Goal: Task Accomplishment & Management: Complete application form

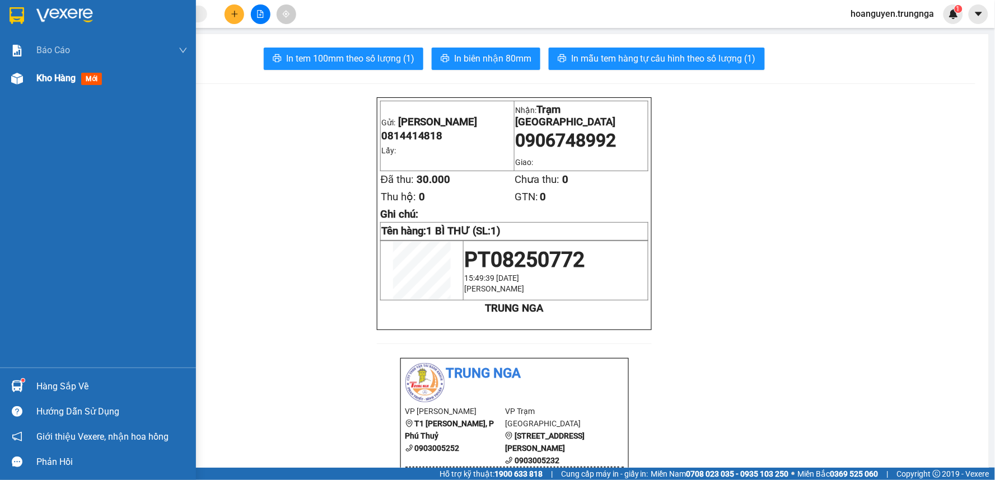
click at [15, 78] on img at bounding box center [17, 79] width 12 height 12
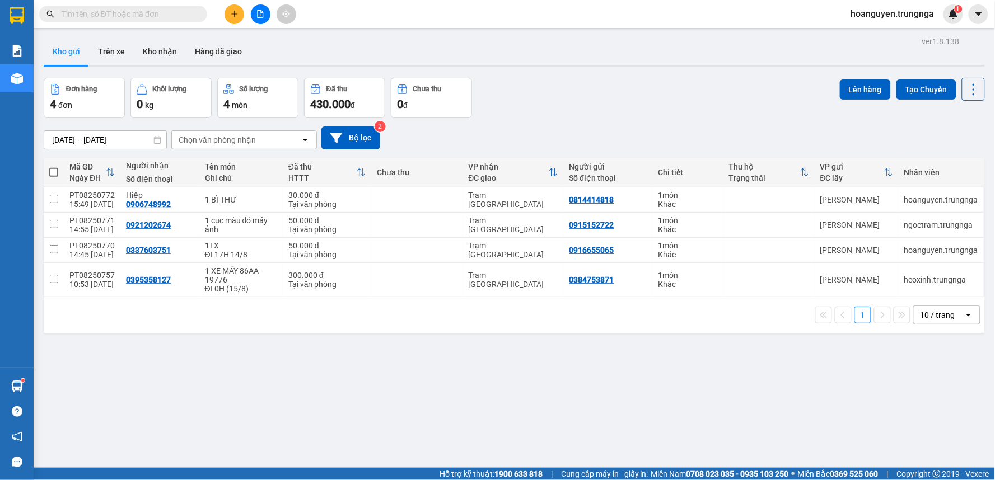
click at [98, 10] on input "text" at bounding box center [128, 14] width 132 height 12
click at [237, 17] on icon "plus" at bounding box center [235, 14] width 8 height 8
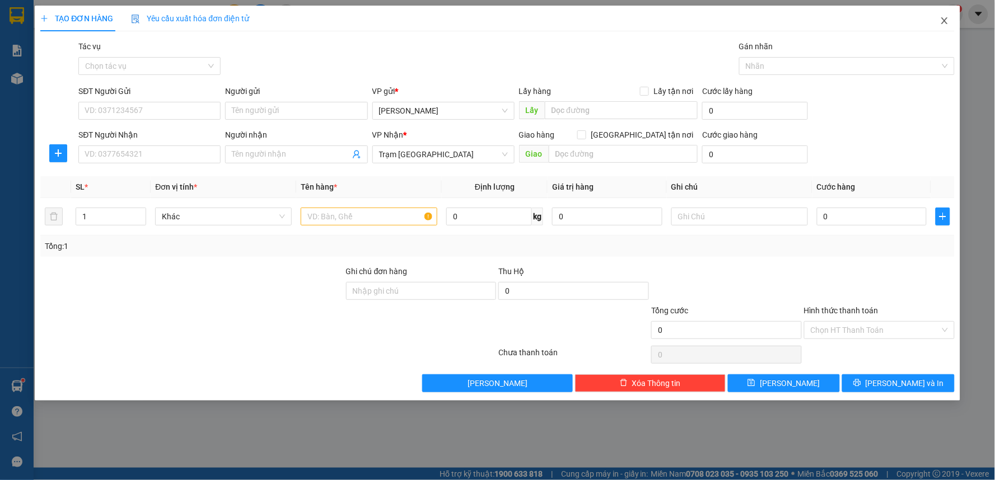
click at [945, 22] on icon "close" at bounding box center [944, 20] width 9 height 9
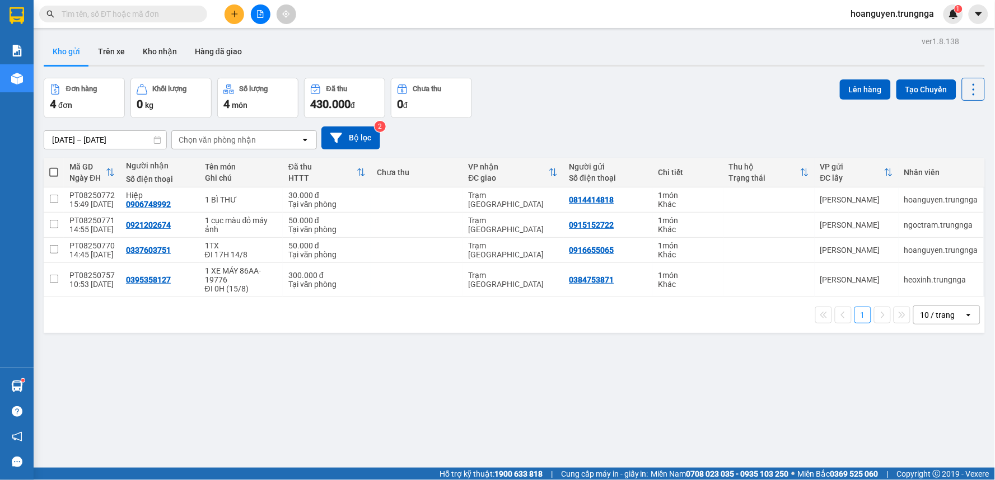
click at [176, 12] on input "text" at bounding box center [128, 14] width 132 height 12
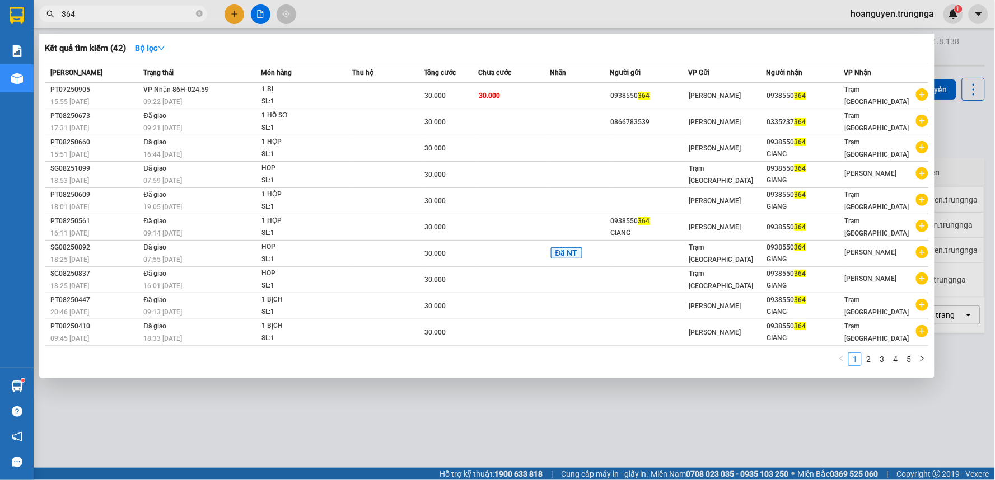
type input "364"
click at [238, 15] on div at bounding box center [497, 240] width 995 height 480
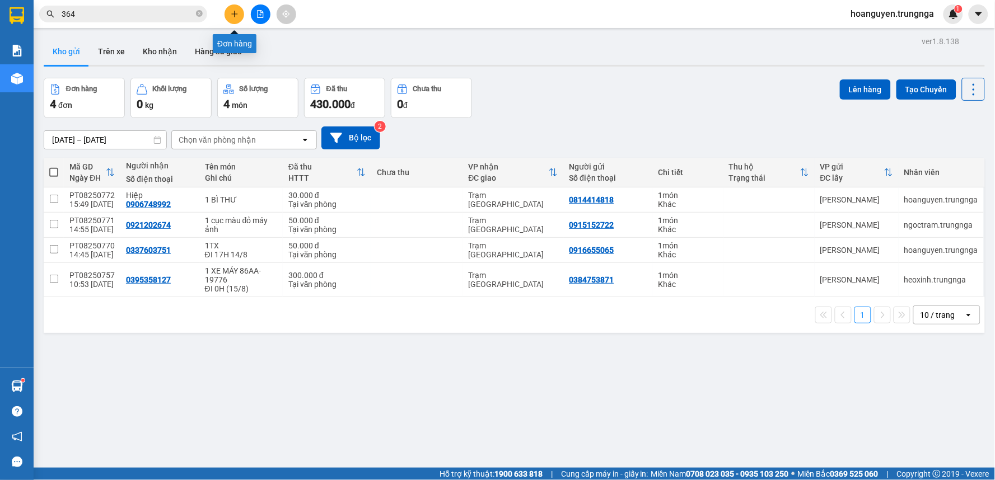
click at [231, 12] on icon "plus" at bounding box center [235, 14] width 8 height 8
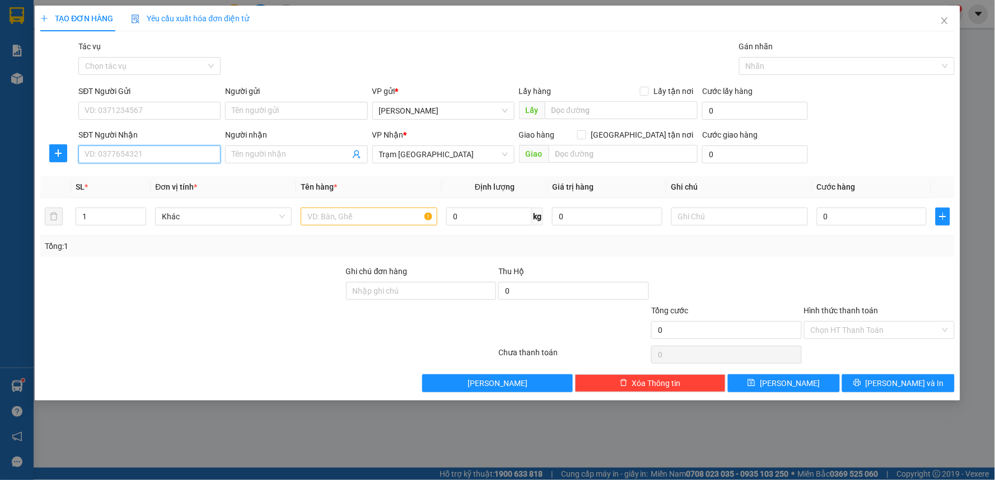
click at [157, 158] on input "SĐT Người Nhận" at bounding box center [149, 155] width 142 height 18
click at [168, 177] on div "0938550364 - GIANG" at bounding box center [149, 177] width 129 height 12
type input "0938550364"
type input "GIANG"
type input "30.000"
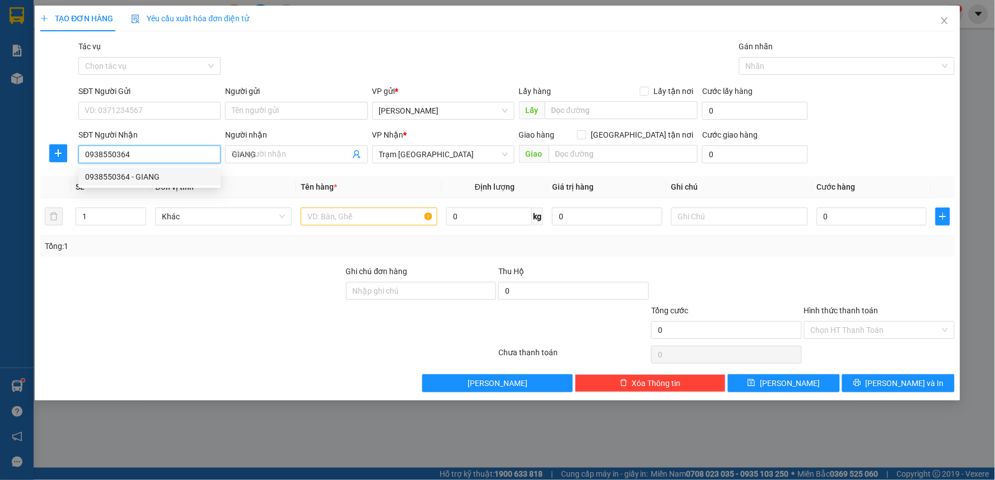
type input "30.000"
type input "0938550364"
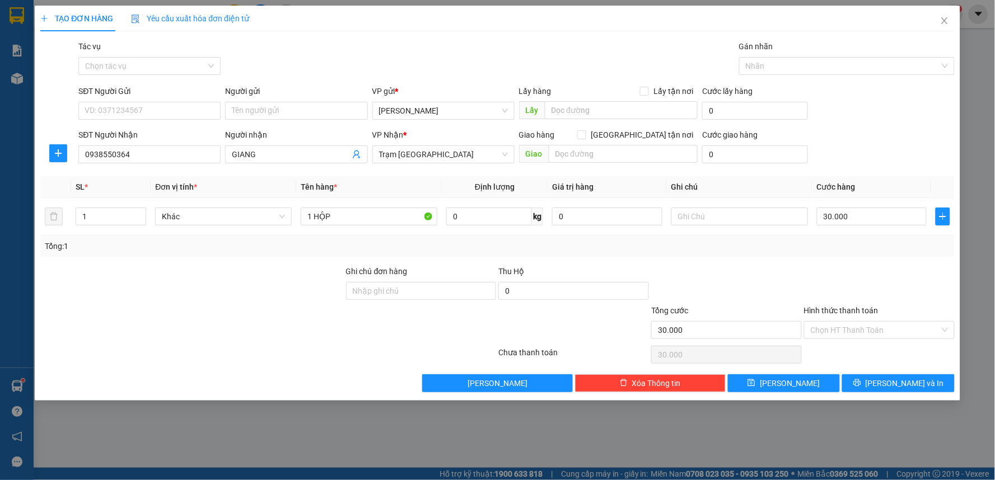
click at [250, 282] on div at bounding box center [192, 284] width 306 height 39
click at [876, 385] on button "[PERSON_NAME] và In" at bounding box center [898, 384] width 113 height 18
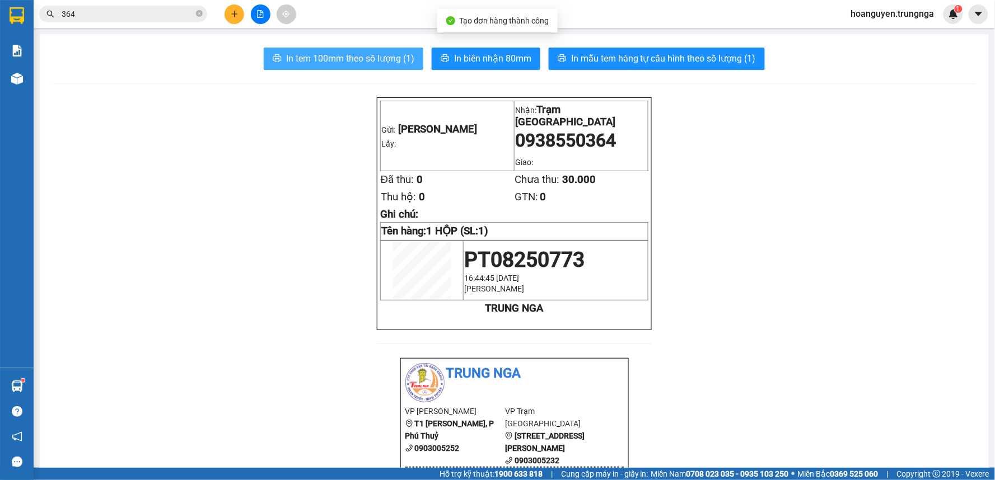
click at [364, 51] on button "In tem 100mm theo số lượng (1)" at bounding box center [344, 59] width 160 height 22
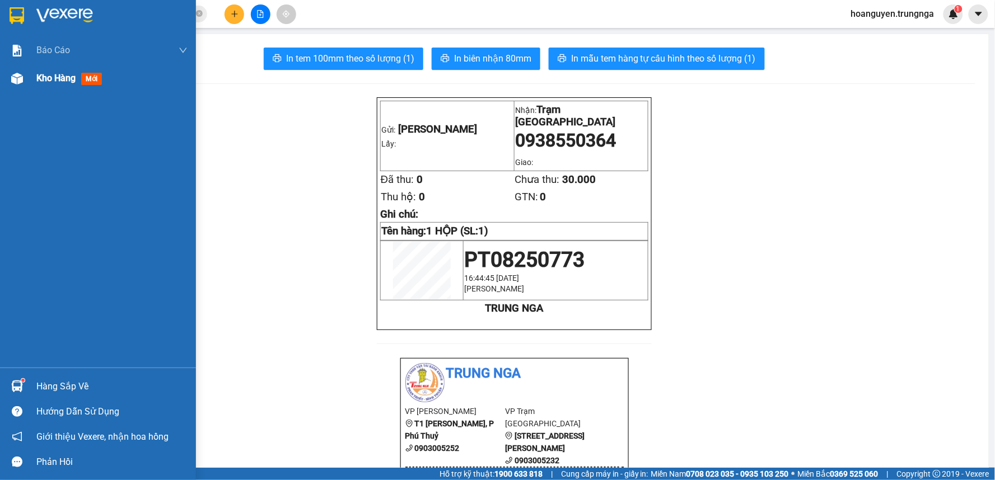
click at [17, 81] on img at bounding box center [17, 79] width 12 height 12
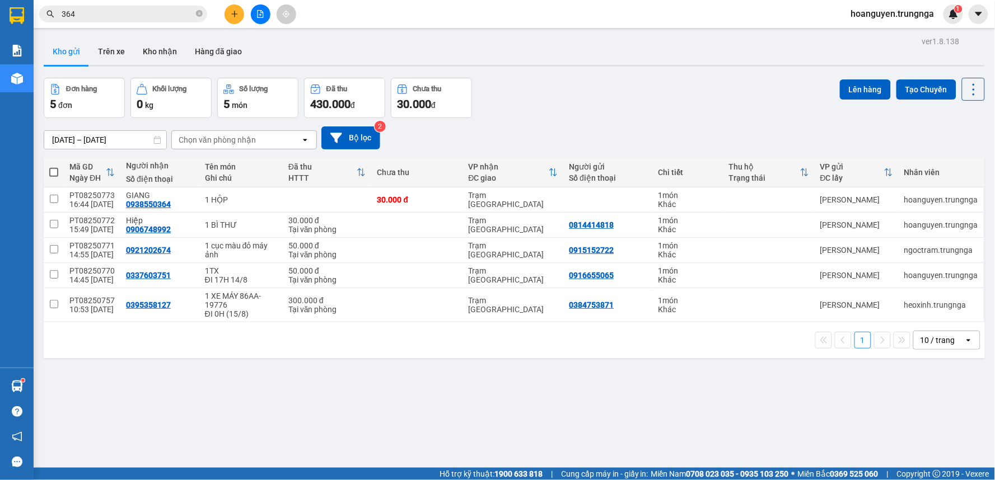
click at [624, 101] on div "Đơn hàng 5 đơn Khối lượng 0 kg Số lượng 5 món Đã thu 430.000 đ Chưa thu 30.000 …" at bounding box center [514, 98] width 941 height 40
click at [197, 12] on icon "close-circle" at bounding box center [199, 13] width 7 height 7
click at [180, 14] on input "text" at bounding box center [128, 14] width 132 height 12
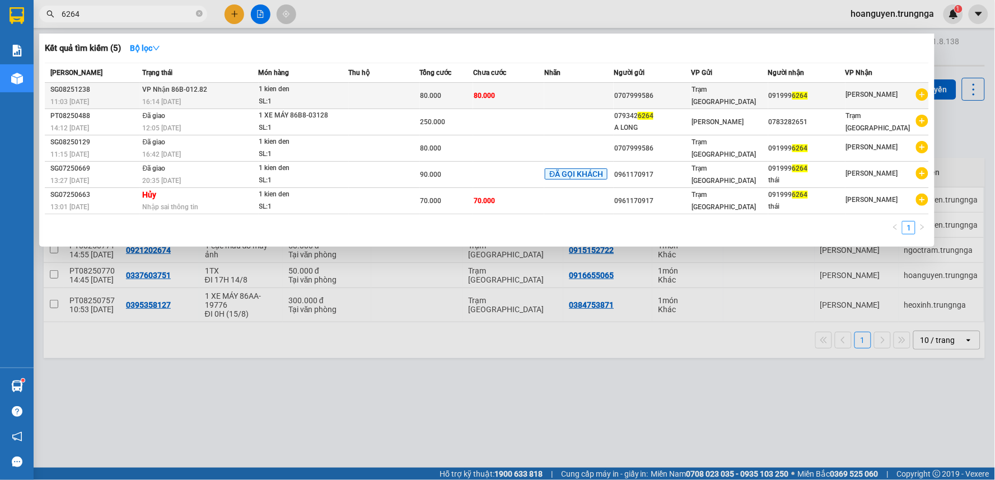
type input "6264"
click at [221, 99] on div "16:14 [DATE]" at bounding box center [200, 102] width 115 height 12
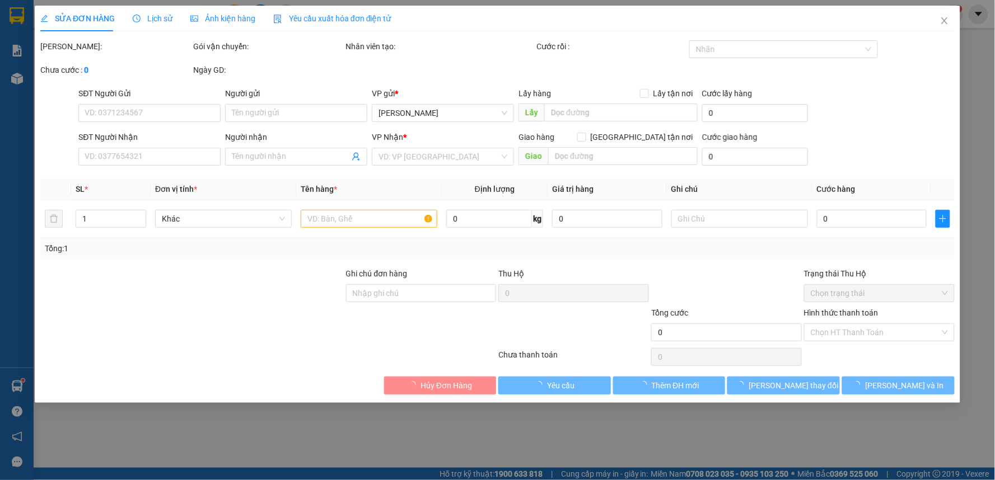
type input "0707999586"
type input "0919996264"
type input "80.000"
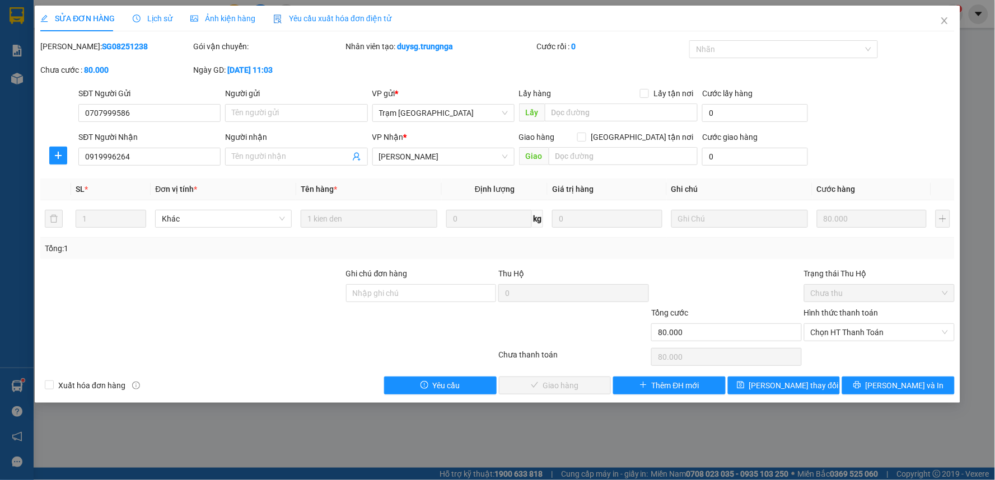
click at [150, 25] on div "Lịch sử" at bounding box center [153, 19] width 40 height 26
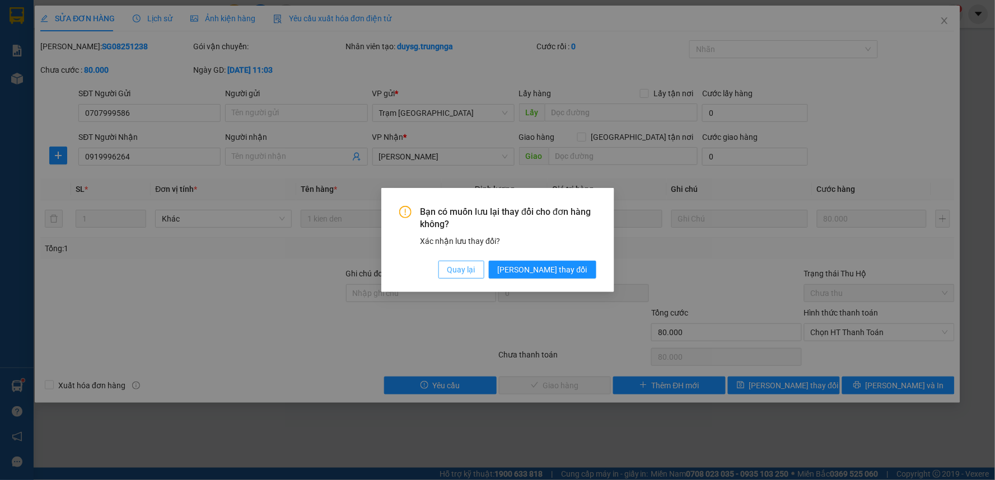
click at [475, 273] on span "Quay lại" at bounding box center [461, 270] width 28 height 12
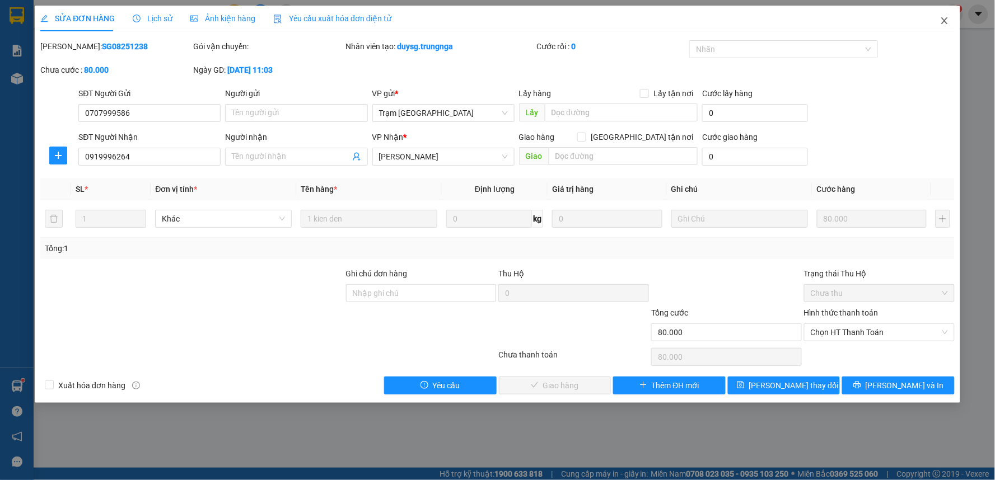
click at [944, 24] on icon "close" at bounding box center [944, 20] width 9 height 9
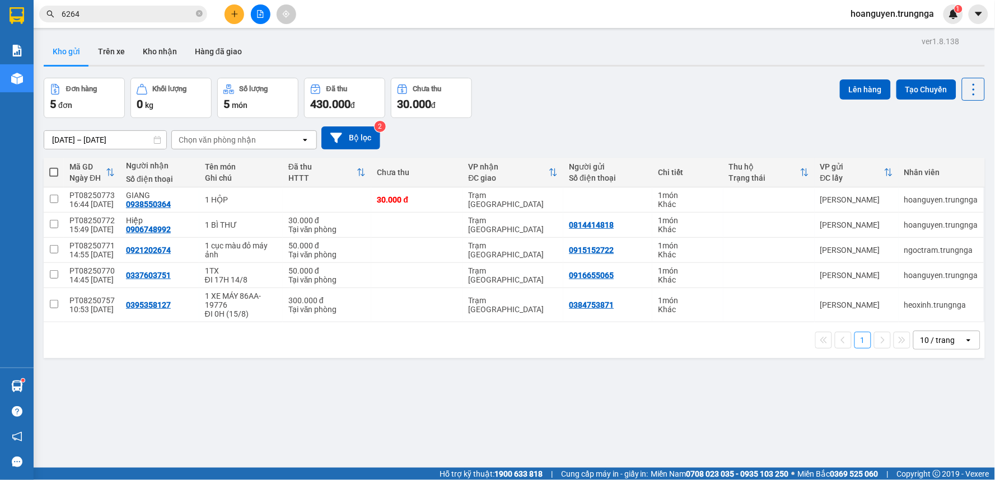
click at [111, 18] on input "6264" at bounding box center [128, 14] width 132 height 12
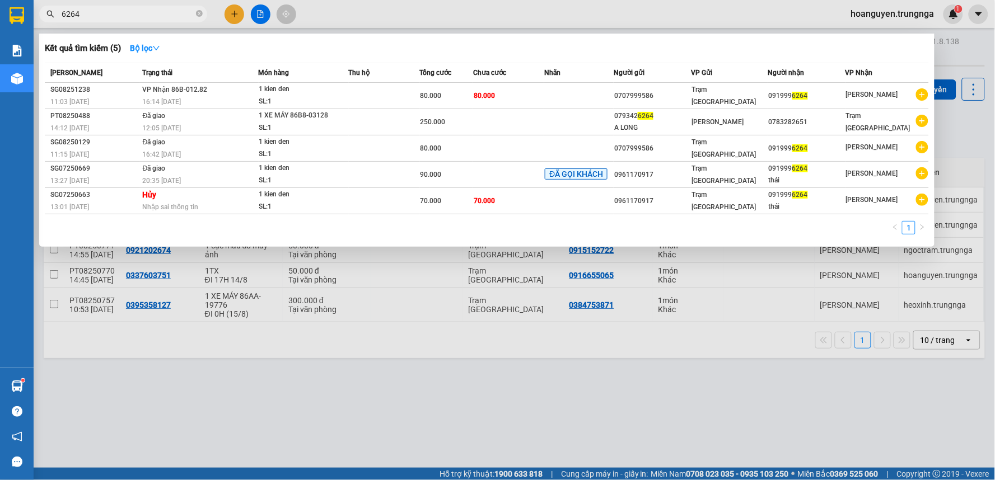
click at [340, 9] on div at bounding box center [497, 240] width 995 height 480
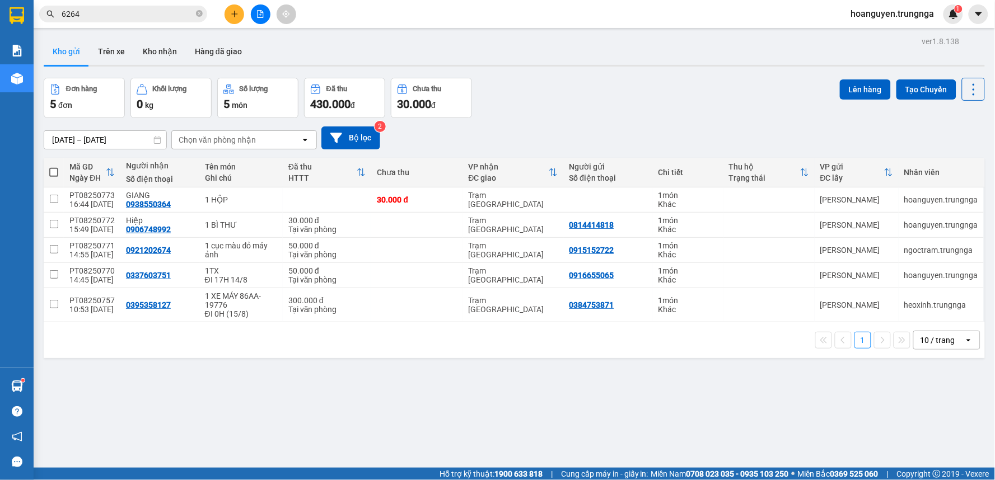
click at [232, 12] on icon "plus" at bounding box center [235, 14] width 8 height 8
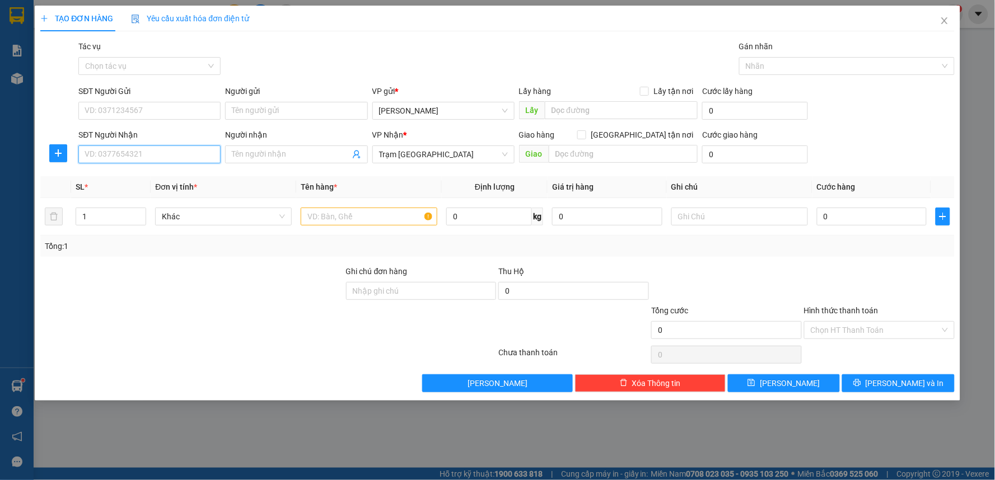
click at [169, 154] on input "SĐT Người Nhận" at bounding box center [149, 155] width 142 height 18
type input "077289646"
click at [339, 153] on input "Người nhận" at bounding box center [291, 154] width 118 height 12
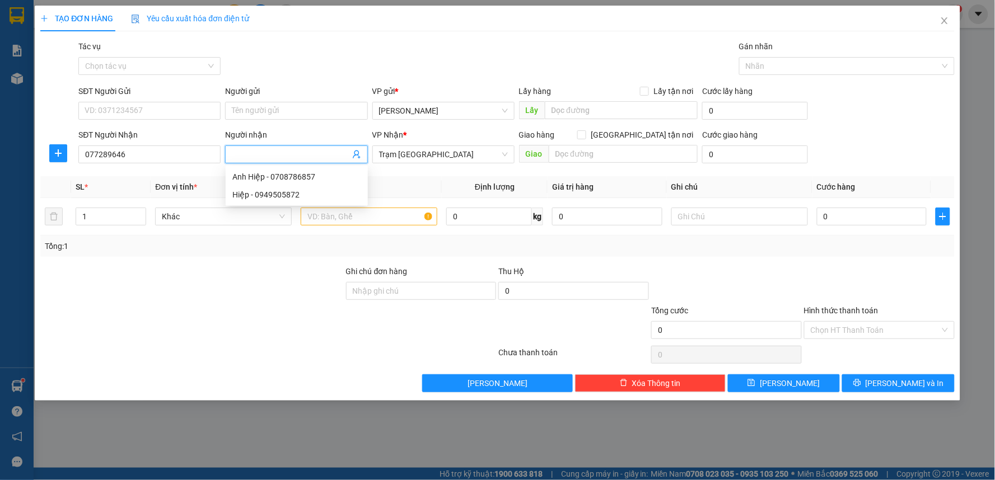
type input "h"
type input "Hiếu"
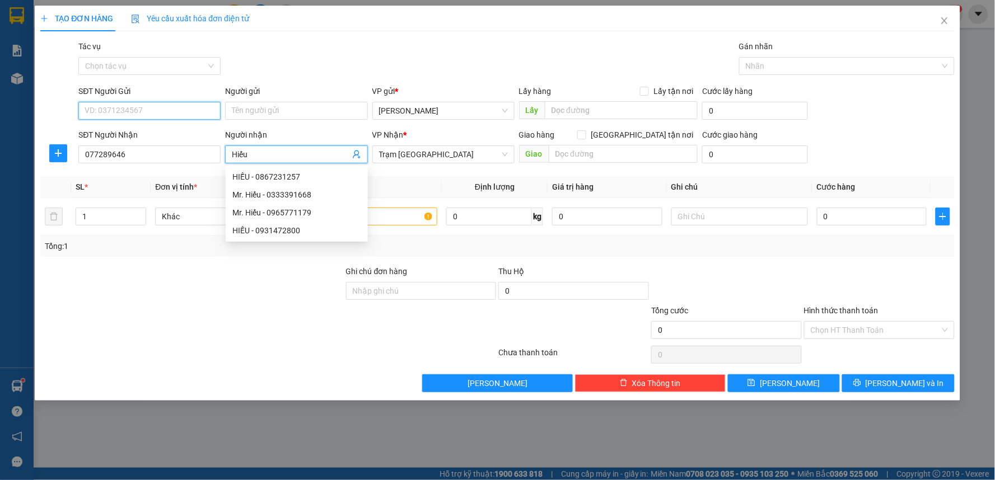
click at [98, 106] on input "SĐT Người Gửi" at bounding box center [149, 111] width 142 height 18
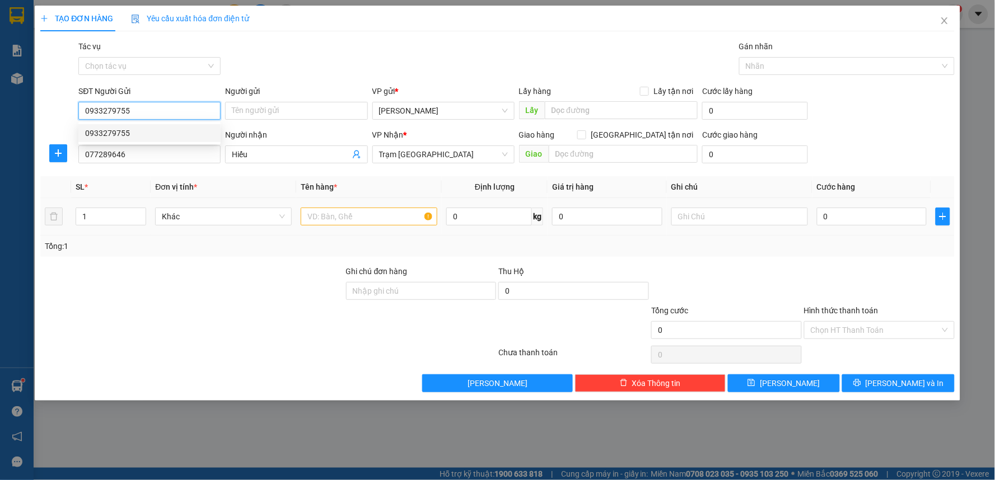
type input "0933279755"
click at [404, 216] on input "text" at bounding box center [369, 217] width 137 height 18
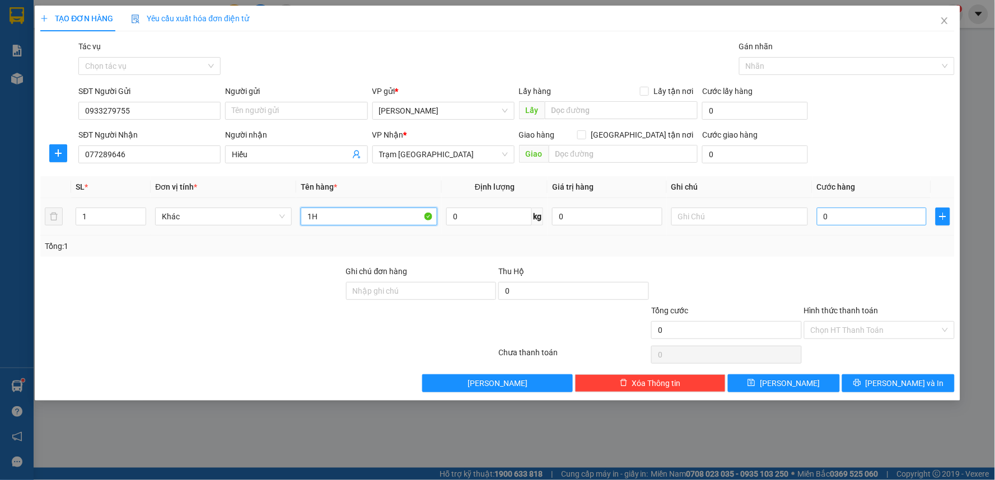
type input "1H"
click at [881, 213] on input "0" at bounding box center [872, 217] width 110 height 18
type input "3"
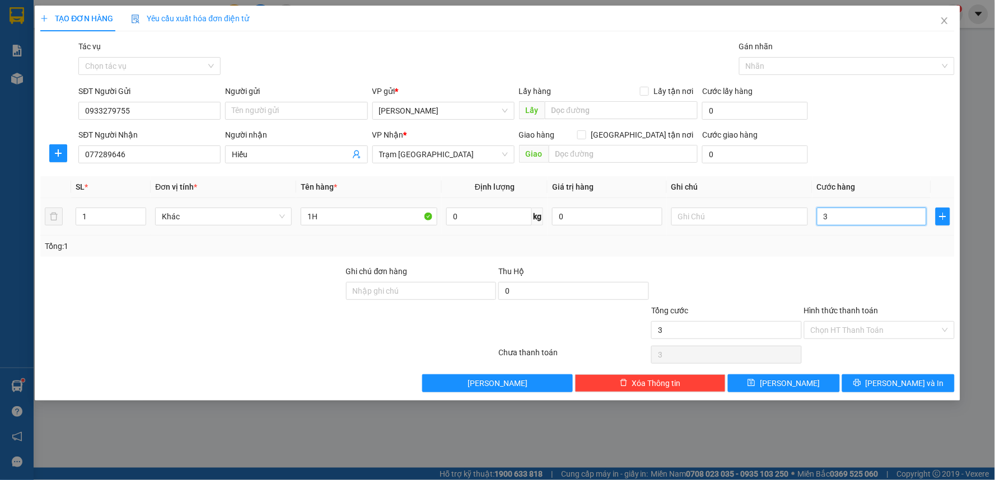
type input "30"
type input "300"
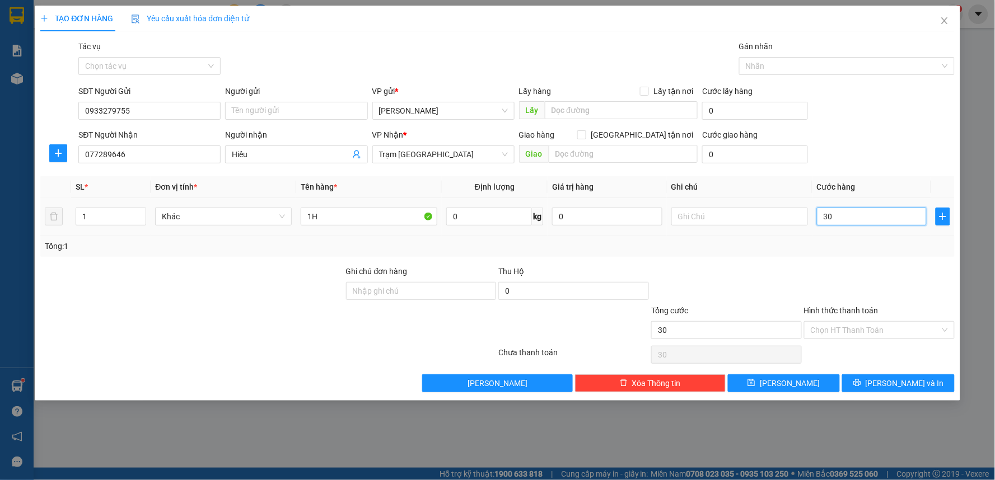
type input "300"
type input "3.000"
type input "30.000"
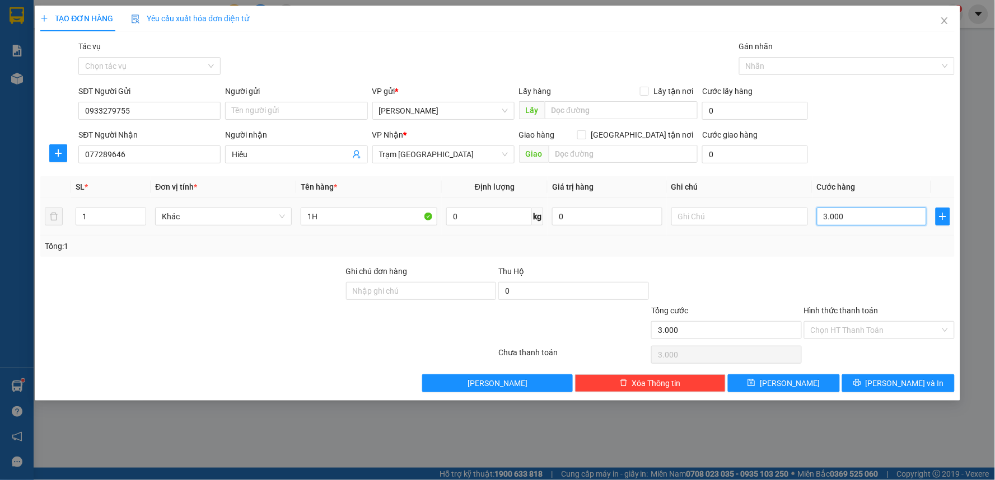
type input "30.000"
click at [861, 385] on icon "printer" at bounding box center [857, 383] width 8 height 8
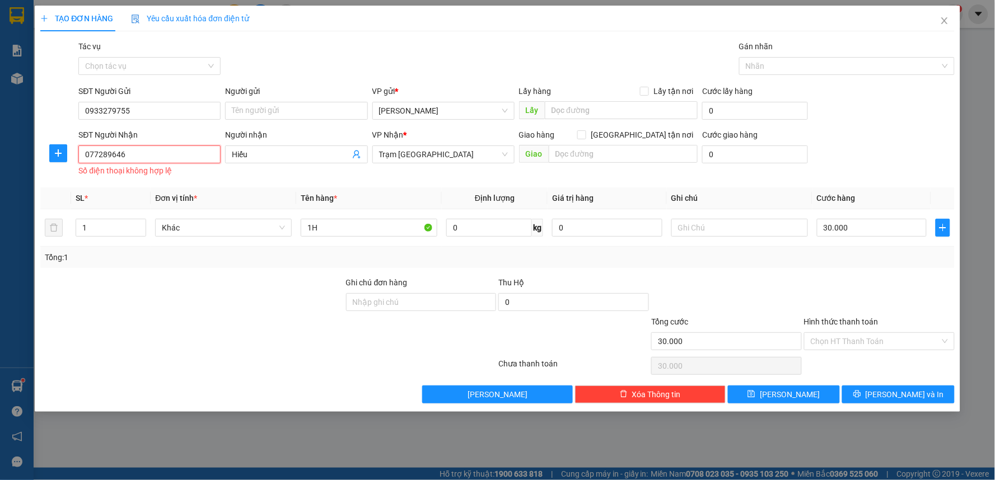
click at [132, 153] on input "077289646" at bounding box center [149, 155] width 142 height 18
drag, startPoint x: 136, startPoint y: 160, endPoint x: 74, endPoint y: 158, distance: 61.6
click at [74, 158] on div "SĐT Người Nhận 077289646 077289646 Số điện thoại không hợp lệ Người nhận Hiếu V…" at bounding box center [497, 154] width 917 height 50
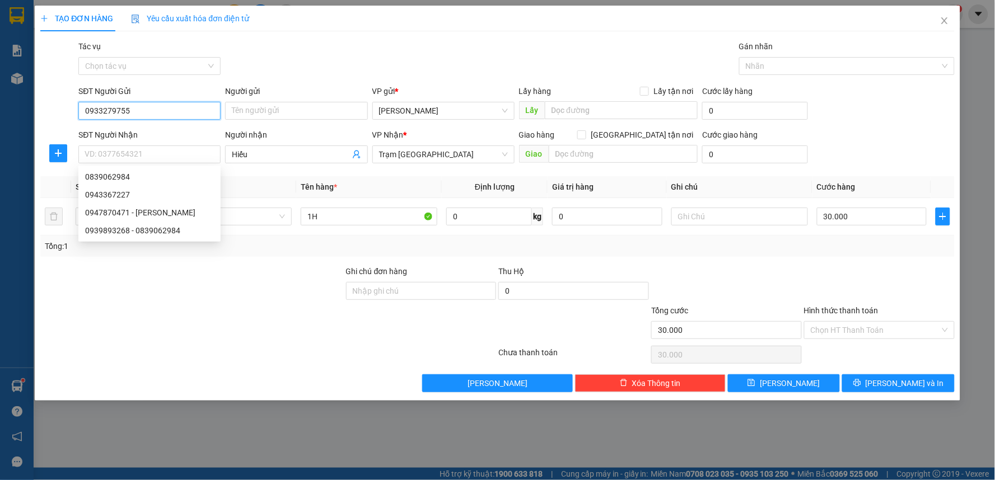
click at [164, 108] on input "0933279755" at bounding box center [149, 111] width 142 height 18
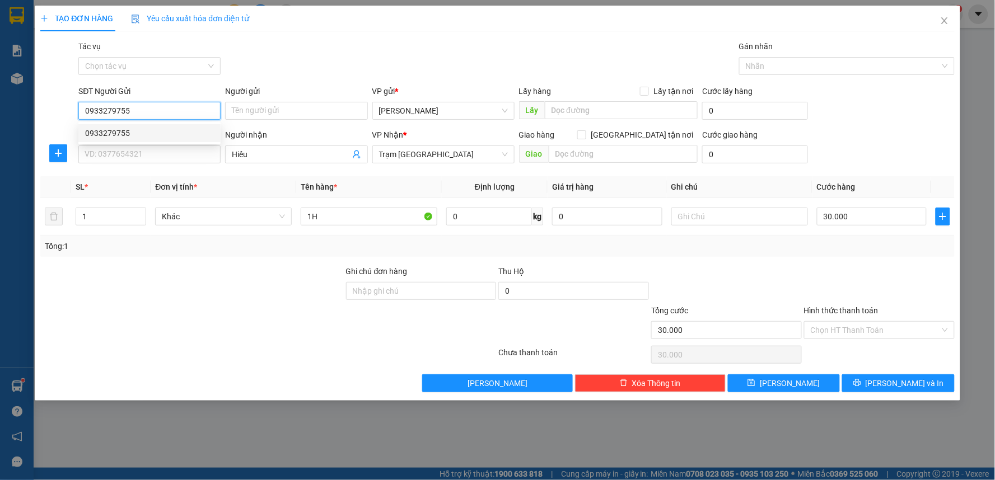
click at [155, 133] on div "0933279755" at bounding box center [149, 133] width 129 height 12
click at [144, 156] on input "SĐT Người Nhận" at bounding box center [149, 155] width 142 height 18
type input "0772089646"
click at [893, 393] on div "TẠO ĐƠN HÀNG Yêu cầu xuất hóa đơn điện tử Transit Pickup Surcharge Ids Transit …" at bounding box center [498, 203] width 926 height 395
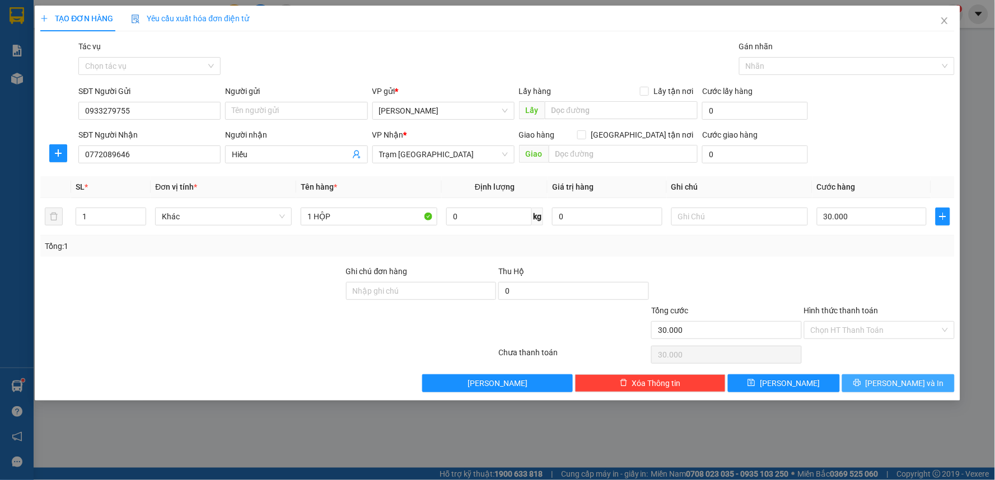
click at [891, 384] on span "[PERSON_NAME] và In" at bounding box center [905, 383] width 78 height 12
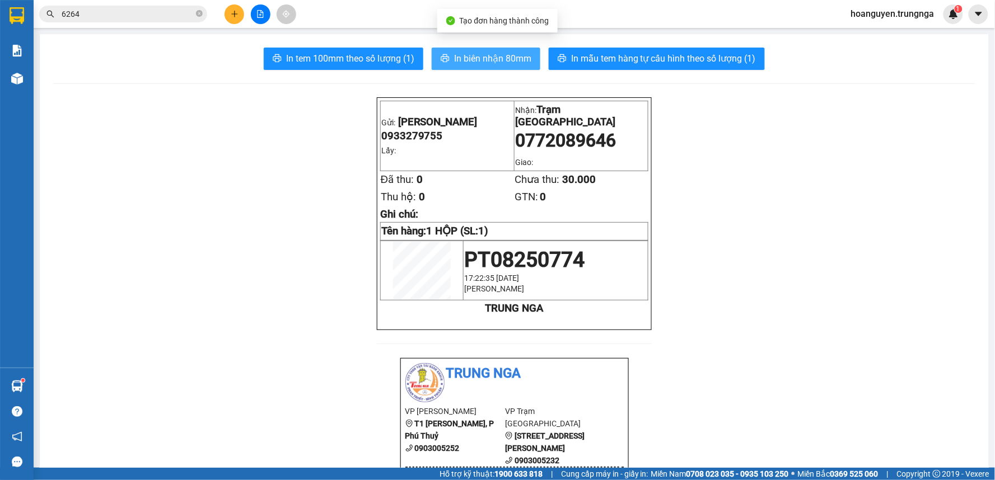
click at [464, 60] on span "In biên nhận 80mm" at bounding box center [492, 59] width 77 height 14
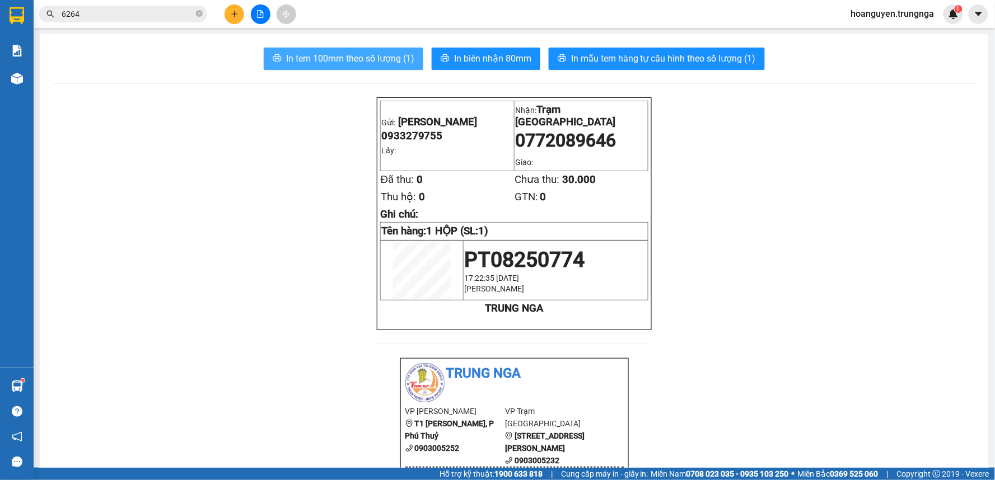
click at [340, 55] on span "In tem 100mm theo số lượng (1)" at bounding box center [350, 59] width 128 height 14
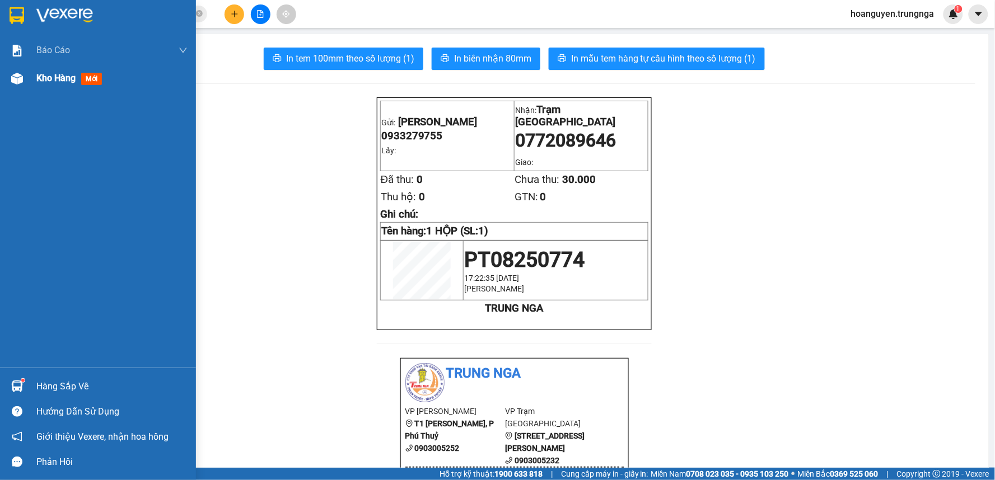
click at [19, 87] on div at bounding box center [17, 79] width 20 height 20
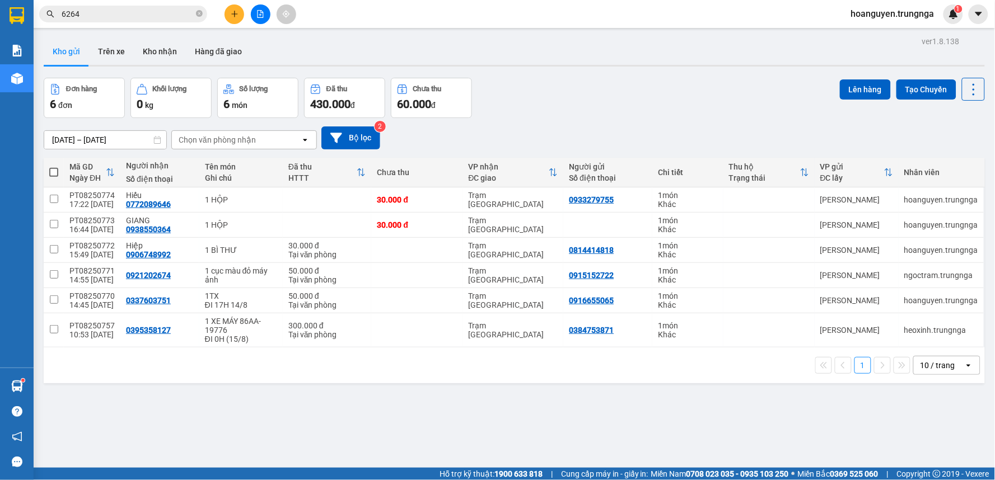
click at [609, 93] on div "Đơn hàng 6 đơn Khối lượng 0 kg Số lượng 6 món Đã thu 430.000 đ Chưa thu 60.000 …" at bounding box center [514, 98] width 941 height 40
drag, startPoint x: 426, startPoint y: 161, endPoint x: 234, endPoint y: 15, distance: 241.4
click at [234, 15] on icon "plus" at bounding box center [235, 14] width 8 height 8
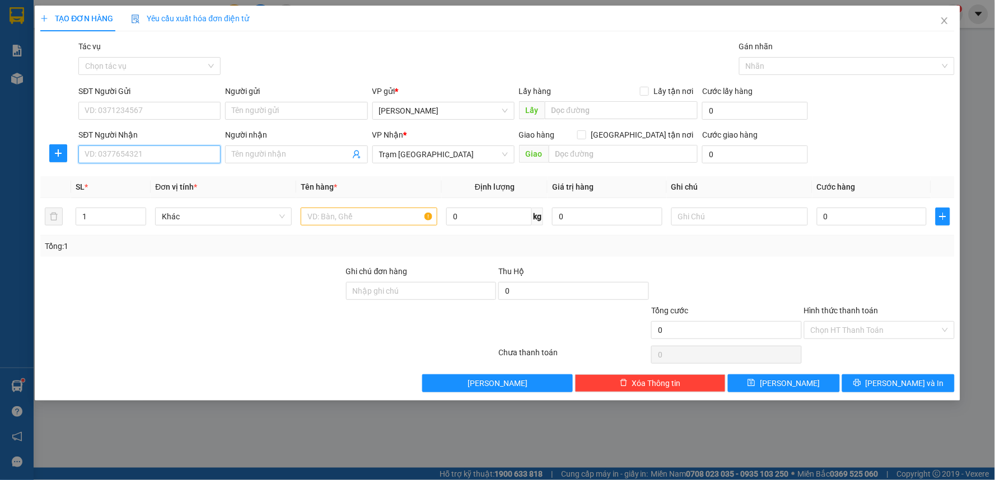
click at [153, 154] on input "SĐT Người Nhận" at bounding box center [149, 155] width 142 height 18
type input "."
type input "0"
type input "0779647622"
click at [208, 110] on input "SĐT Người Gửi" at bounding box center [149, 111] width 142 height 18
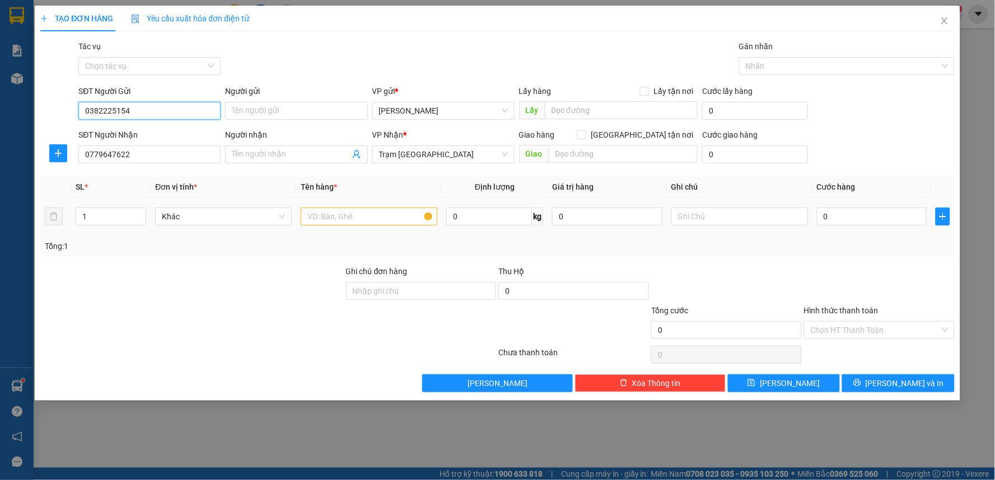
type input "0382225154"
click at [355, 213] on input "text" at bounding box center [369, 217] width 137 height 18
type input "2T"
click at [693, 220] on input "text" at bounding box center [739, 217] width 137 height 18
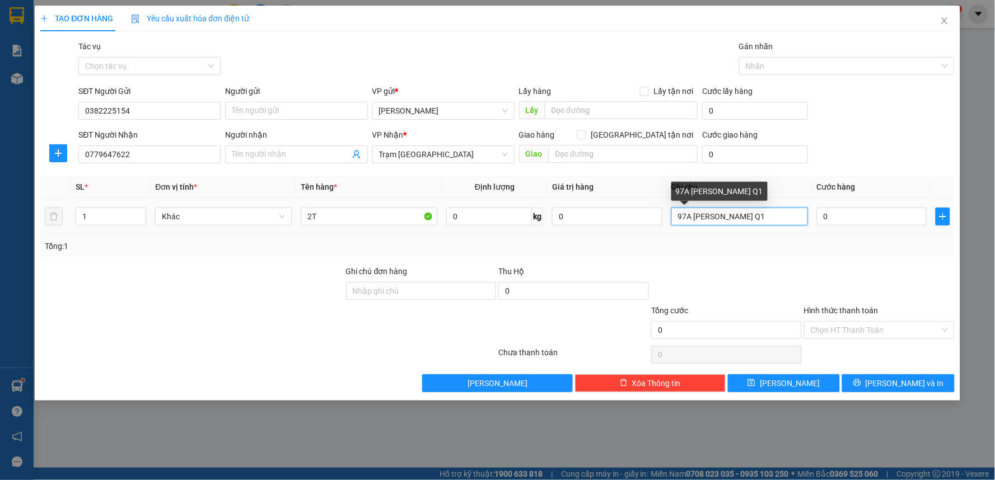
click at [752, 216] on input "97A [PERSON_NAME] Q1" at bounding box center [739, 217] width 137 height 18
click at [752, 219] on input "97A [PERSON_NAME]- Q1" at bounding box center [739, 217] width 137 height 18
click at [763, 213] on input "97A [PERSON_NAME] - Q1" at bounding box center [739, 217] width 137 height 18
drag, startPoint x: 675, startPoint y: 213, endPoint x: 692, endPoint y: 228, distance: 22.6
click at [679, 214] on input "97A [PERSON_NAME] - Q1" at bounding box center [739, 217] width 137 height 18
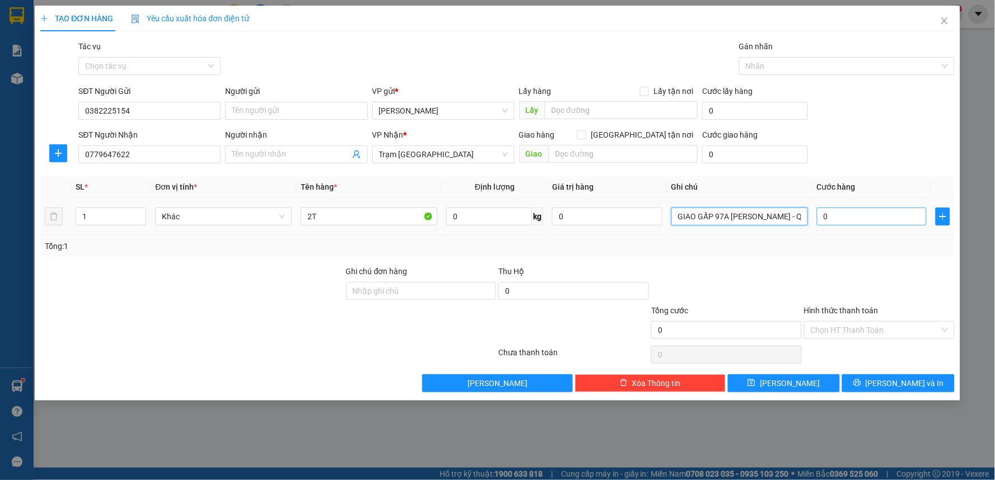
type input "GIAO GẤP 97A [PERSON_NAME] - Q1"
click at [850, 215] on input "0" at bounding box center [872, 217] width 110 height 18
type input "1"
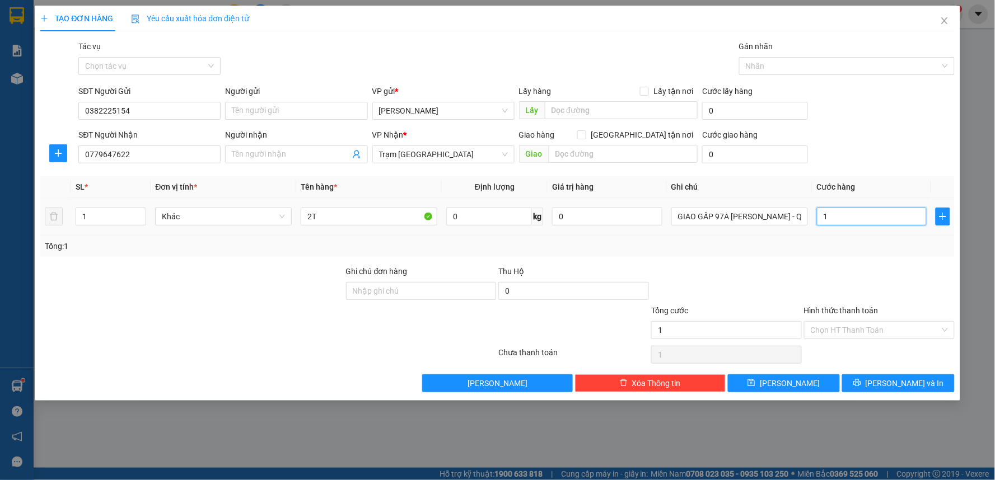
type input "15"
type input "150"
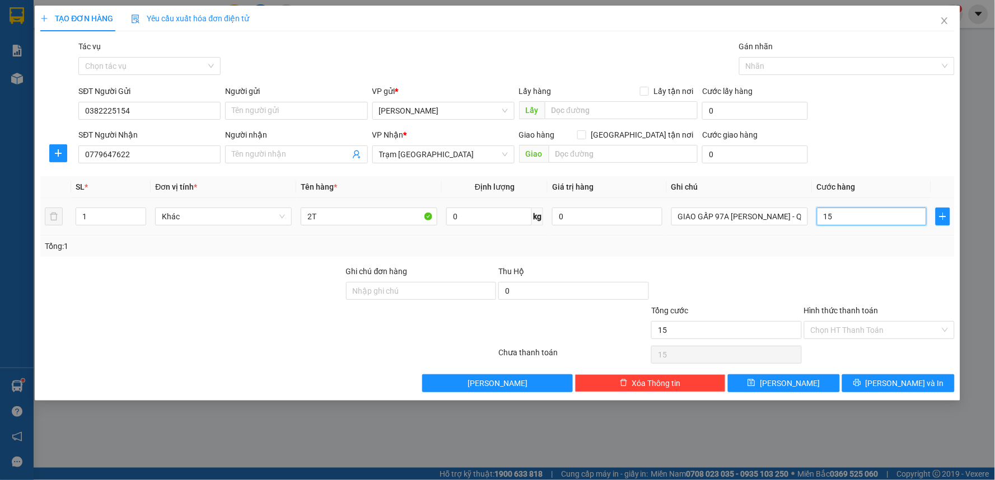
type input "150"
type input "1.500"
type input "15.000"
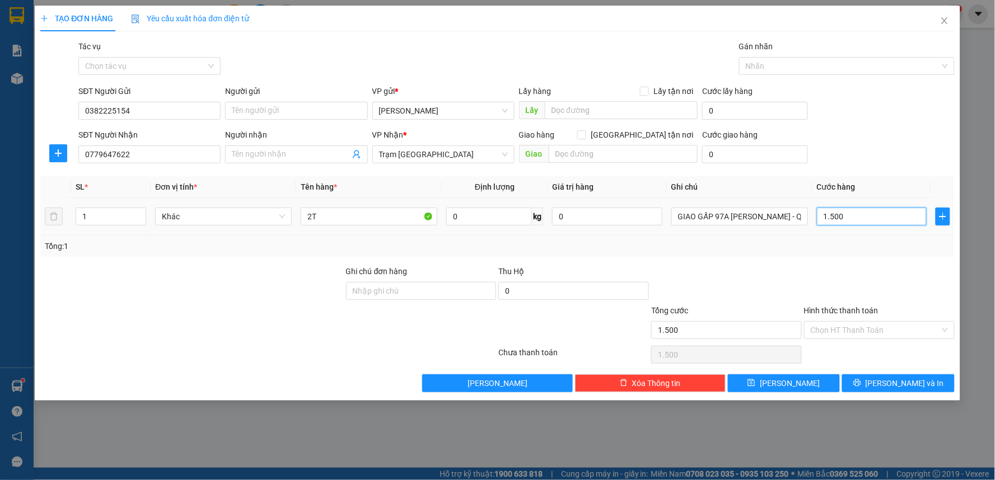
type input "15.000"
type input "150.000"
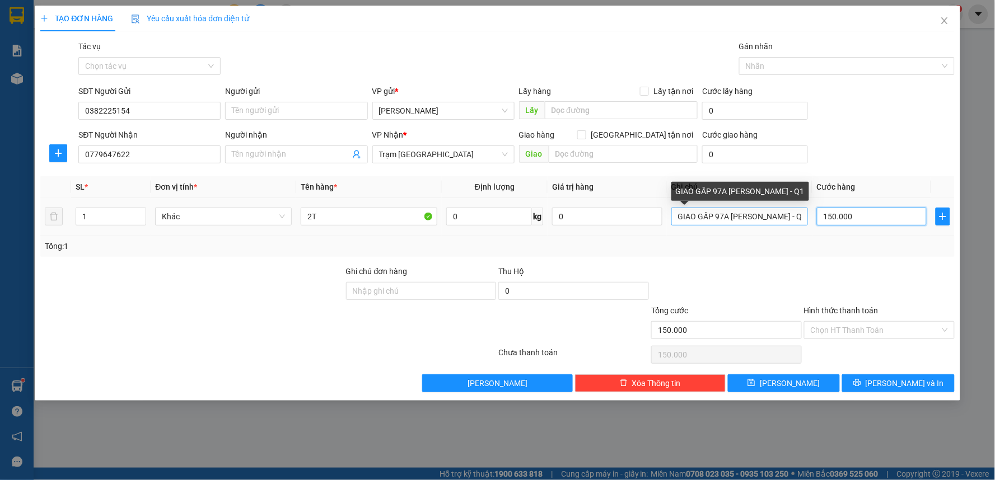
type input "150.000"
drag, startPoint x: 678, startPoint y: 219, endPoint x: 814, endPoint y: 219, distance: 135.5
click at [814, 219] on tr "1 Khác 2T 0 kg 0 GIAO GẤP 97A [PERSON_NAME] - Q1 150.000" at bounding box center [497, 217] width 914 height 38
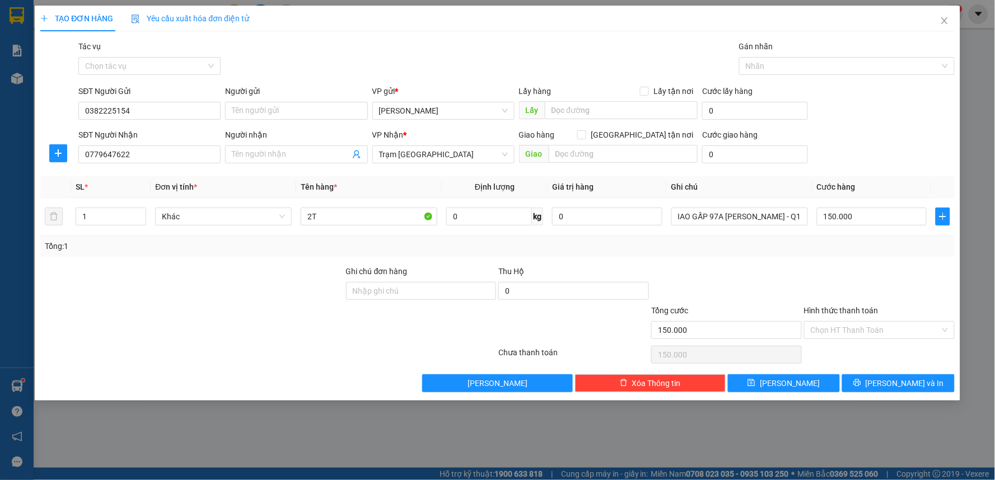
click at [710, 244] on div "Tổng: 1" at bounding box center [497, 246] width 905 height 12
drag, startPoint x: 716, startPoint y: 217, endPoint x: 810, endPoint y: 222, distance: 94.2
click at [810, 222] on td "GIAO GẤP 97A [PERSON_NAME] - Q1" at bounding box center [740, 217] width 146 height 38
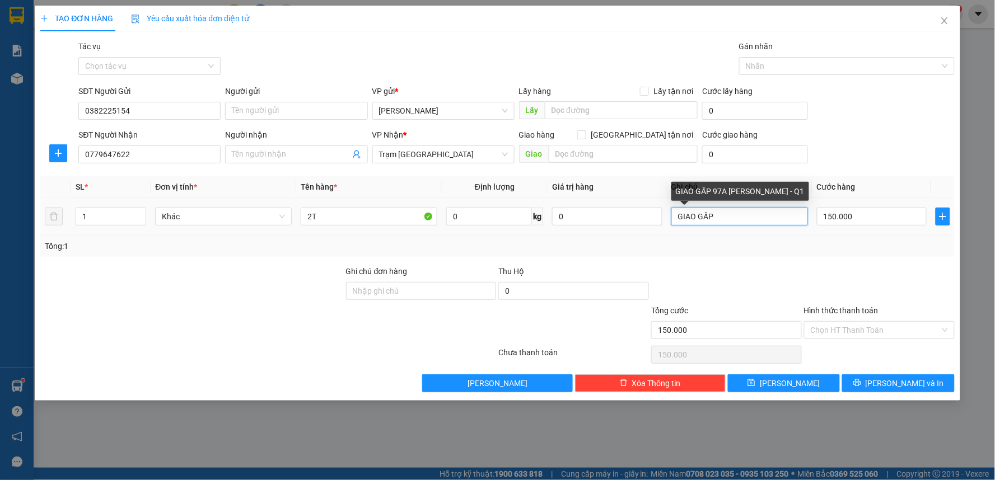
scroll to position [0, 0]
type input "GIAO GẤP"
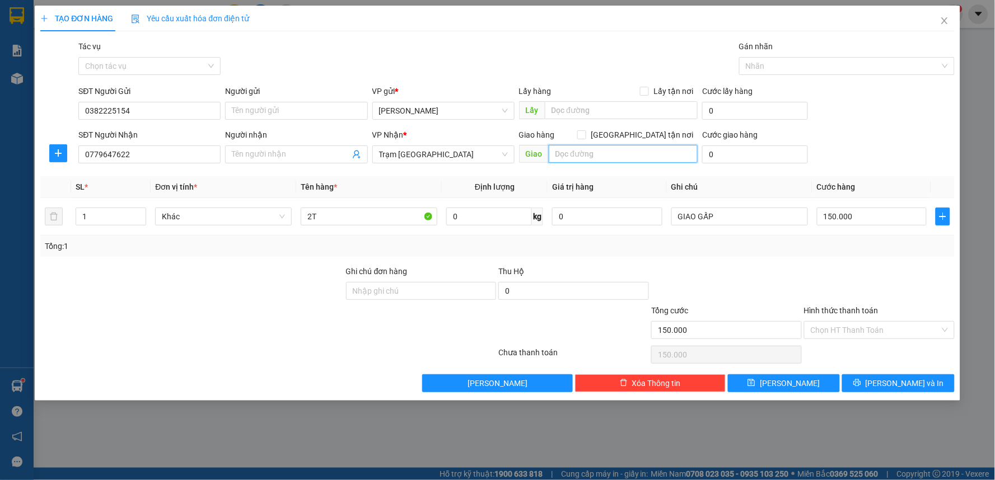
click at [579, 155] on input "text" at bounding box center [624, 154] width 150 height 18
paste input "97A [PERSON_NAME] - Q1"
type input "97A [PERSON_NAME] - Q1"
click at [585, 132] on input "[GEOGRAPHIC_DATA] tận nơi" at bounding box center [581, 134] width 8 height 8
checkbox input "true"
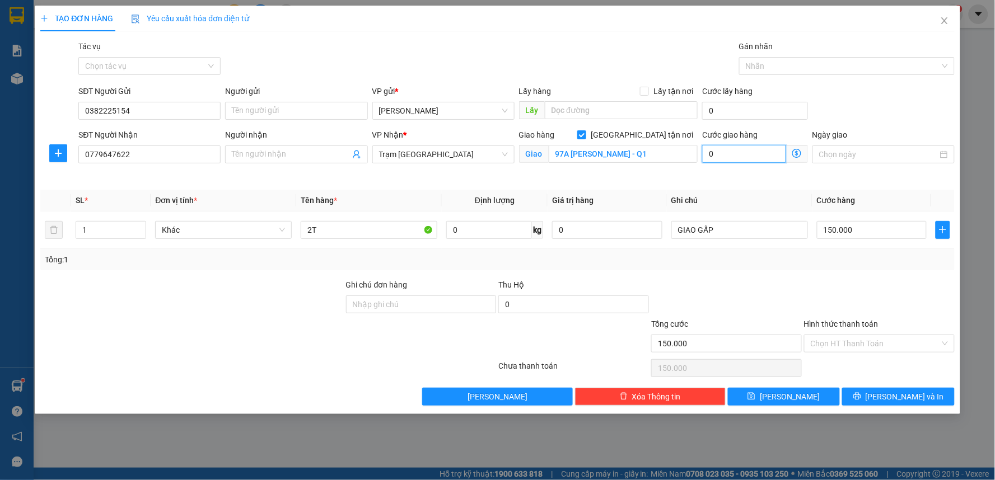
click at [742, 155] on input "0" at bounding box center [744, 154] width 84 height 18
type input "150.006"
type input "6"
type input "150.060"
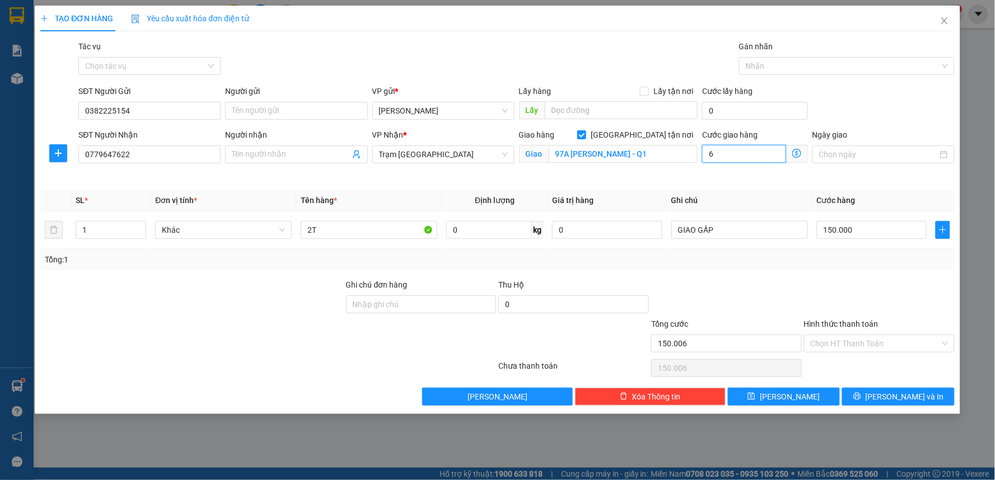
type input "150.060"
type input "60"
type input "150.600"
type input "600"
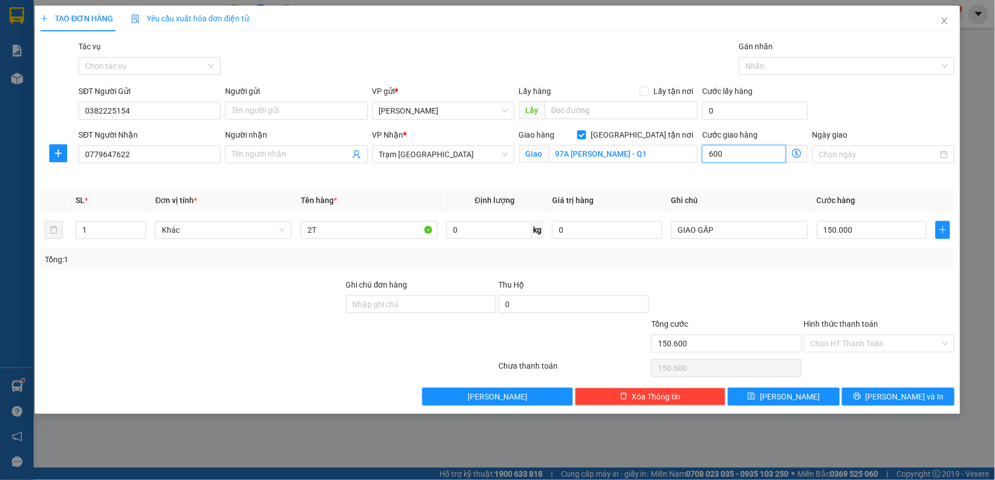
type input "156.000"
type input "6.000"
type input "210.000"
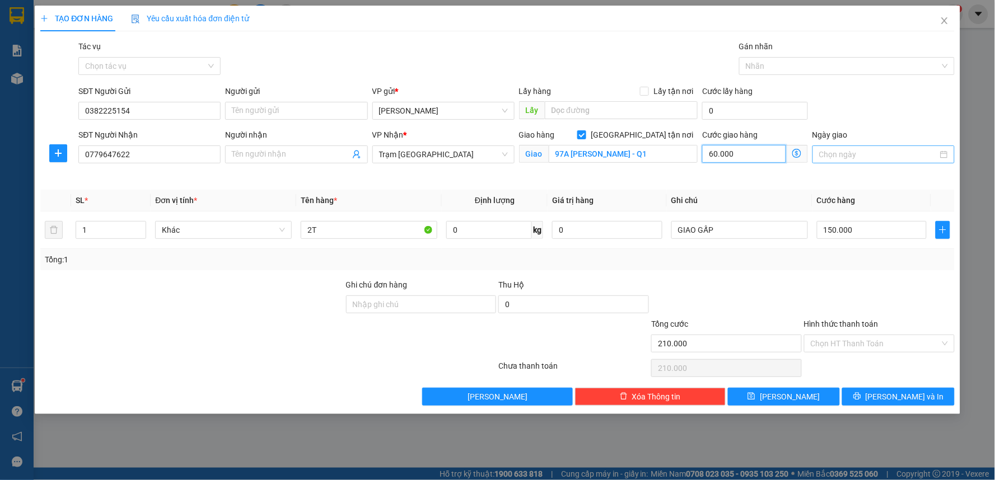
type input "60.000"
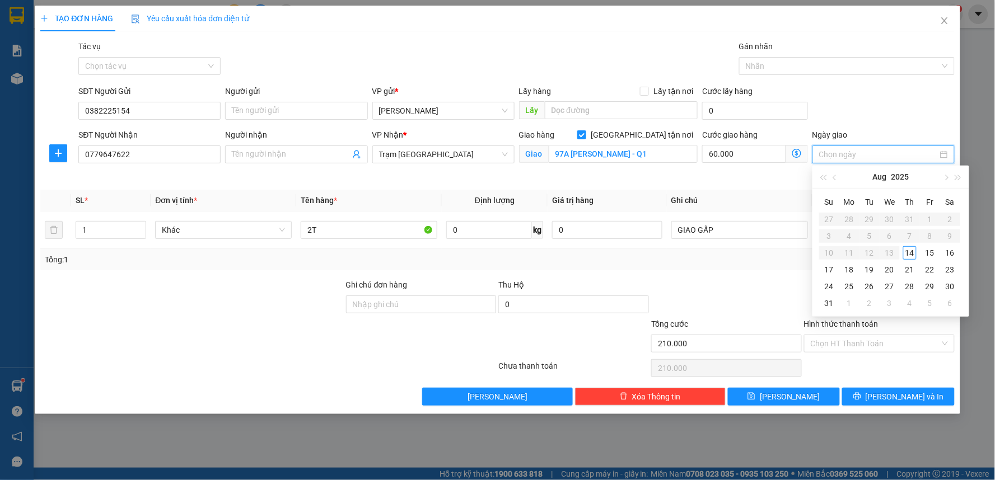
click at [831, 156] on input "Ngày giao" at bounding box center [878, 154] width 119 height 12
type input "[DATE]"
click at [925, 256] on div "15" at bounding box center [929, 252] width 13 height 13
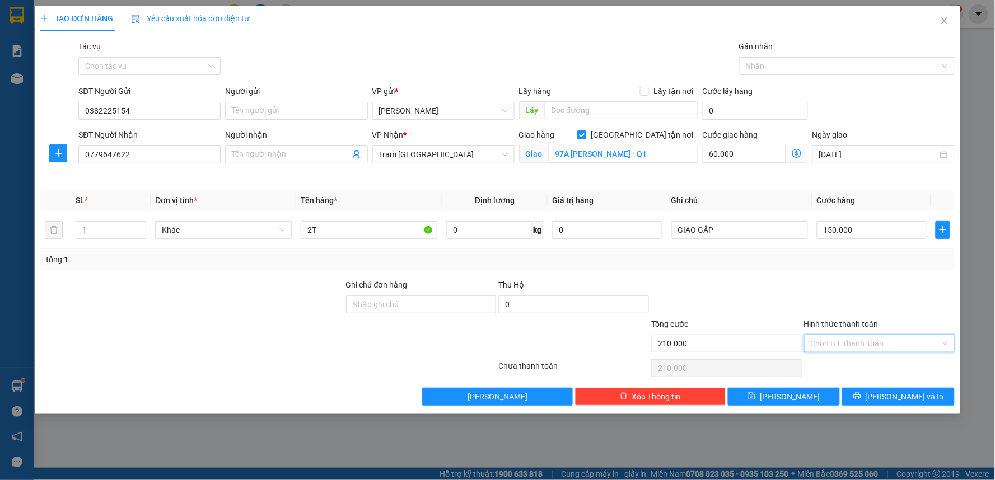
click at [857, 342] on input "Hình thức thanh toán" at bounding box center [875, 343] width 129 height 17
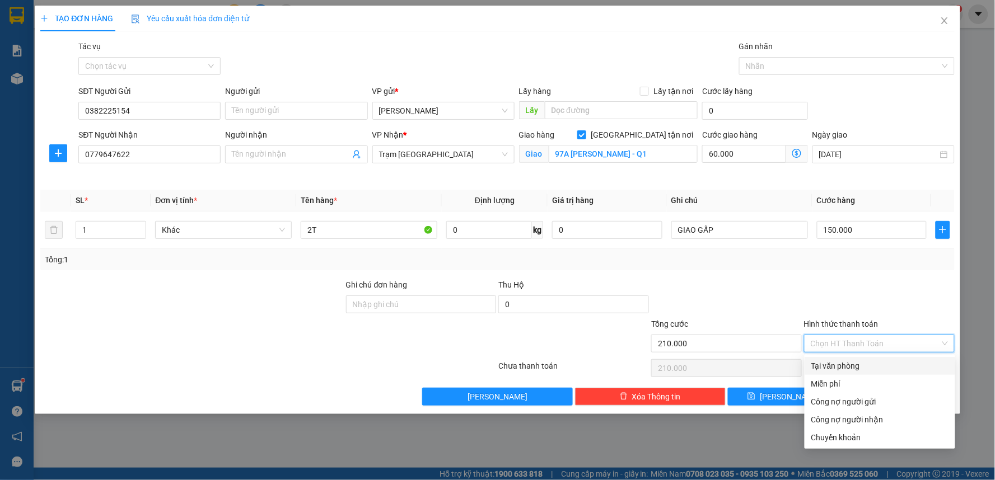
click at [824, 363] on div "Tại văn phòng" at bounding box center [879, 366] width 137 height 12
type input "0"
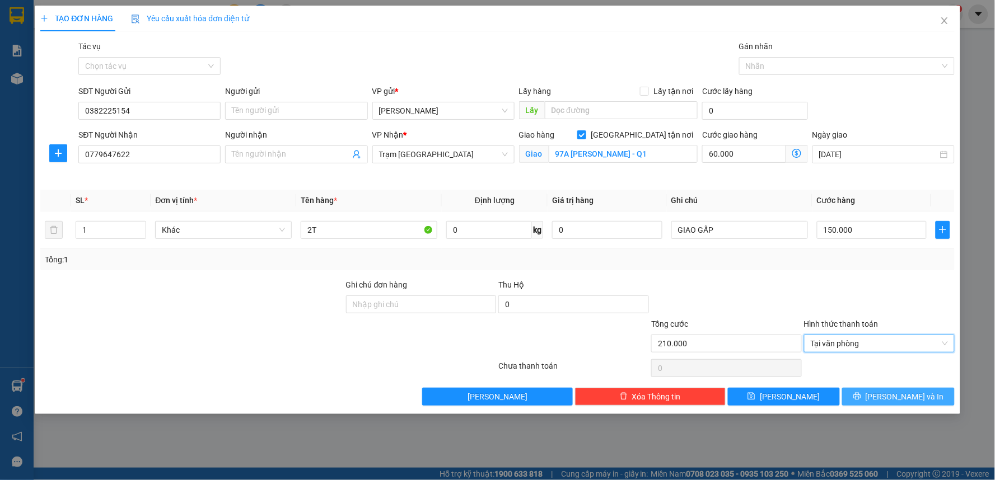
click at [872, 398] on button "[PERSON_NAME] và In" at bounding box center [898, 397] width 113 height 18
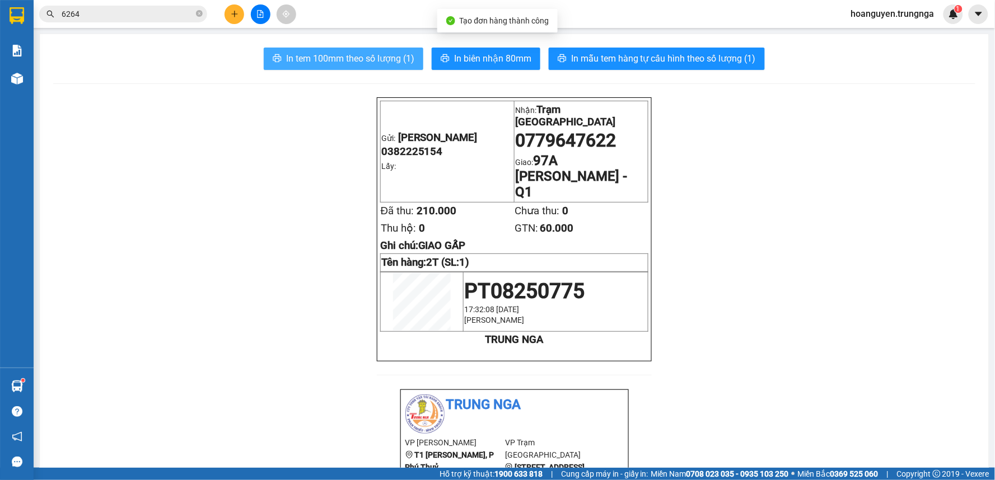
click at [364, 59] on span "In tem 100mm theo số lượng (1)" at bounding box center [350, 59] width 128 height 14
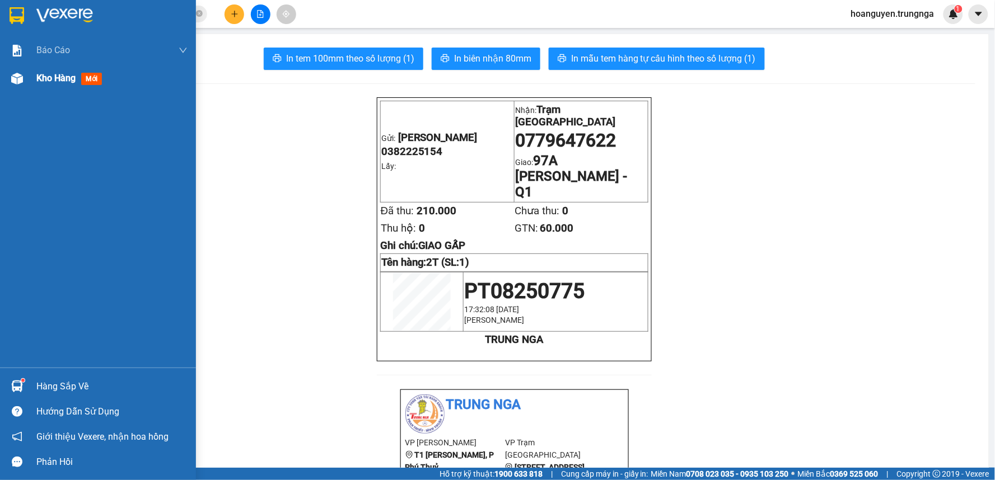
click at [16, 87] on div at bounding box center [17, 79] width 20 height 20
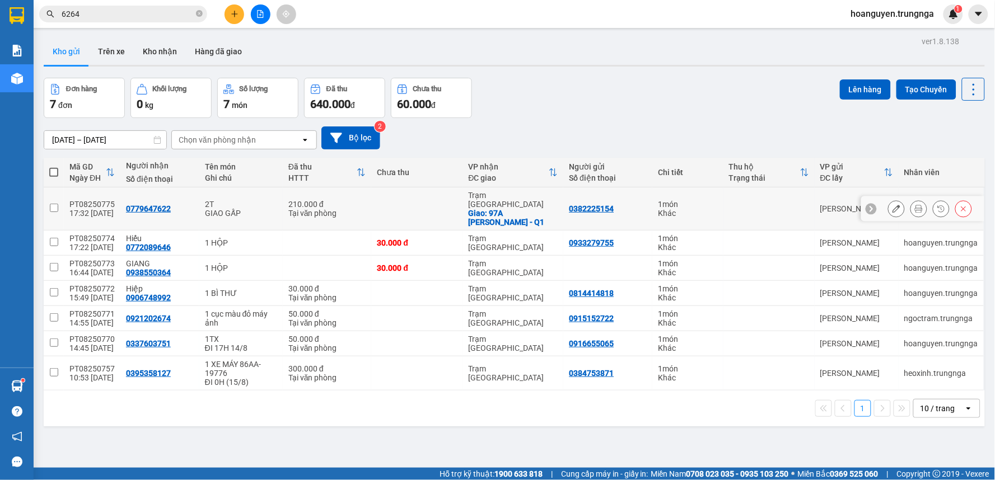
click at [893, 205] on icon at bounding box center [897, 209] width 8 height 8
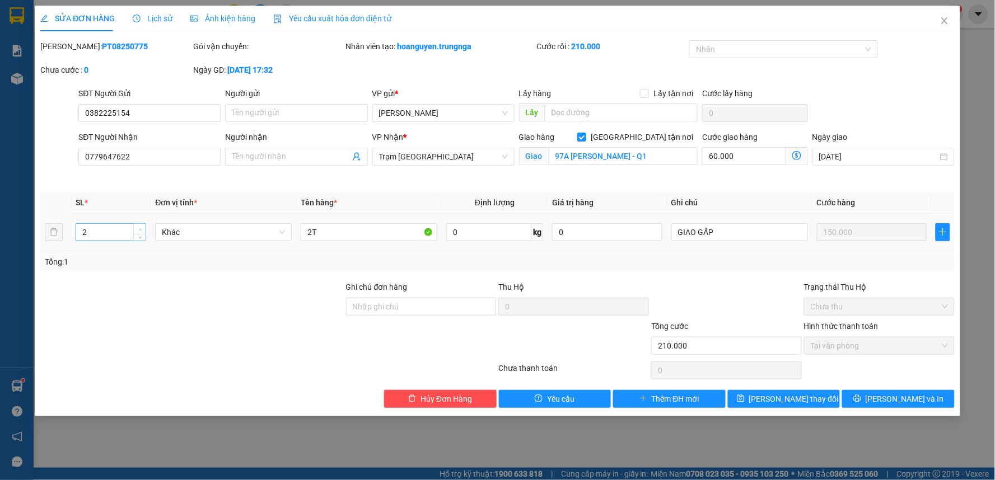
click at [137, 228] on span "up" at bounding box center [140, 229] width 7 height 7
click at [889, 401] on span "[PERSON_NAME] và In" at bounding box center [905, 399] width 78 height 12
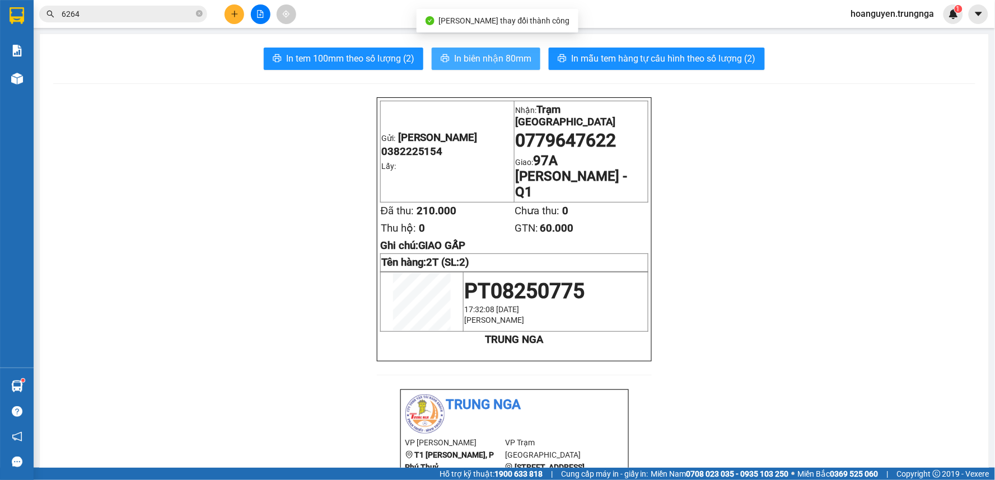
click at [461, 66] on button "In biên nhận 80mm" at bounding box center [486, 59] width 109 height 22
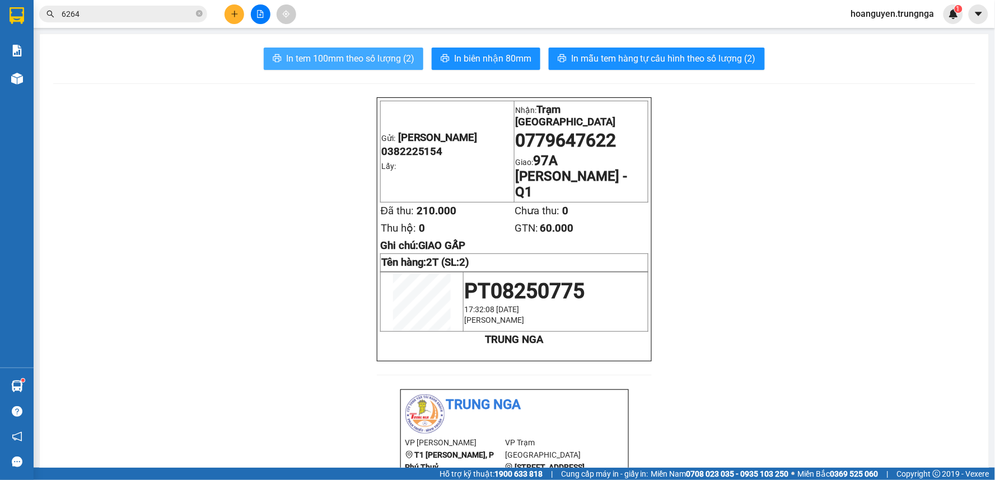
click at [338, 55] on span "In tem 100mm theo số lượng (2)" at bounding box center [350, 59] width 128 height 14
click at [232, 9] on button at bounding box center [235, 14] width 20 height 20
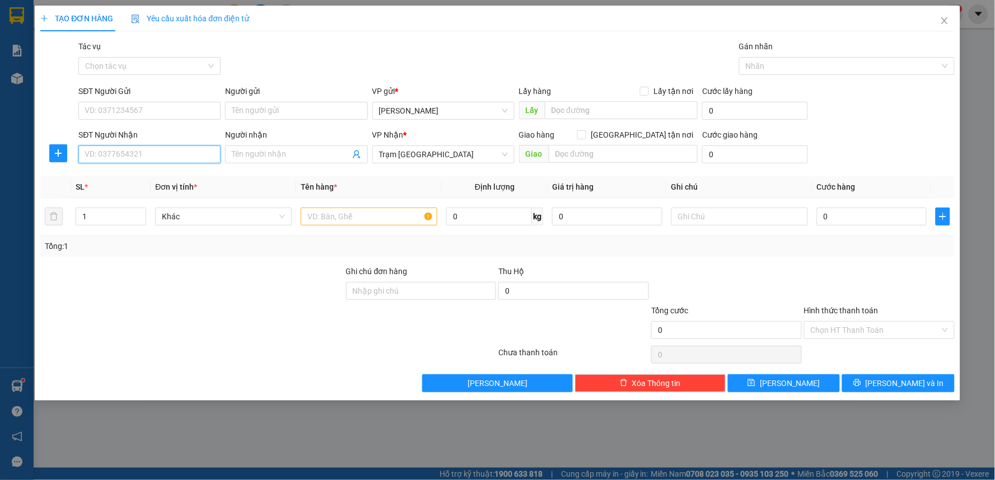
click at [196, 157] on input "SĐT Người Nhận" at bounding box center [149, 155] width 142 height 18
click at [326, 215] on input "text" at bounding box center [369, 217] width 137 height 18
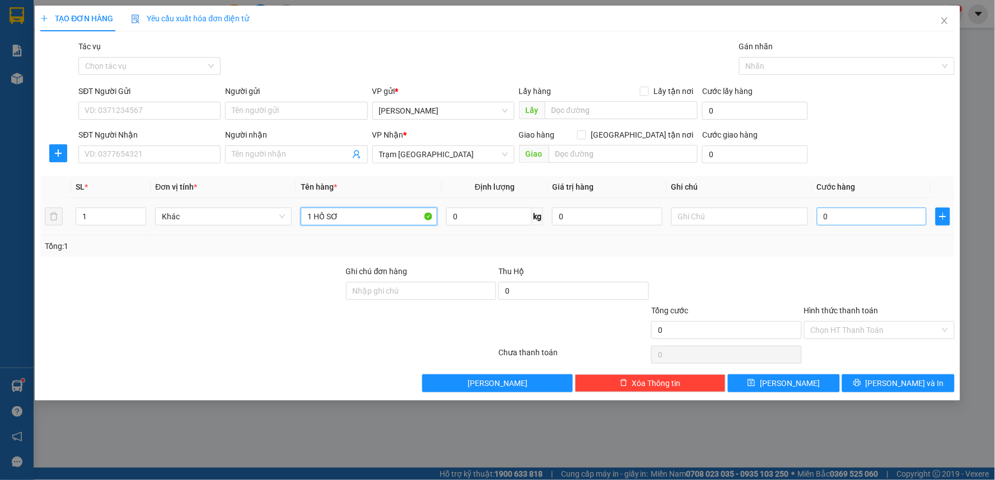
type input "1 HỒ SƠ"
click at [863, 217] on input "0" at bounding box center [872, 217] width 110 height 18
type input "3"
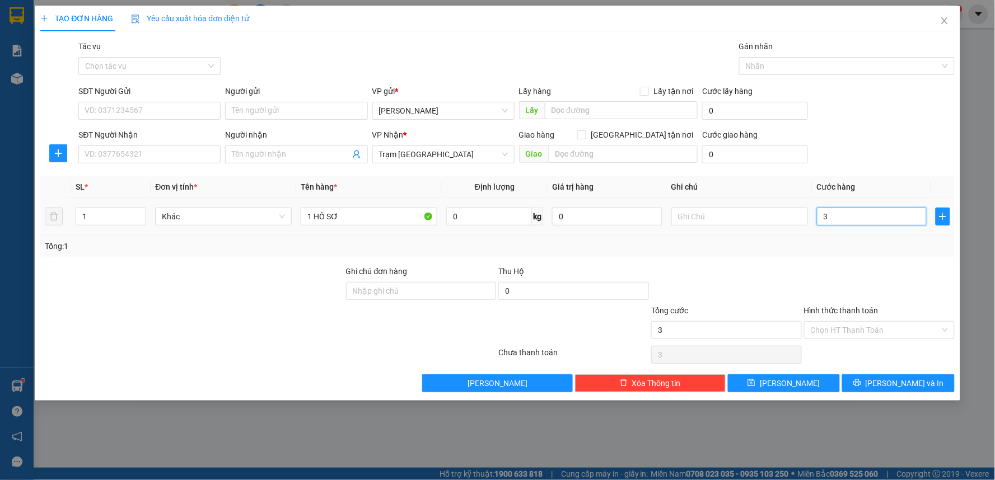
type input "30"
type input "300"
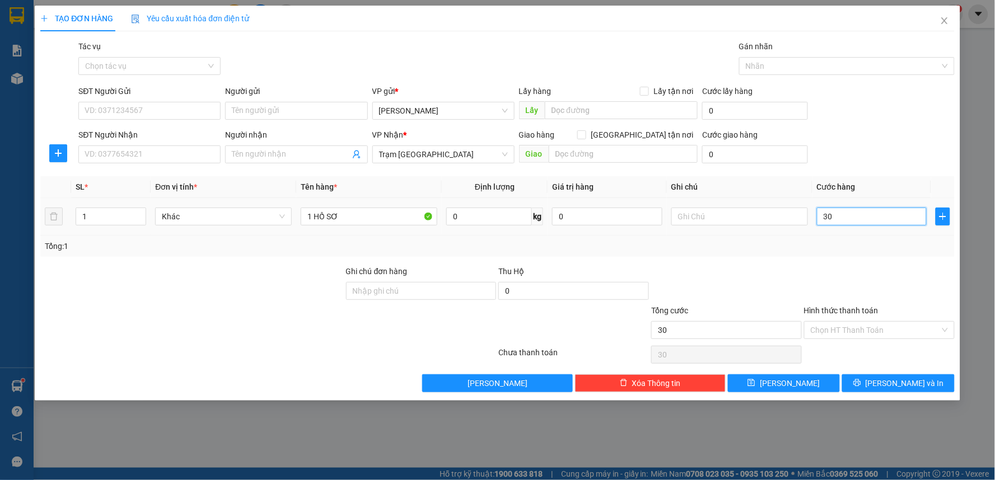
type input "300"
type input "3.000"
type input "30.000"
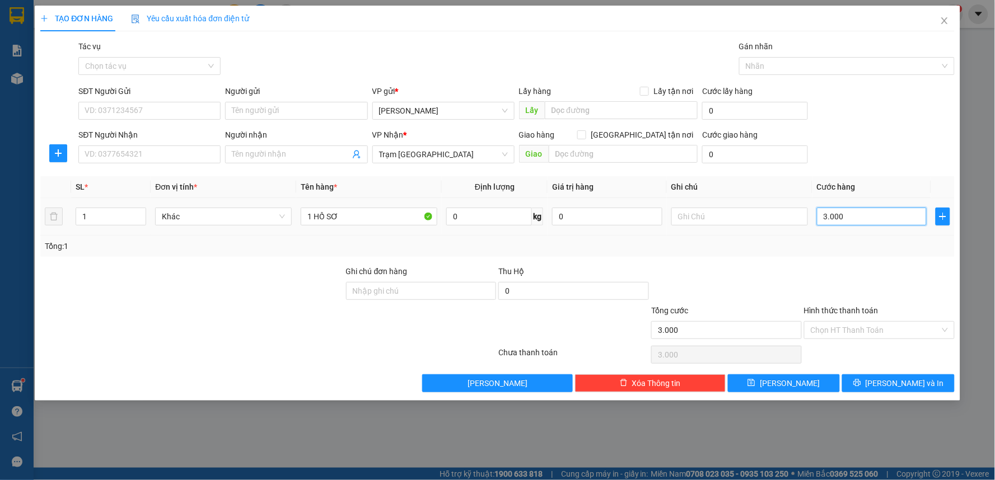
type input "30.000"
click at [122, 153] on input "SĐT Người Nhận" at bounding box center [149, 155] width 142 height 18
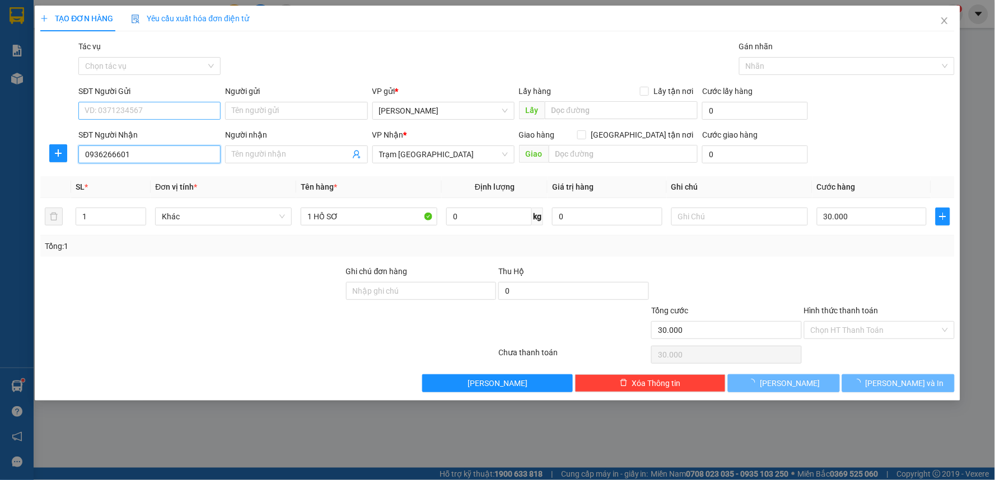
type input "0936266601"
click at [128, 115] on input "SĐT Người Gửi" at bounding box center [149, 111] width 142 height 18
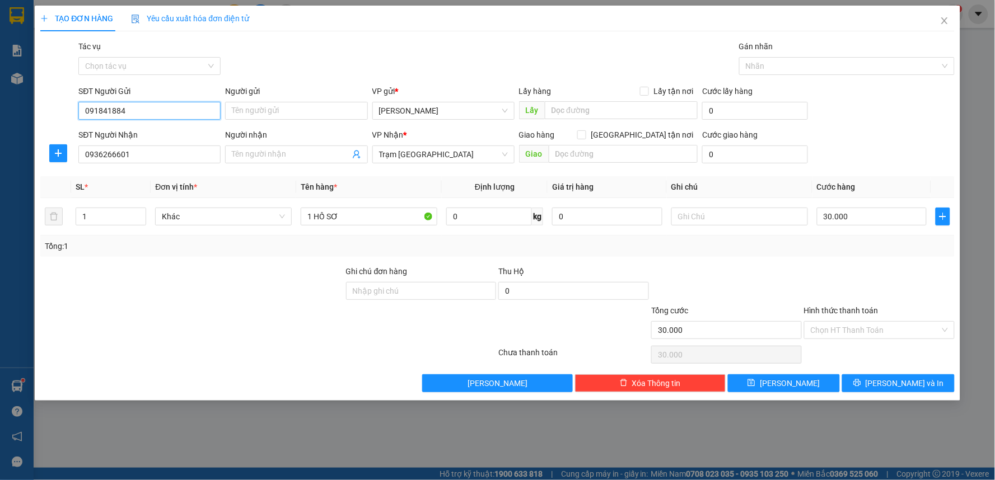
type input "0918418849"
click at [864, 387] on button "[PERSON_NAME] và In" at bounding box center [898, 384] width 113 height 18
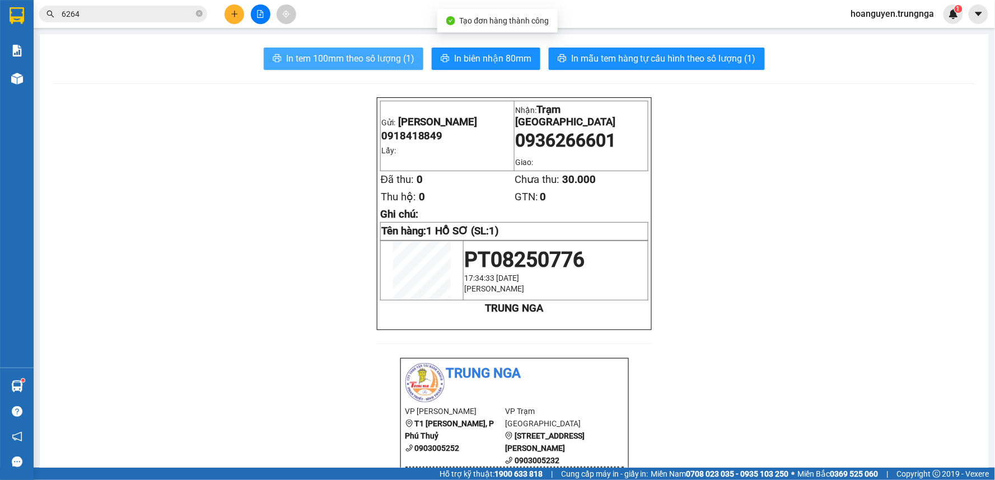
click at [365, 56] on span "In tem 100mm theo số lượng (1)" at bounding box center [350, 59] width 128 height 14
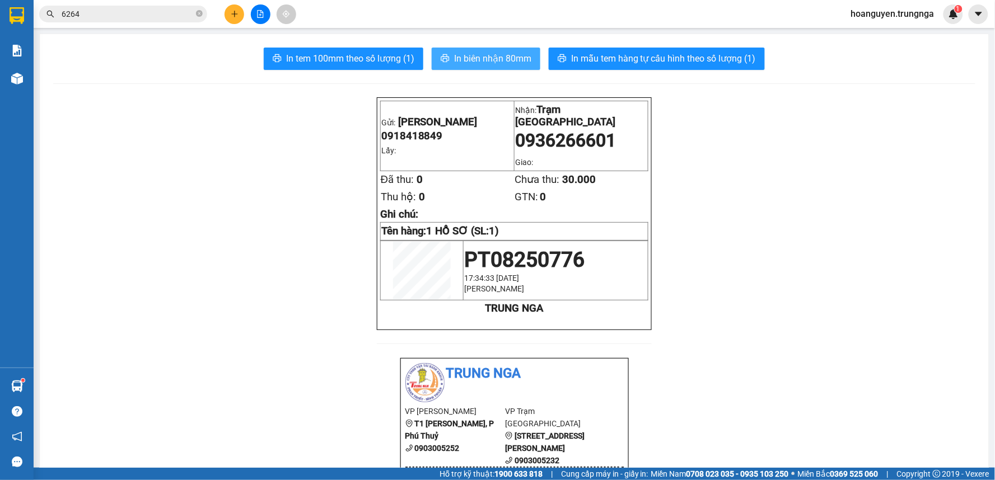
click at [494, 60] on span "In biên nhận 80mm" at bounding box center [492, 59] width 77 height 14
click at [233, 11] on icon "plus" at bounding box center [235, 14] width 8 height 8
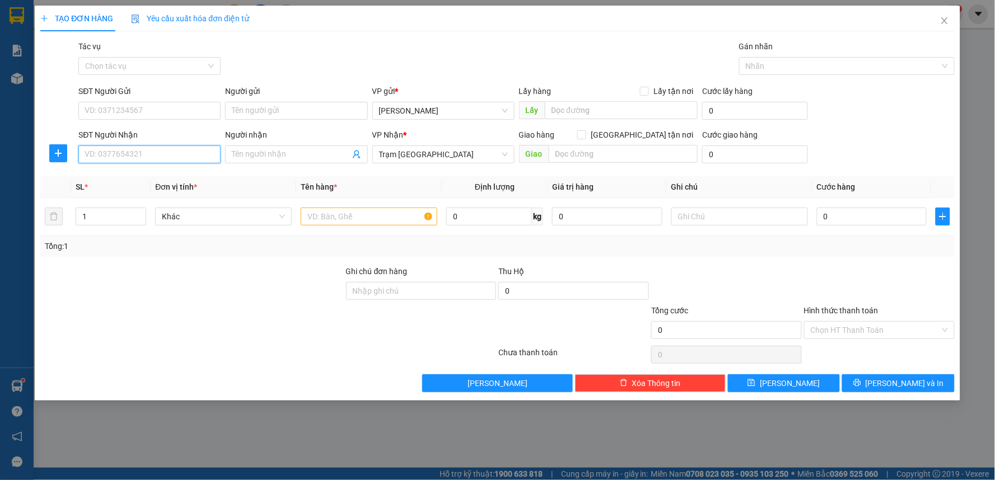
click at [152, 157] on input "SĐT Người Nhận" at bounding box center [149, 155] width 142 height 18
type input "0968469949"
click at [174, 106] on input "SĐT Người Gửi" at bounding box center [149, 111] width 142 height 18
type input "0918072199"
click at [395, 212] on input "text" at bounding box center [369, 217] width 137 height 18
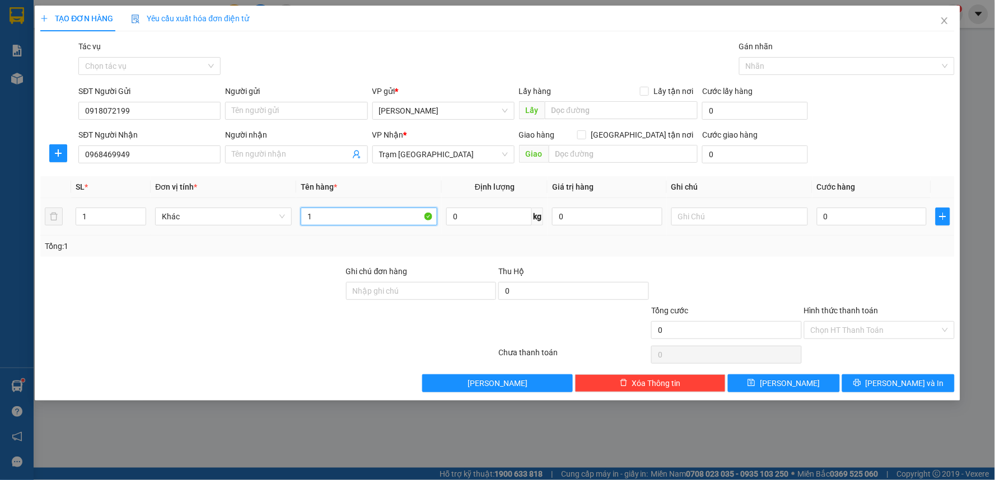
type input "1T"
click at [852, 214] on input "0" at bounding box center [872, 217] width 110 height 18
click at [888, 384] on button "[PERSON_NAME] và In" at bounding box center [898, 384] width 113 height 18
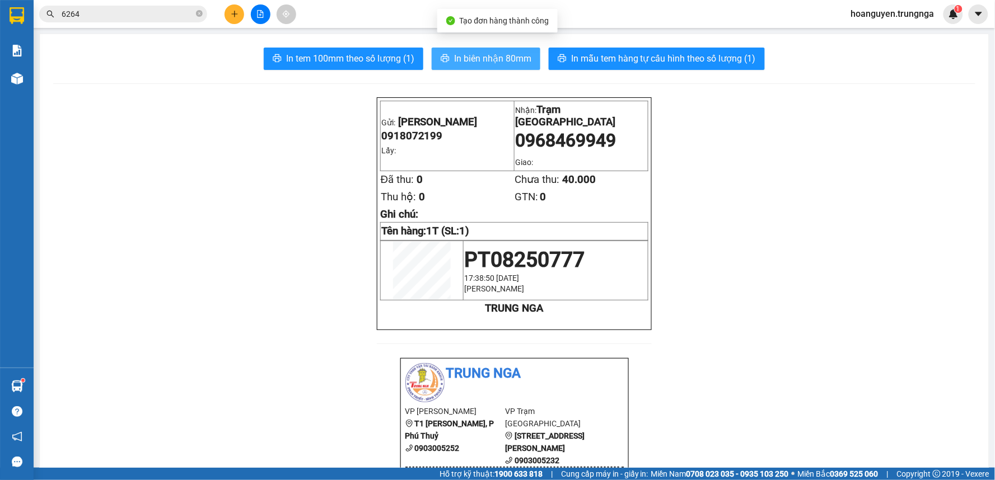
click at [479, 56] on span "In biên nhận 80mm" at bounding box center [492, 59] width 77 height 14
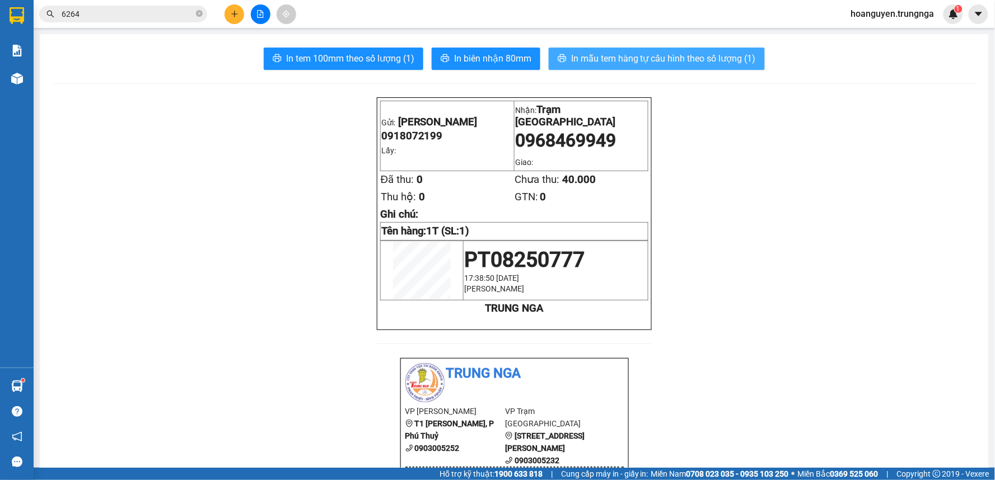
click at [642, 58] on span "In mẫu tem hàng tự cấu hình theo số lượng (1)" at bounding box center [663, 59] width 185 height 14
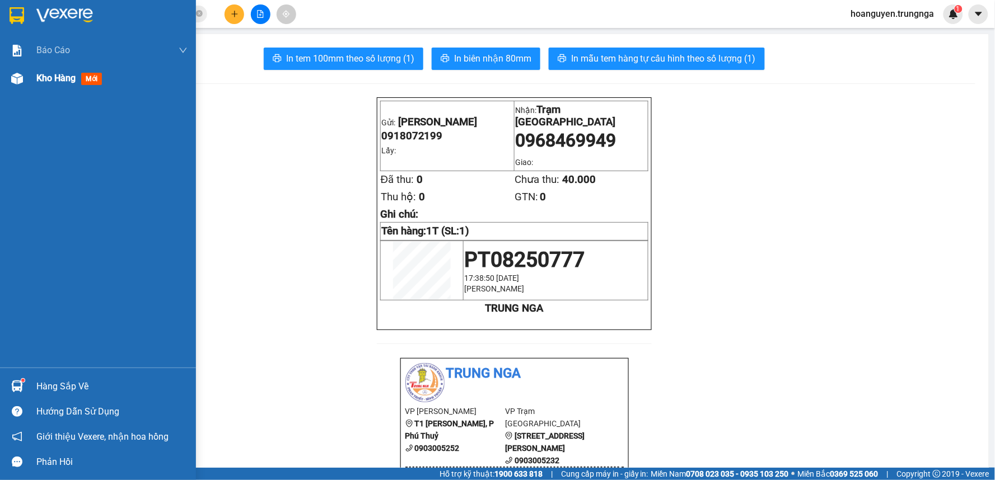
drag, startPoint x: 18, startPoint y: 92, endPoint x: 18, endPoint y: 86, distance: 6.2
click at [17, 86] on div "Báo cáo Báo cáo dòng tiền (nhân viên) - chỉ tính tiền mặt Kho hàng mới" at bounding box center [98, 201] width 196 height 331
click at [20, 87] on div at bounding box center [17, 79] width 20 height 20
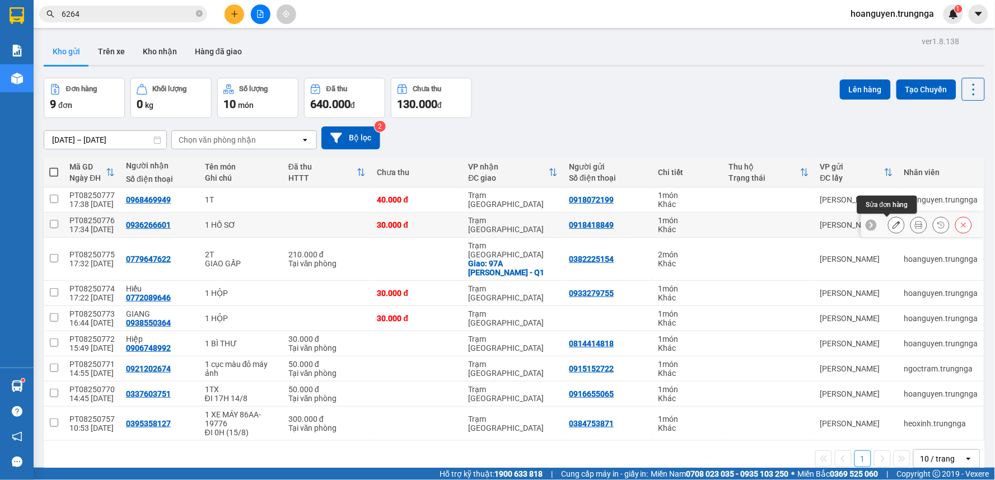
click at [893, 223] on icon at bounding box center [897, 225] width 8 height 8
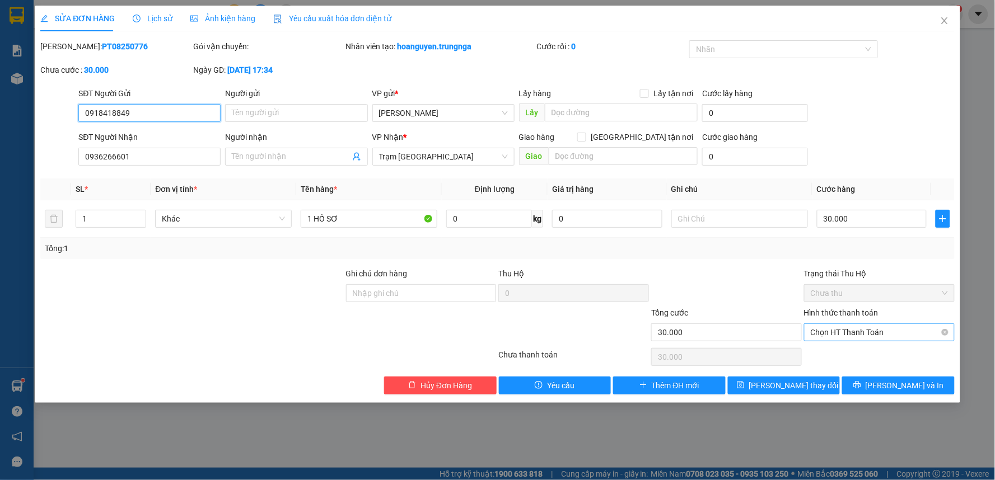
click at [855, 333] on span "Chọn HT Thanh Toán" at bounding box center [879, 332] width 137 height 17
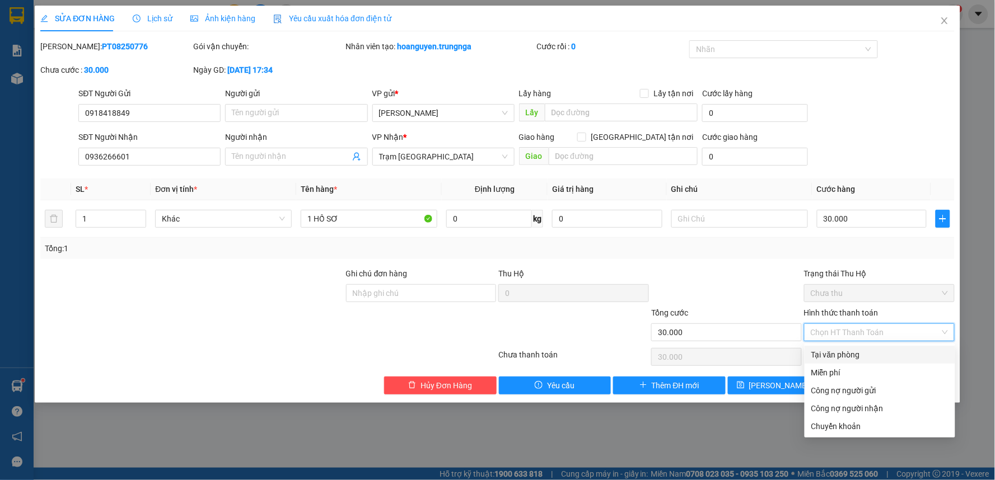
click at [843, 356] on div "Tại văn phòng" at bounding box center [879, 355] width 137 height 12
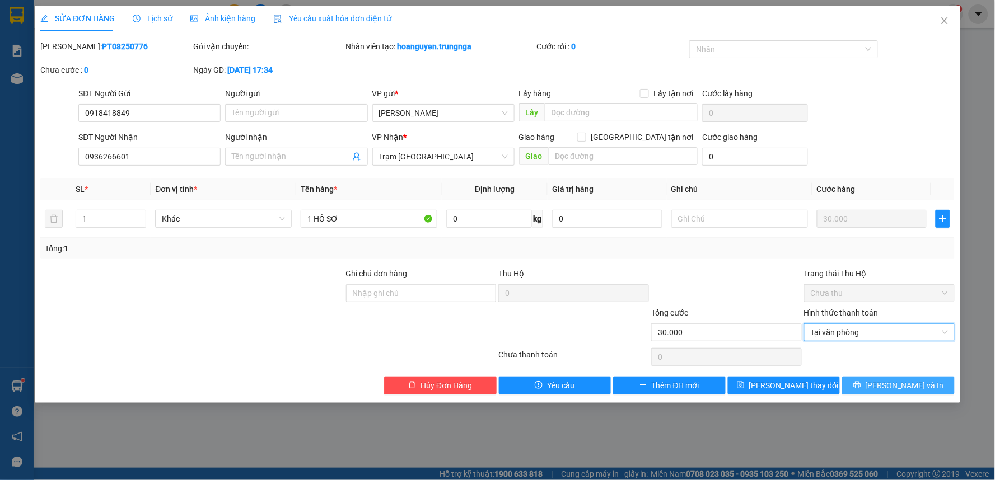
click at [892, 393] on button "[PERSON_NAME] và In" at bounding box center [898, 386] width 113 height 18
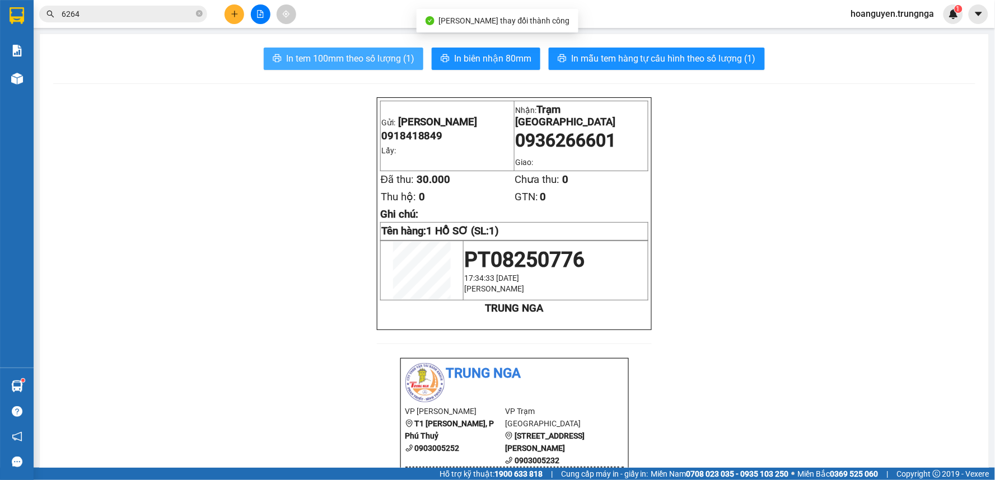
click at [402, 59] on span "In tem 100mm theo số lượng (1)" at bounding box center [350, 59] width 128 height 14
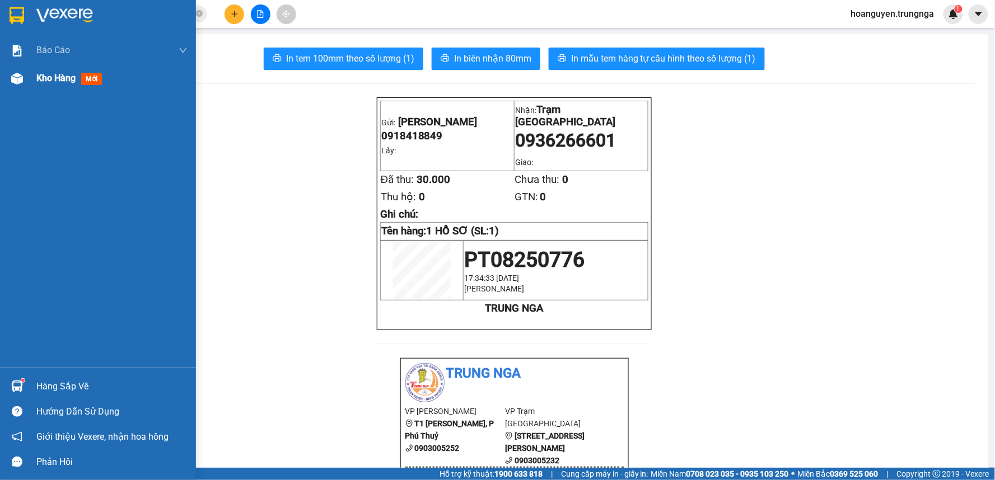
click at [15, 74] on img at bounding box center [17, 79] width 12 height 12
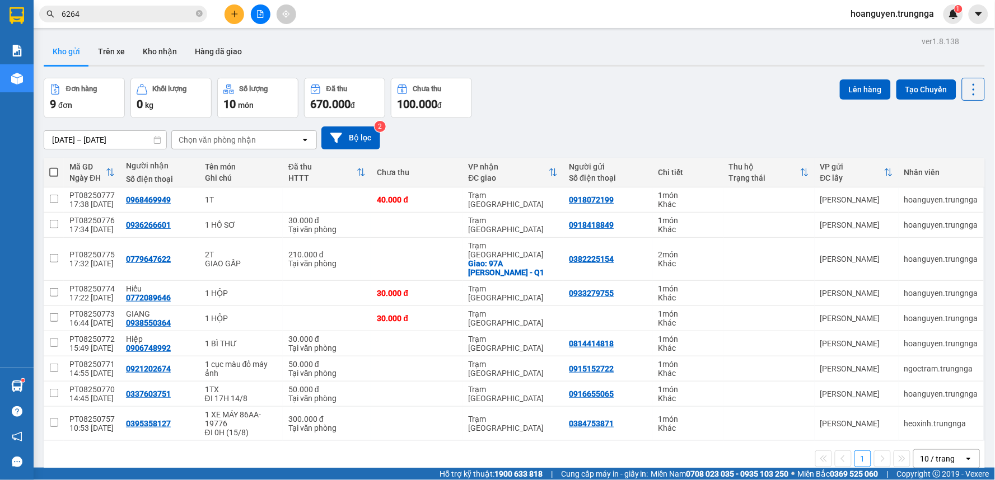
click at [569, 104] on div "Đơn hàng 9 đơn Khối lượng 0 kg Số lượng 10 món Đã thu 670.000 đ Chưa thu 100.00…" at bounding box center [514, 98] width 941 height 40
click at [893, 256] on icon at bounding box center [897, 259] width 8 height 8
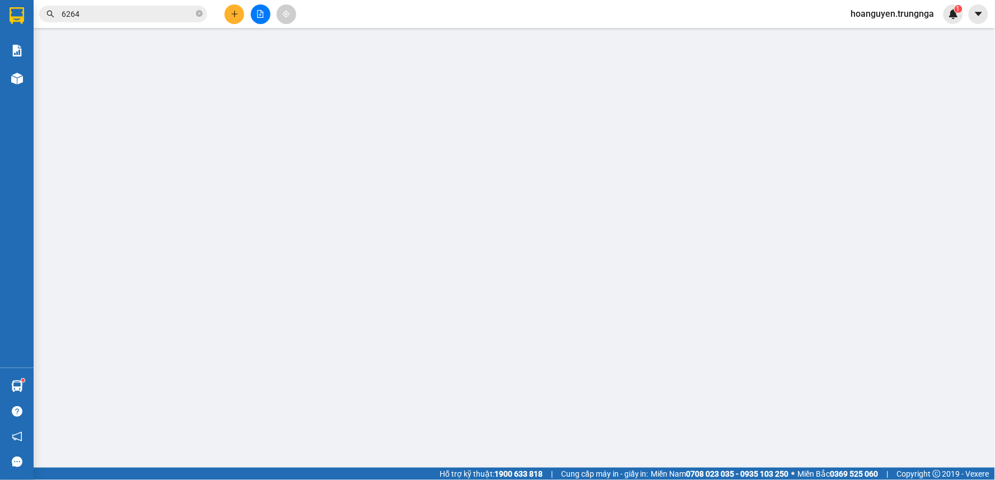
type input "0382225154"
type input "0779647622"
checkbox input "true"
type input "97A [PERSON_NAME] - Q1"
type input "210.000"
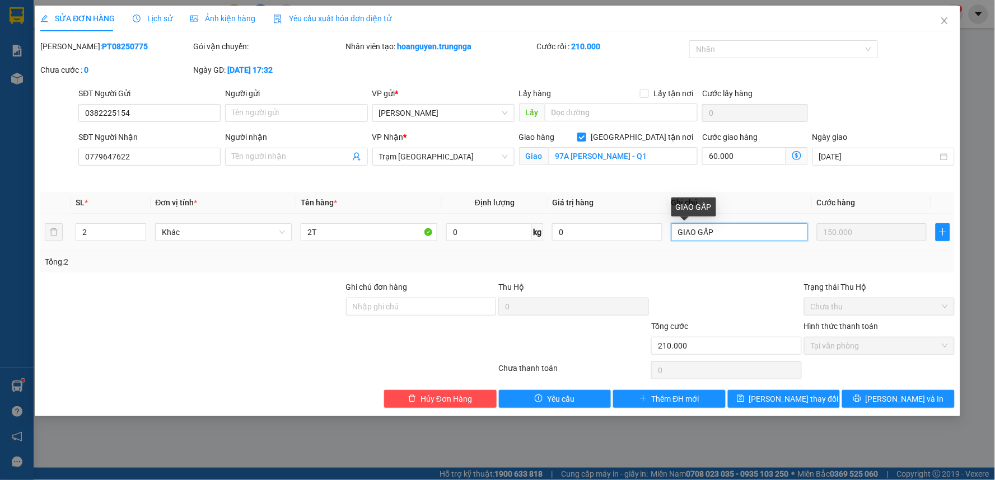
click at [720, 232] on input "GIAO GẤP" at bounding box center [739, 232] width 137 height 18
type input "GIAO GẤP - TẬN NƠI"
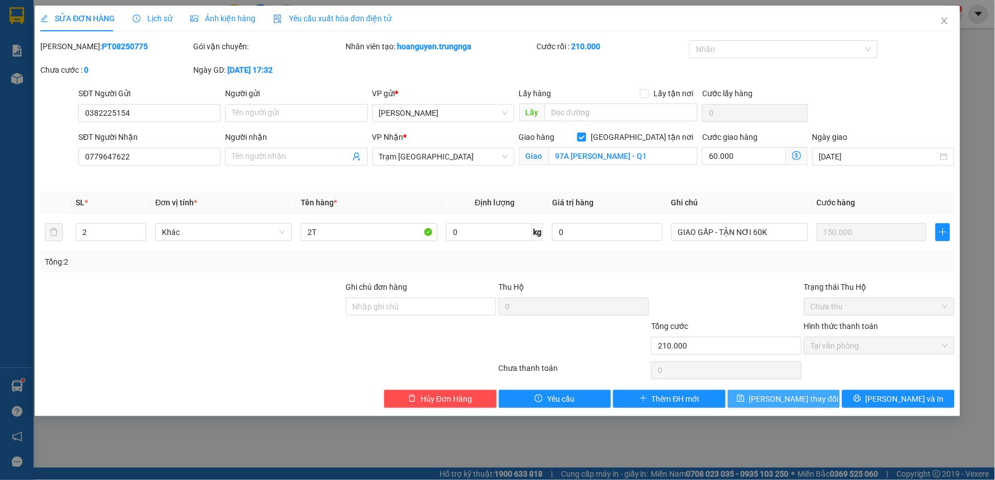
click at [771, 394] on span "[PERSON_NAME] thay đổi" at bounding box center [794, 399] width 90 height 12
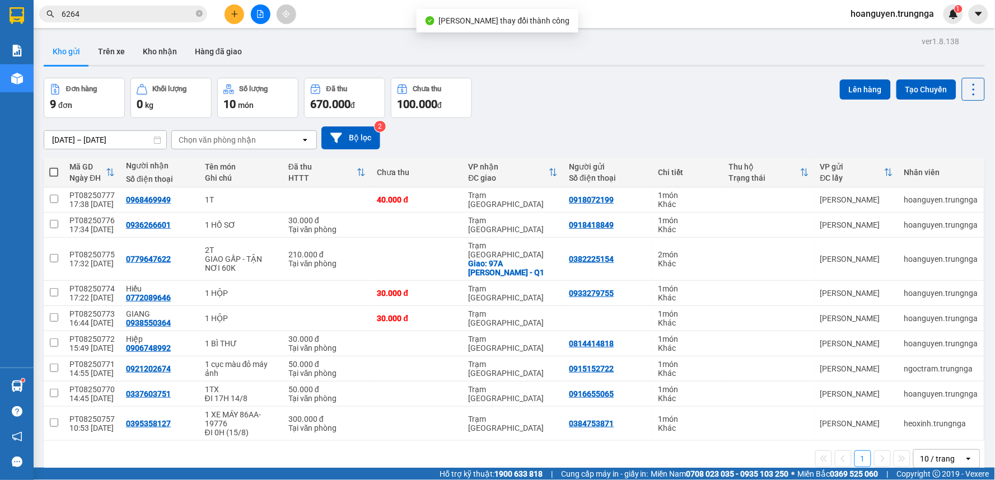
click at [228, 3] on div "Kết quả tìm kiếm ( 5 ) Bộ lọc Mã ĐH Trạng thái Món hàng Thu hộ Tổng cước Chưa c…" at bounding box center [497, 14] width 995 height 28
click at [232, 16] on icon "plus" at bounding box center [235, 14] width 8 height 8
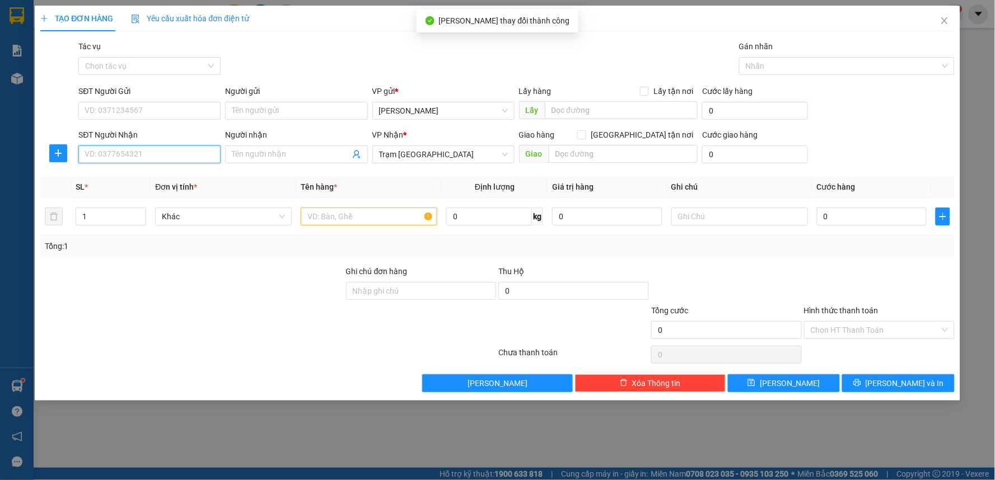
click at [188, 150] on input "SĐT Người Nhận" at bounding box center [149, 155] width 142 height 18
drag, startPoint x: 133, startPoint y: 154, endPoint x: 85, endPoint y: 157, distance: 48.8
click at [85, 157] on input "0942727650" at bounding box center [149, 155] width 142 height 18
type input "0942727650"
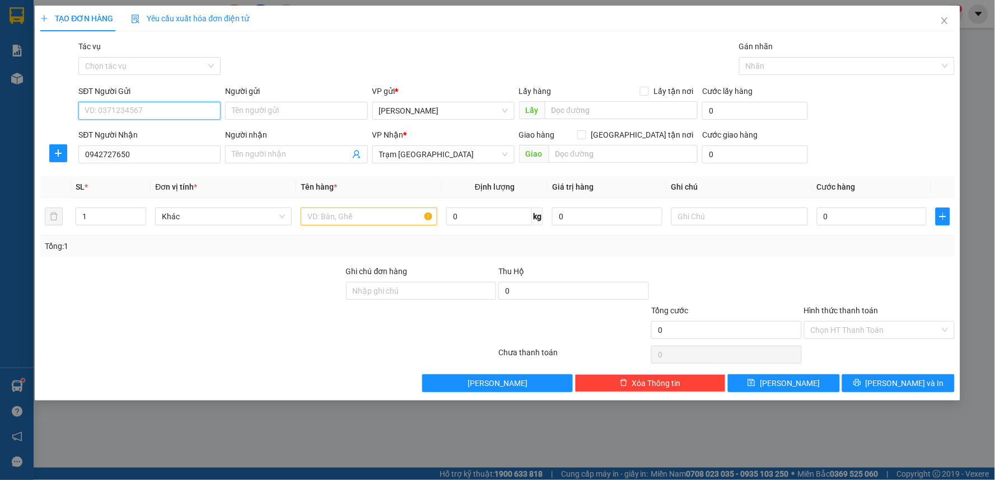
click at [129, 110] on input "SĐT Người Gửi" at bounding box center [149, 111] width 142 height 18
paste input "0942727650"
type input "0942727650"
click at [353, 219] on input "text" at bounding box center [369, 217] width 137 height 18
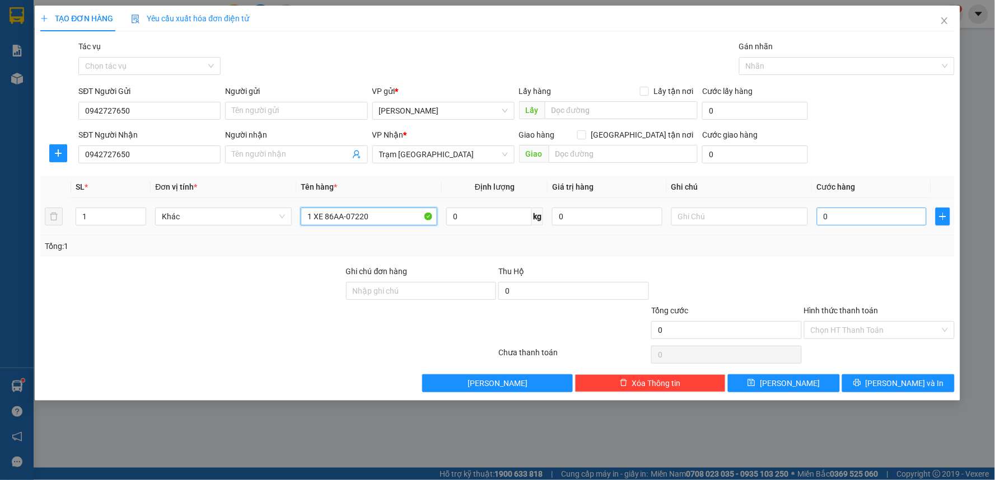
type input "1 XE 86AA-07220"
click at [858, 222] on input "0" at bounding box center [872, 217] width 110 height 18
type input "3"
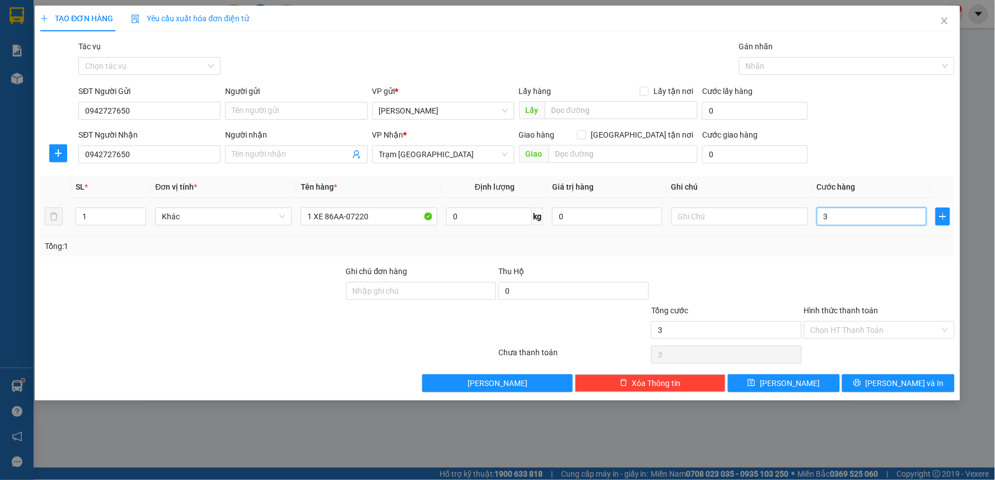
type input "0"
type input "20"
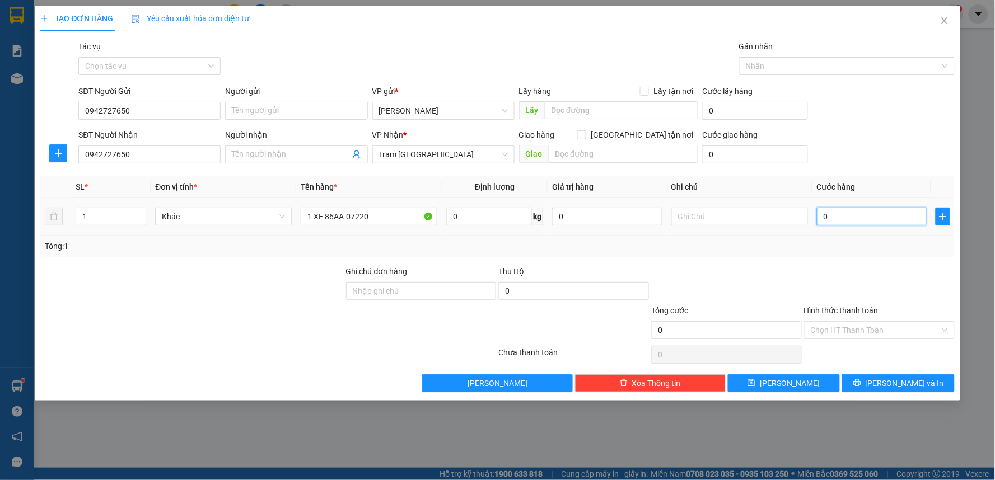
type input "20"
type input "250"
type input "2.500"
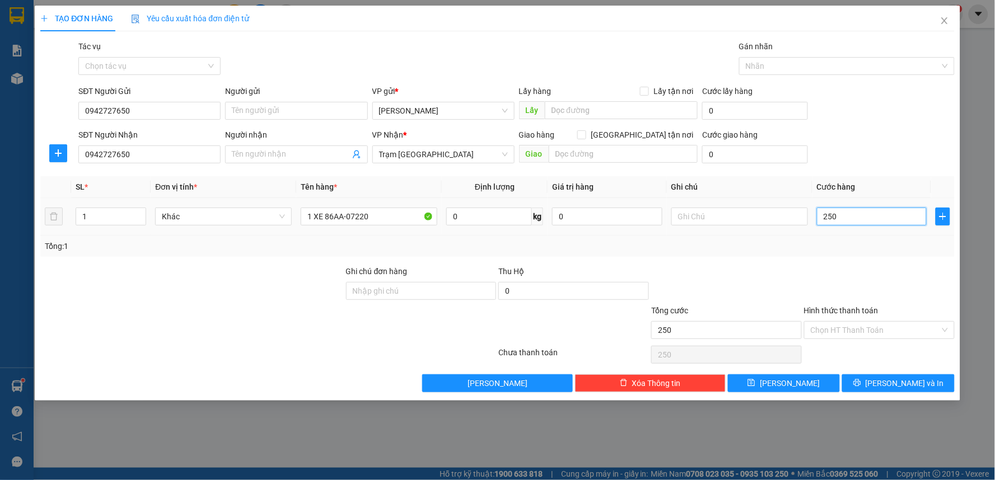
type input "2.500"
type input "25.000"
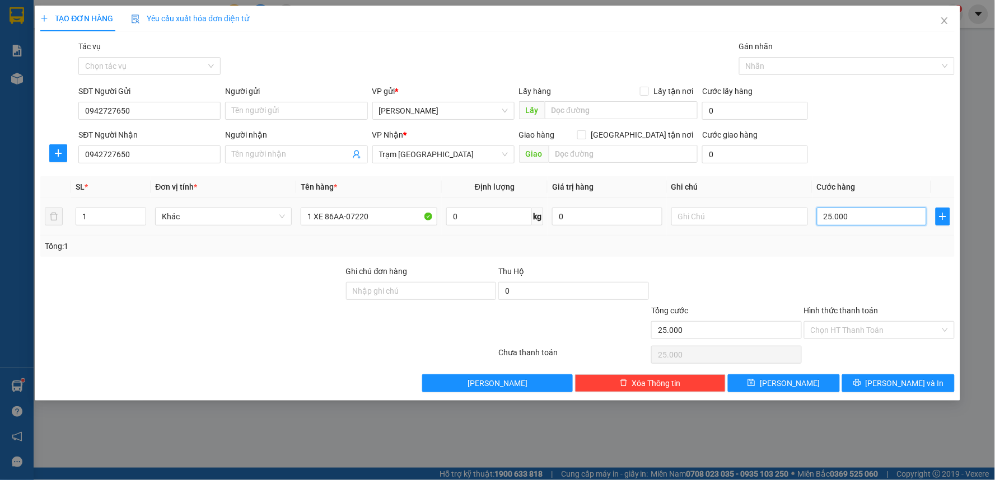
type input "250.000"
click at [718, 214] on input "text" at bounding box center [739, 217] width 137 height 18
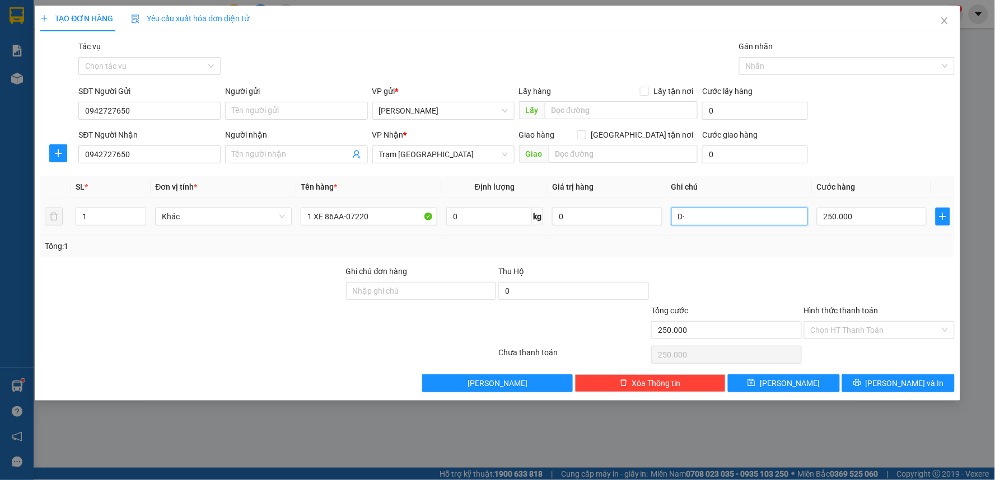
type input "D"
type input "Đi khuya 0H 15/8"
drag, startPoint x: 874, startPoint y: 327, endPoint x: 866, endPoint y: 337, distance: 12.0
click at [874, 328] on input "Hình thức thanh toán" at bounding box center [875, 330] width 129 height 17
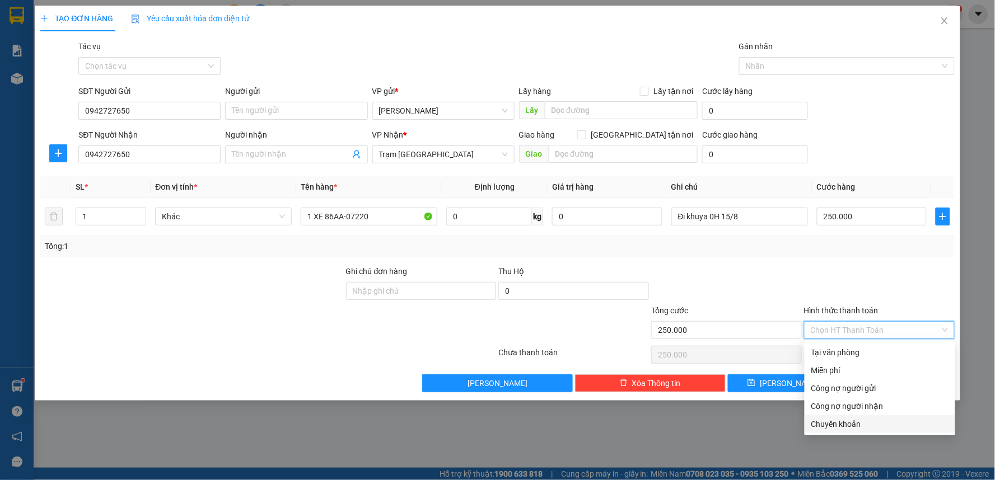
click at [831, 422] on div "Chuyển khoản" at bounding box center [879, 424] width 137 height 12
type input "0"
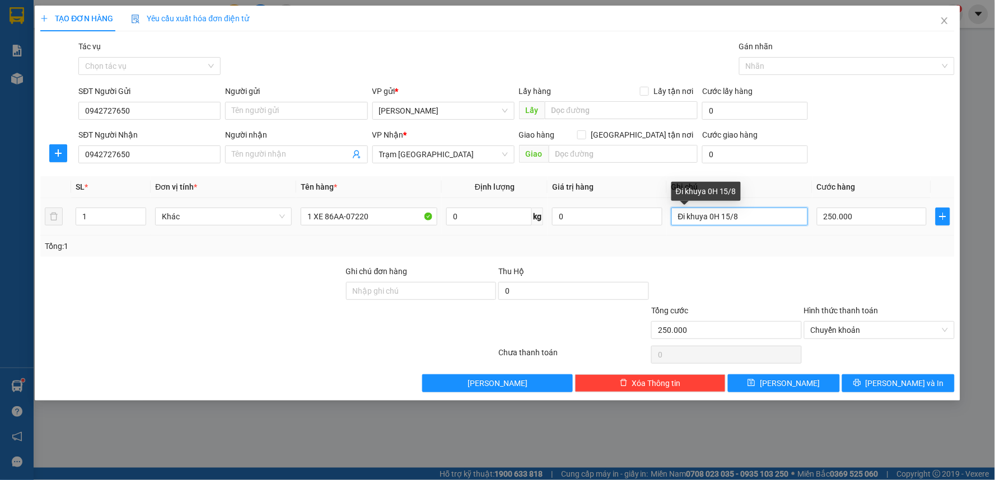
click at [763, 214] on input "Đi khuya 0H 15/8" at bounding box center [739, 217] width 137 height 18
drag, startPoint x: 678, startPoint y: 216, endPoint x: 686, endPoint y: 232, distance: 18.5
click at [678, 216] on input "Đi khuya 0H 15/8" at bounding box center [739, 217] width 137 height 18
type input "CK 250K - Đi khuya 0H 15/8"
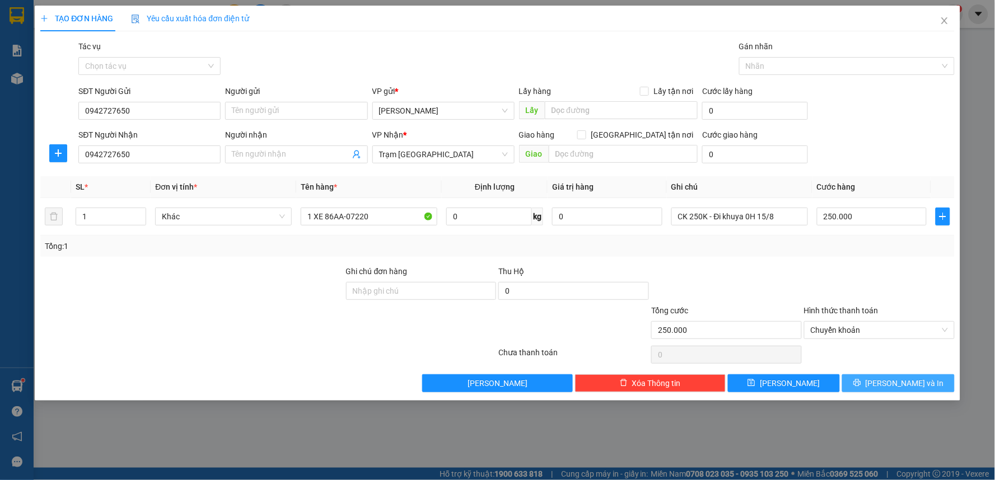
click at [861, 385] on icon "printer" at bounding box center [857, 383] width 8 height 8
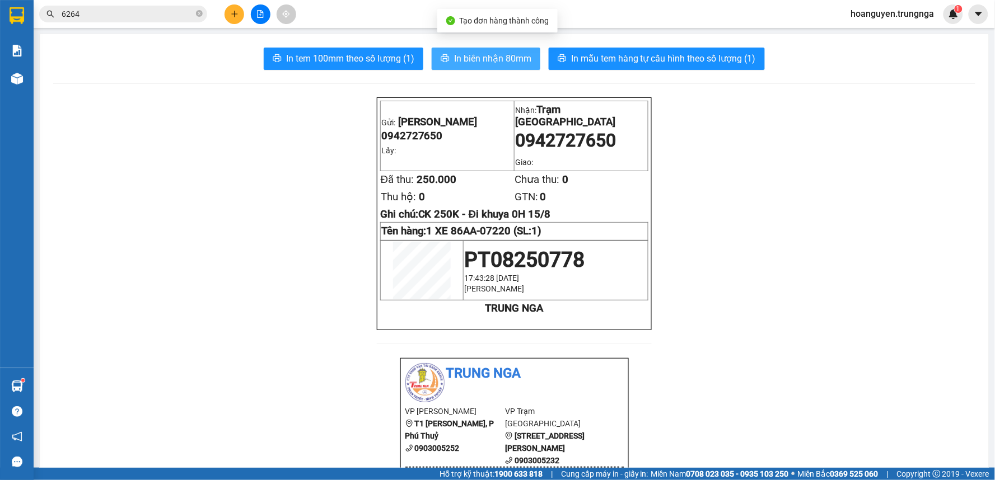
click at [499, 56] on span "In biên nhận 80mm" at bounding box center [492, 59] width 77 height 14
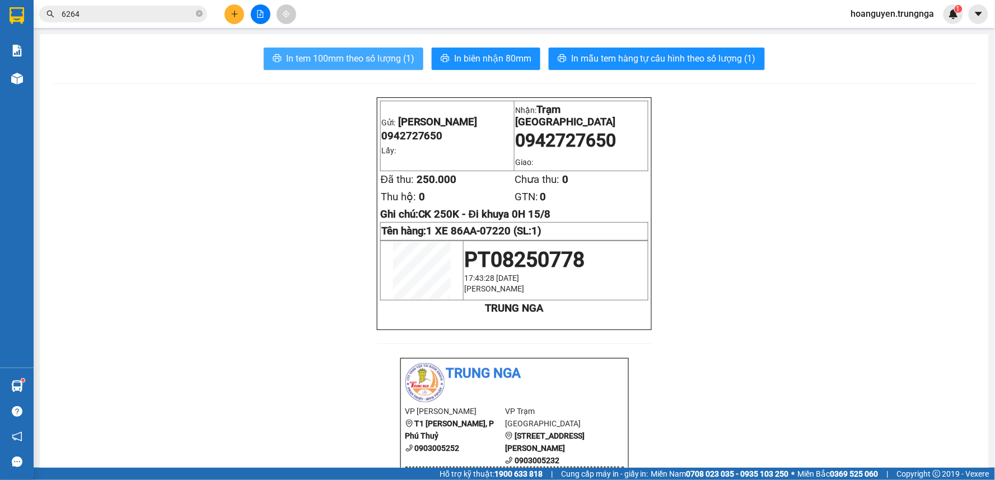
click at [390, 62] on span "In tem 100mm theo số lượng (1)" at bounding box center [350, 59] width 128 height 14
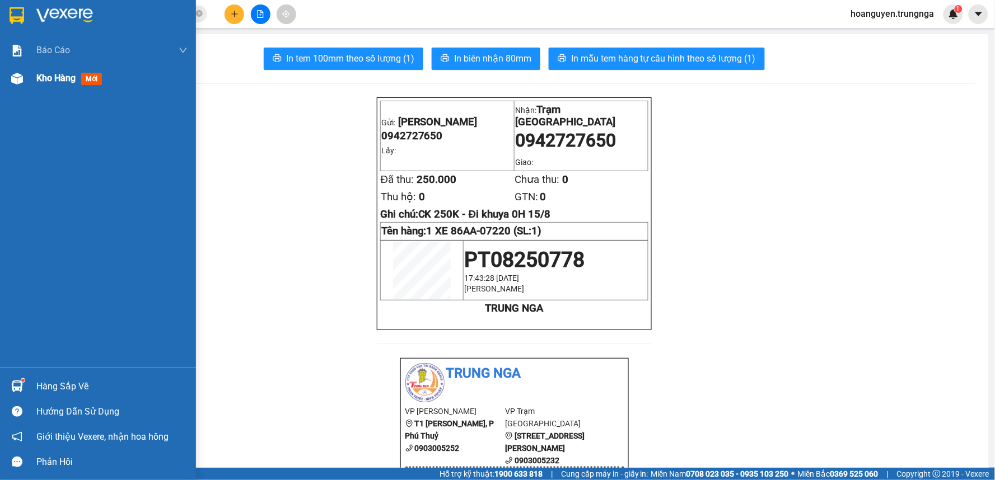
click at [28, 81] on div "Kho hàng mới" at bounding box center [98, 78] width 196 height 28
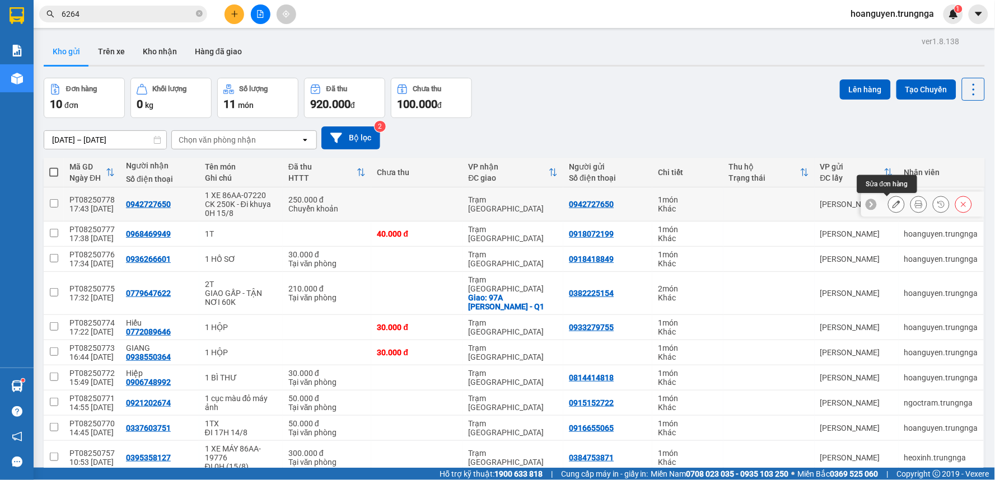
click at [889, 200] on button at bounding box center [897, 205] width 16 height 20
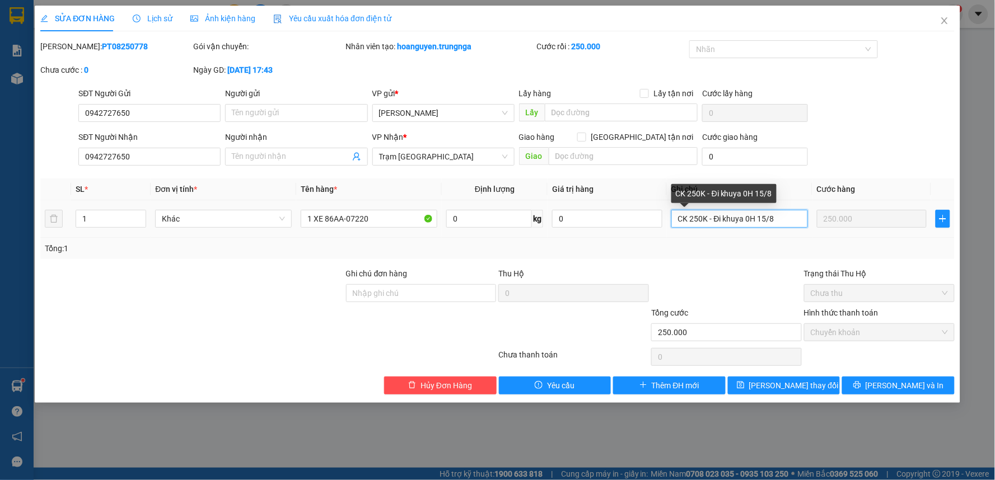
drag, startPoint x: 782, startPoint y: 218, endPoint x: 749, endPoint y: 220, distance: 33.6
click at [748, 220] on input "CK 250K - Đi khuya 0H 15/8" at bounding box center [739, 219] width 137 height 18
type input "CK 250K - Đi khuya 1H"
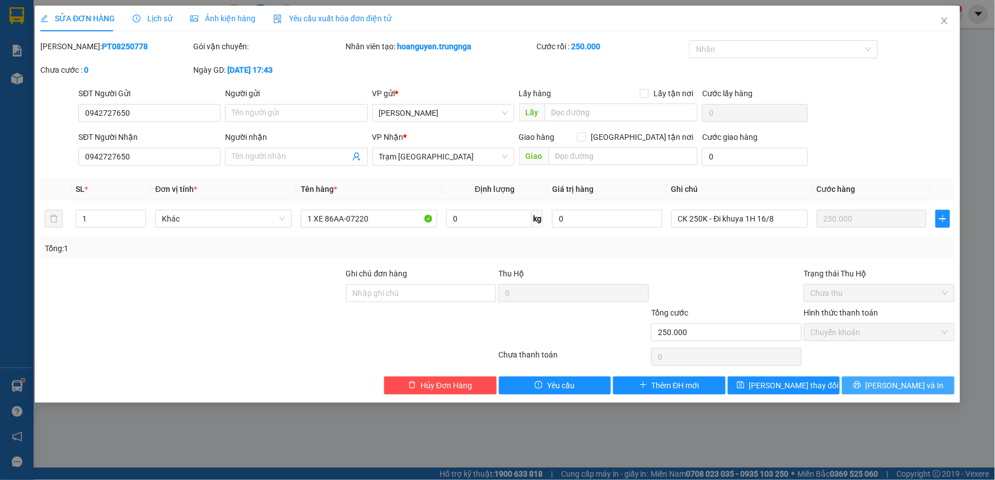
click at [870, 387] on button "[PERSON_NAME] và In" at bounding box center [898, 386] width 113 height 18
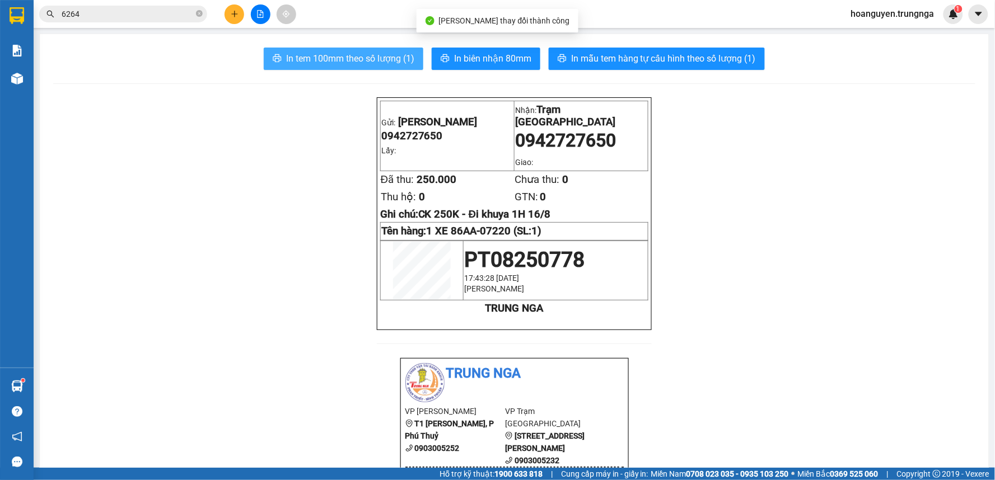
click at [377, 54] on span "In tem 100mm theo số lượng (1)" at bounding box center [350, 59] width 128 height 14
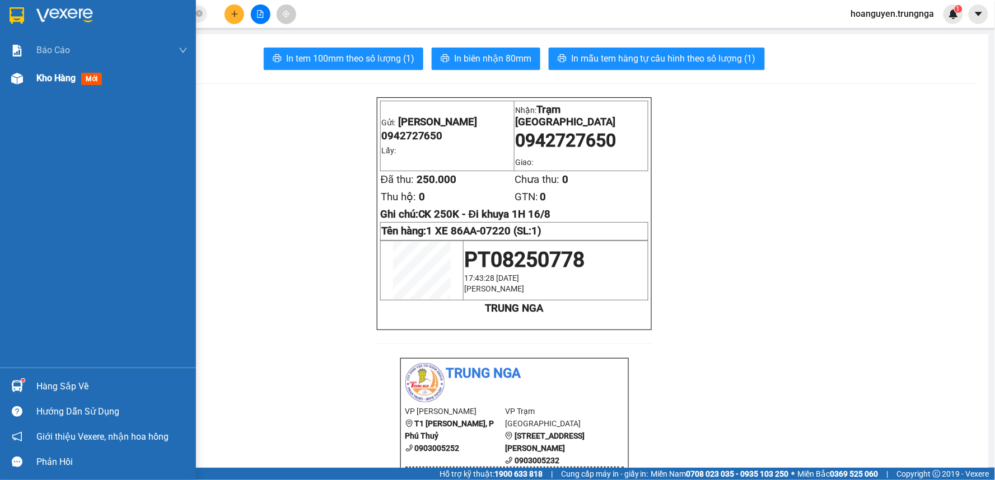
click at [19, 73] on img at bounding box center [17, 79] width 12 height 12
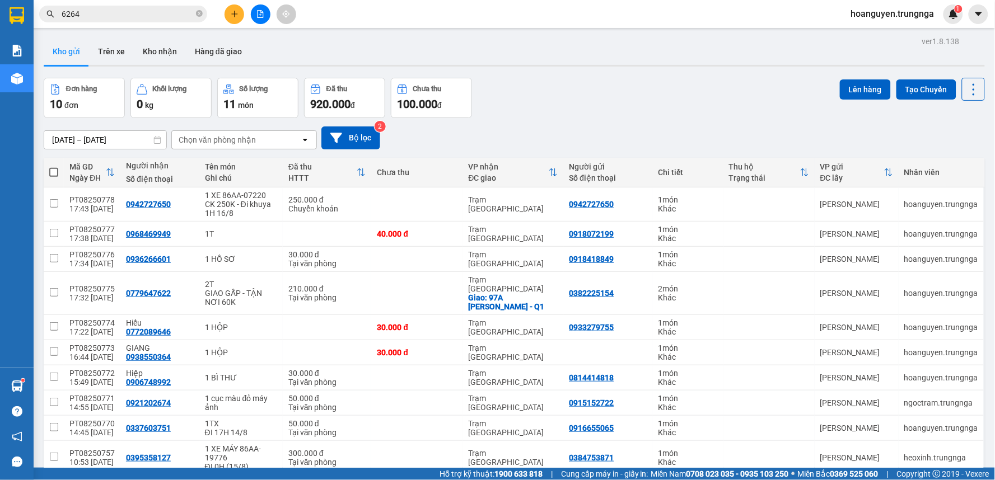
click at [636, 109] on div "Đơn hàng 10 đơn Khối lượng 0 kg Số lượng 11 món Đã thu 920.000 đ Chưa thu 100.0…" at bounding box center [514, 98] width 941 height 40
click at [936, 455] on span "100 / trang" at bounding box center [933, 460] width 40 height 11
click at [231, 20] on button at bounding box center [235, 14] width 20 height 20
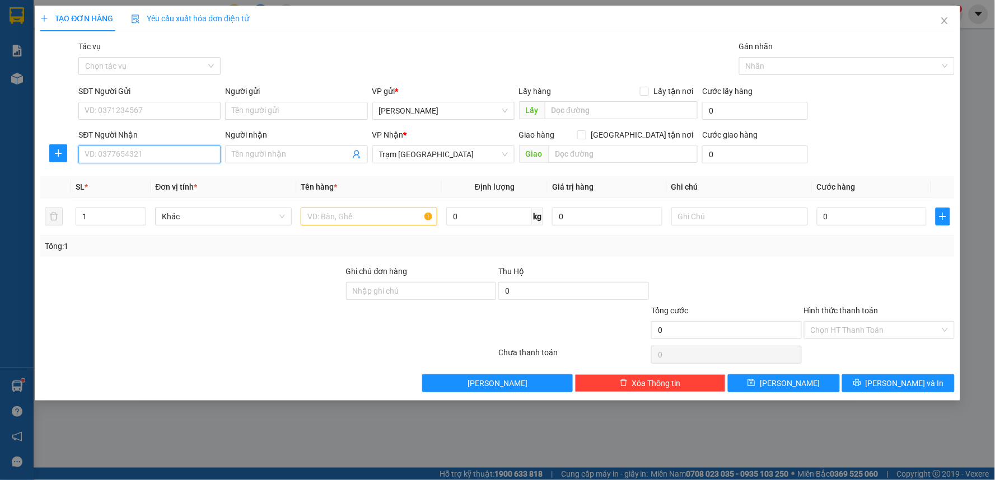
click at [171, 148] on input "SĐT Người Nhận" at bounding box center [149, 155] width 142 height 18
type input "0386969969"
click at [208, 108] on input "SĐT Người Gửi" at bounding box center [149, 111] width 142 height 18
type input "0937288384"
click at [365, 218] on input "text" at bounding box center [369, 217] width 137 height 18
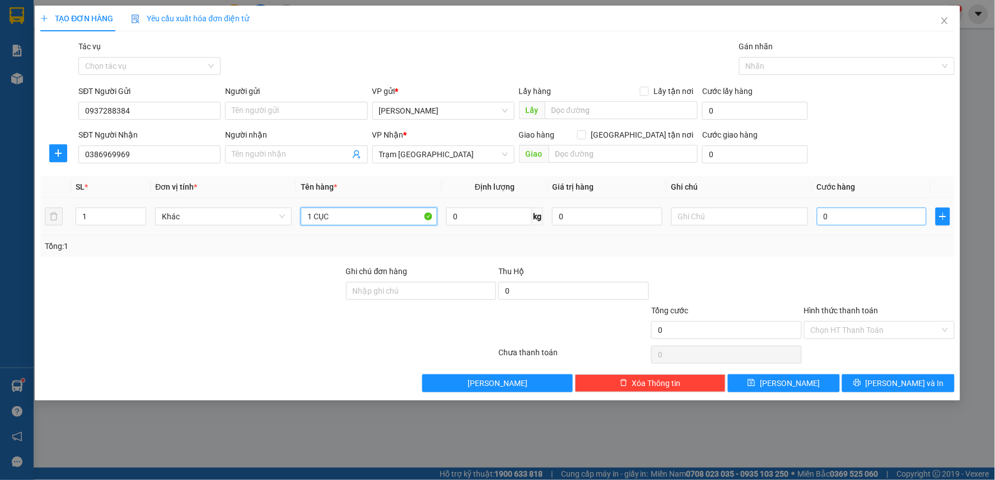
type input "1 CỤC"
click at [880, 220] on input "0" at bounding box center [872, 217] width 110 height 18
type input "3"
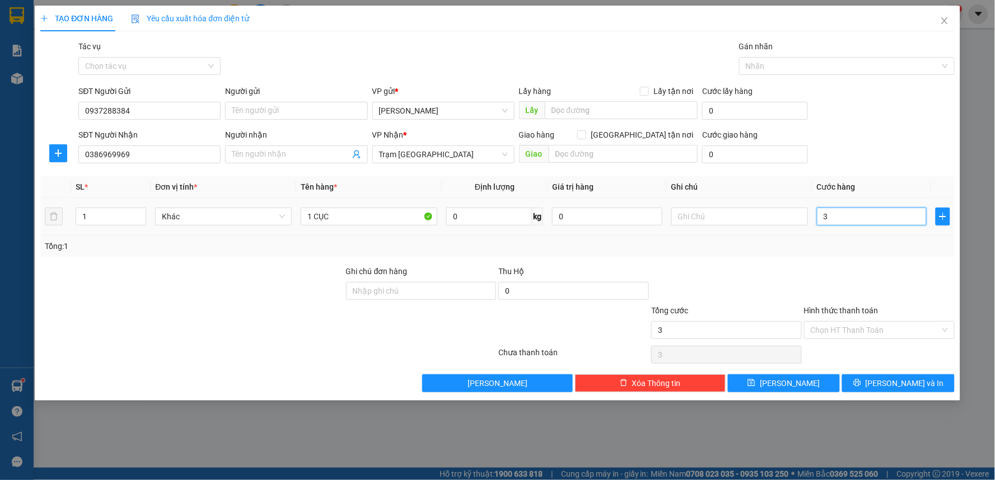
type input "30"
type input "300"
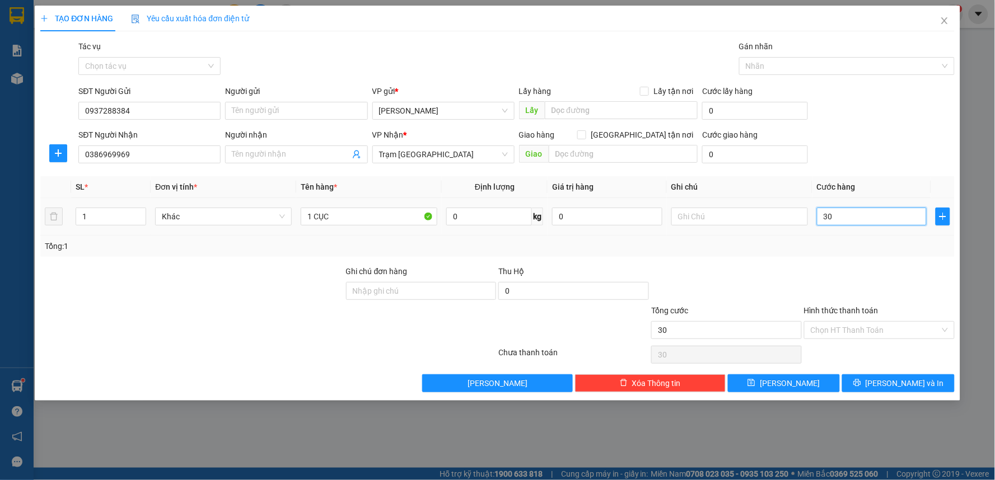
type input "300"
type input "3.000"
type input "30.000"
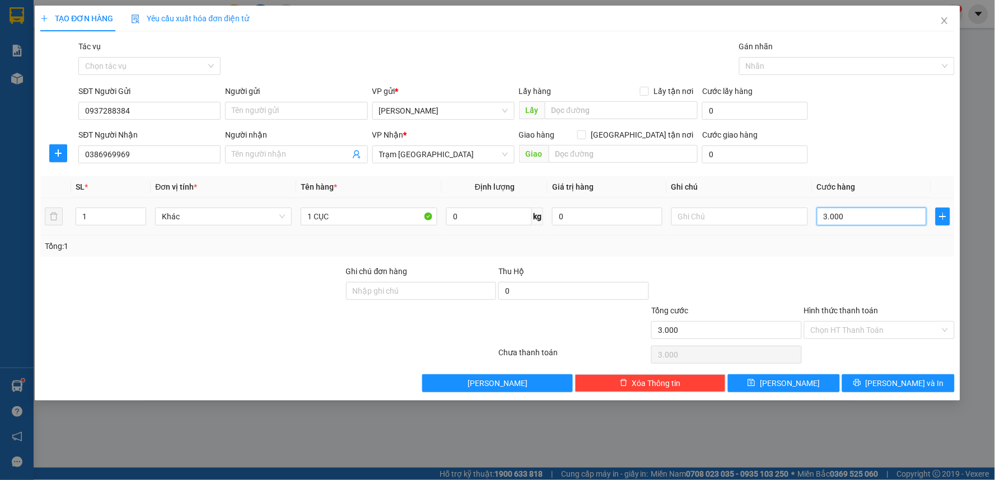
type input "30.000"
click at [917, 386] on span "[PERSON_NAME] và In" at bounding box center [905, 383] width 78 height 12
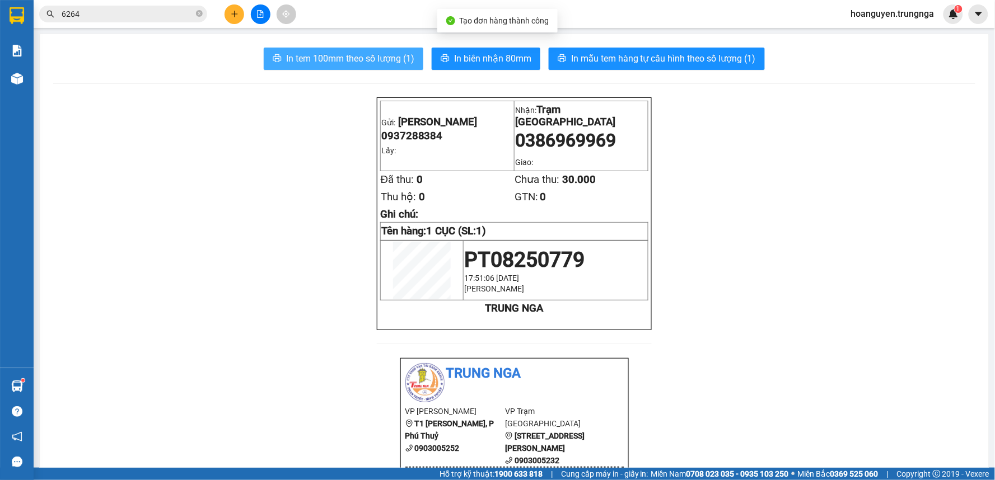
click at [381, 53] on span "In tem 100mm theo số lượng (1)" at bounding box center [350, 59] width 128 height 14
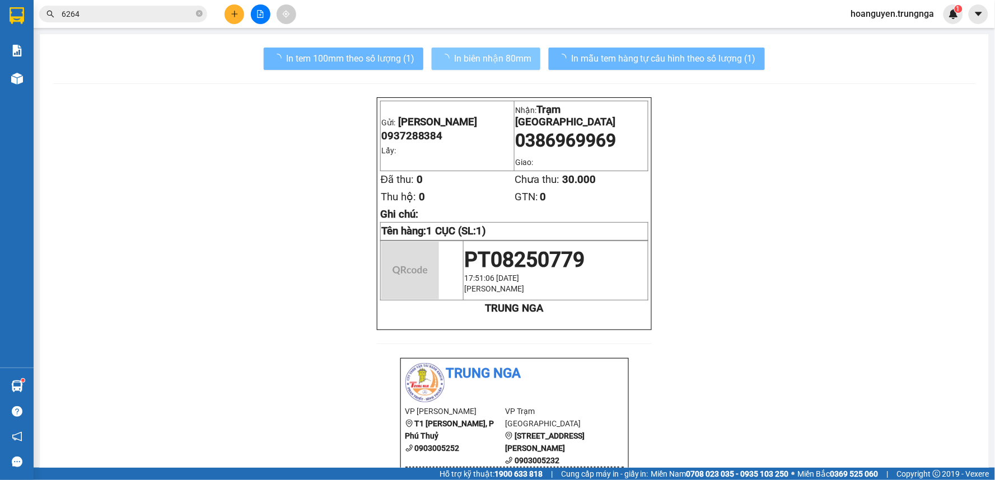
click at [516, 60] on span "In biên nhận 80mm" at bounding box center [492, 59] width 77 height 14
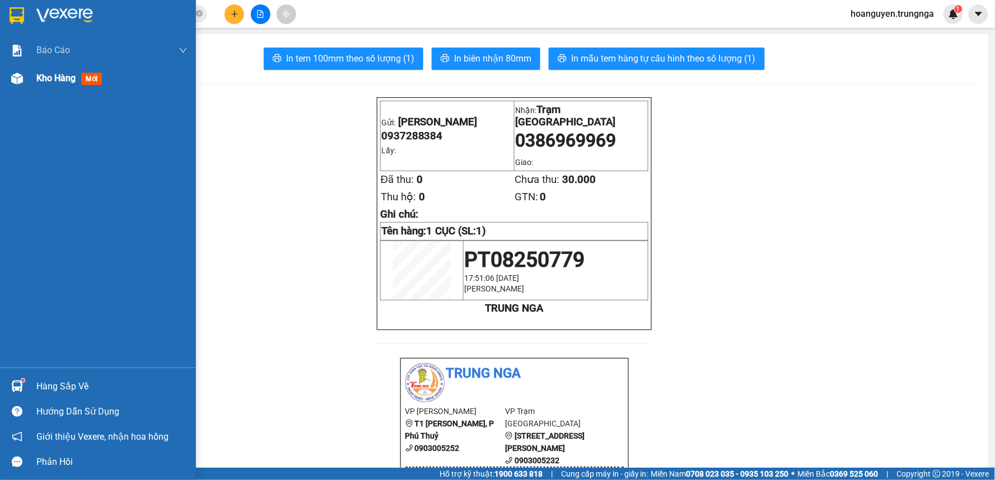
click at [14, 77] on img at bounding box center [17, 79] width 12 height 12
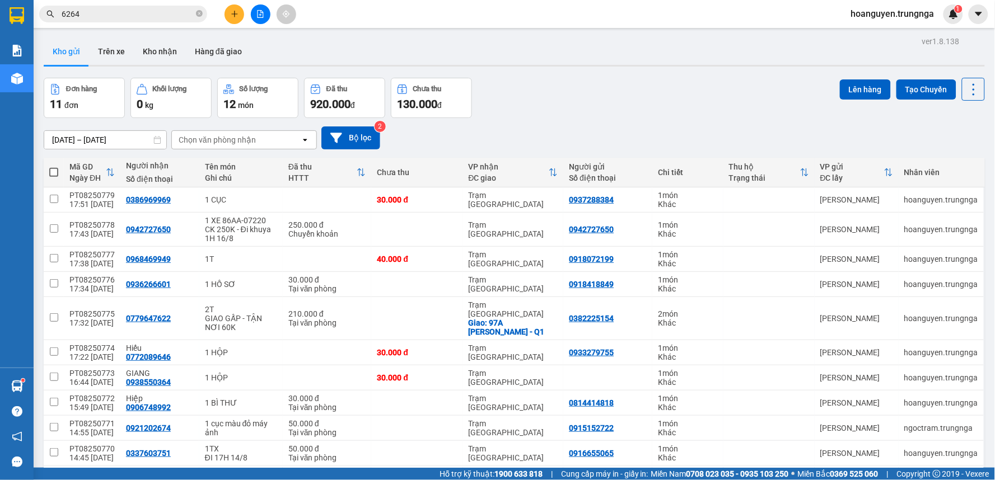
click at [545, 97] on div "Đơn hàng 11 đơn Khối lượng 0 kg Số lượng 12 món Đã thu 920.000 đ Chưa thu 130.0…" at bounding box center [514, 98] width 941 height 40
click at [603, 127] on div "[DATE] – [DATE] Press the down arrow key to interact with the calendar and sele…" at bounding box center [514, 138] width 941 height 23
click at [235, 14] on icon "plus" at bounding box center [234, 13] width 6 height 1
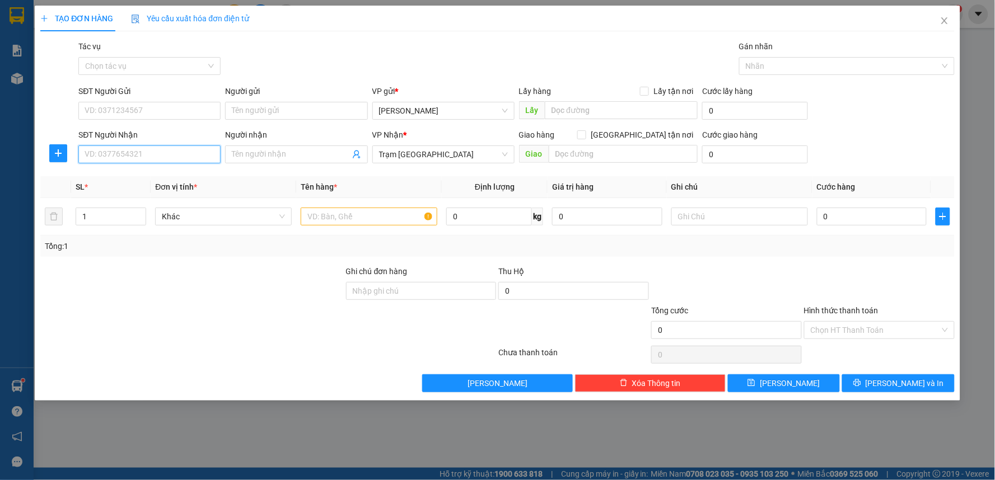
click at [183, 159] on input "SĐT Người Nhận" at bounding box center [149, 155] width 142 height 18
type input "0355773570"
click at [174, 181] on div "0355773570" at bounding box center [149, 177] width 129 height 12
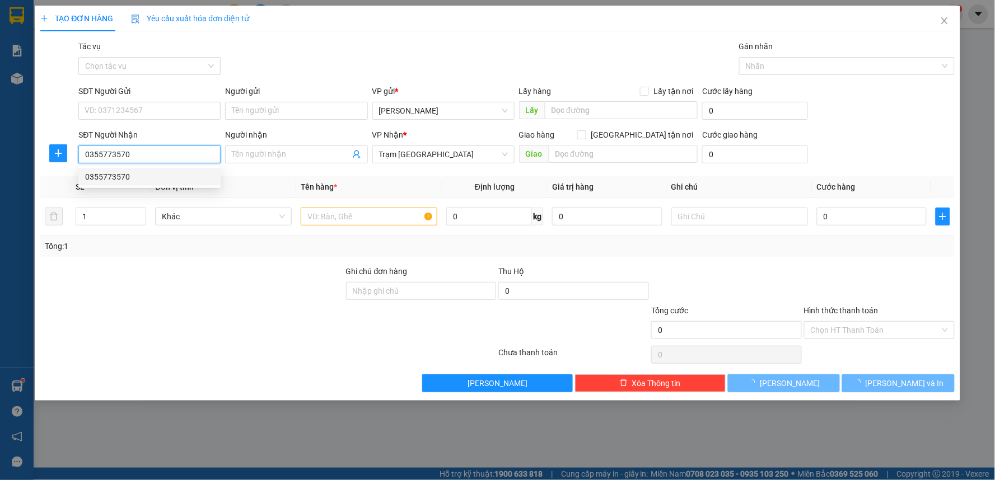
type input "30.000"
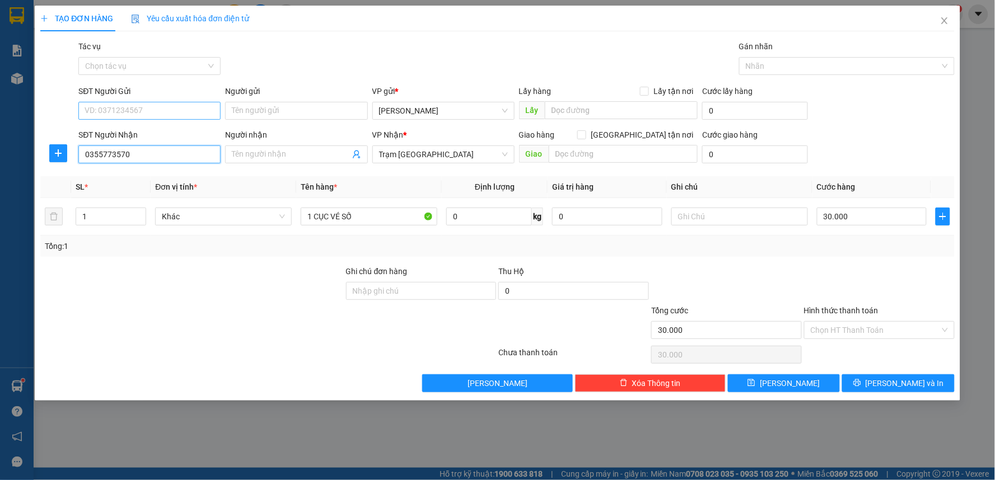
type input "0355773570"
click at [171, 114] on input "SĐT Người Gửi" at bounding box center [149, 111] width 142 height 18
click at [864, 331] on input "Hình thức thanh toán" at bounding box center [875, 330] width 129 height 17
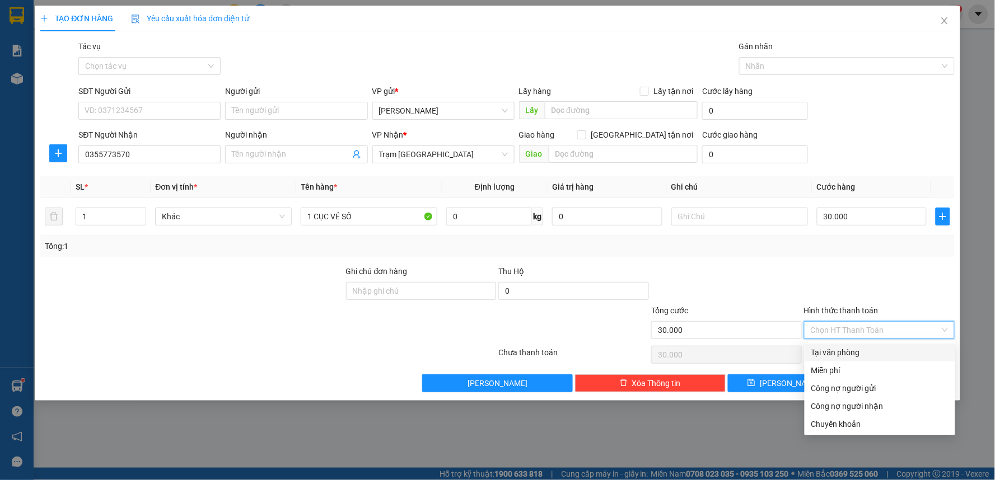
click at [851, 353] on div "Tại văn phòng" at bounding box center [879, 353] width 137 height 12
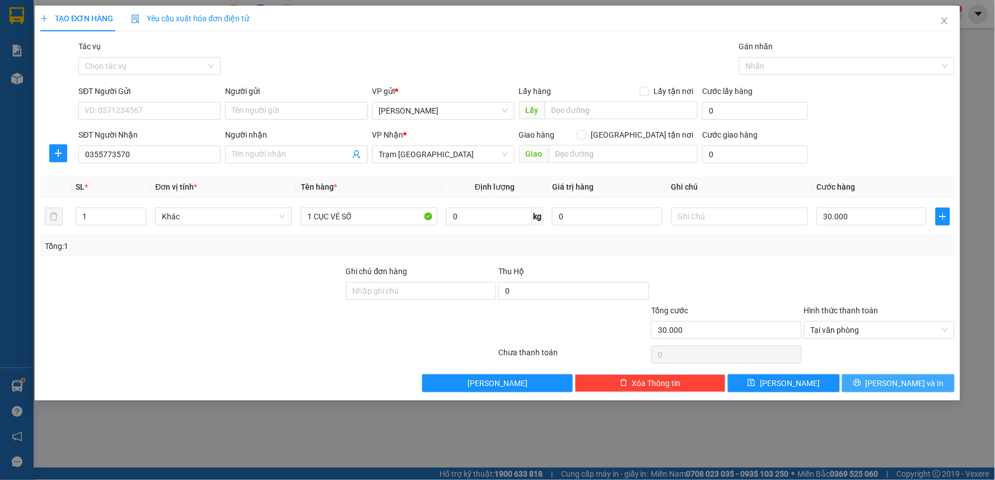
click at [861, 383] on icon "printer" at bounding box center [857, 383] width 8 height 8
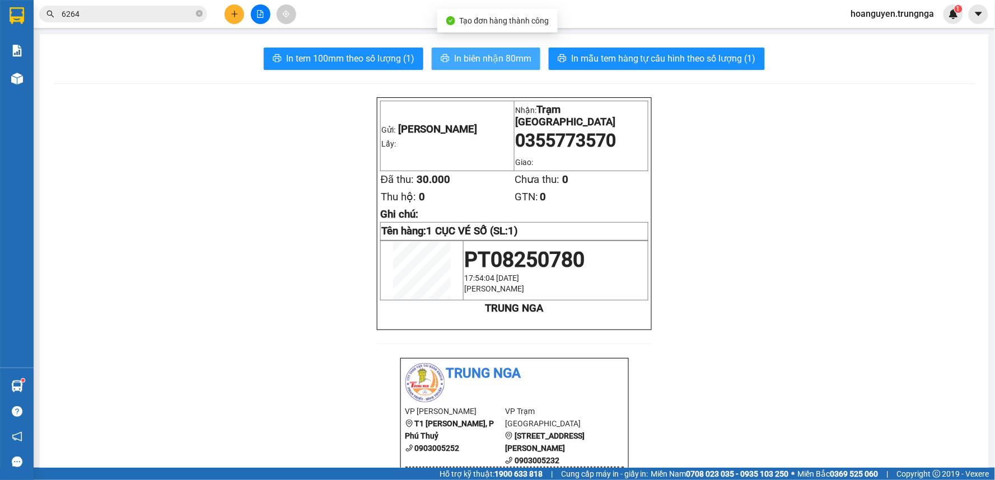
click at [507, 58] on span "In biên nhận 80mm" at bounding box center [492, 59] width 77 height 14
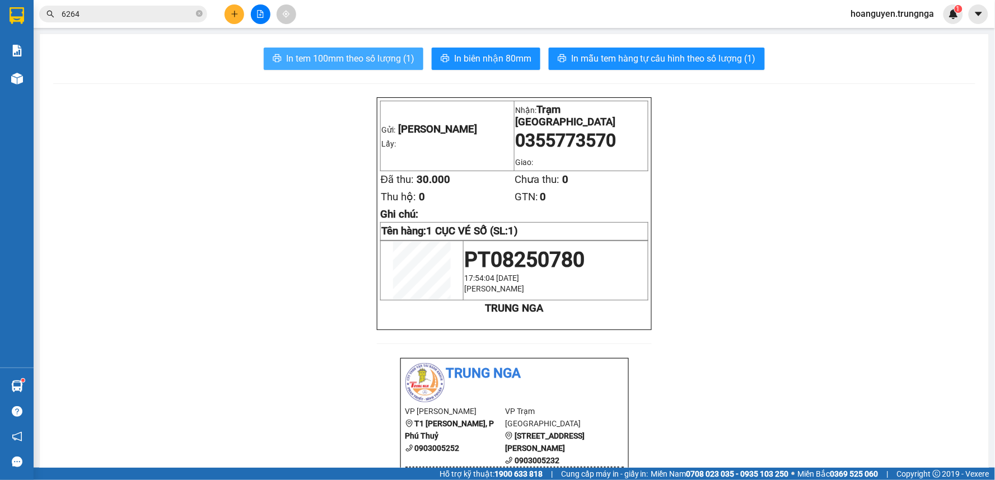
click at [391, 58] on span "In tem 100mm theo số lượng (1)" at bounding box center [350, 59] width 128 height 14
click at [230, 4] on button at bounding box center [235, 14] width 20 height 20
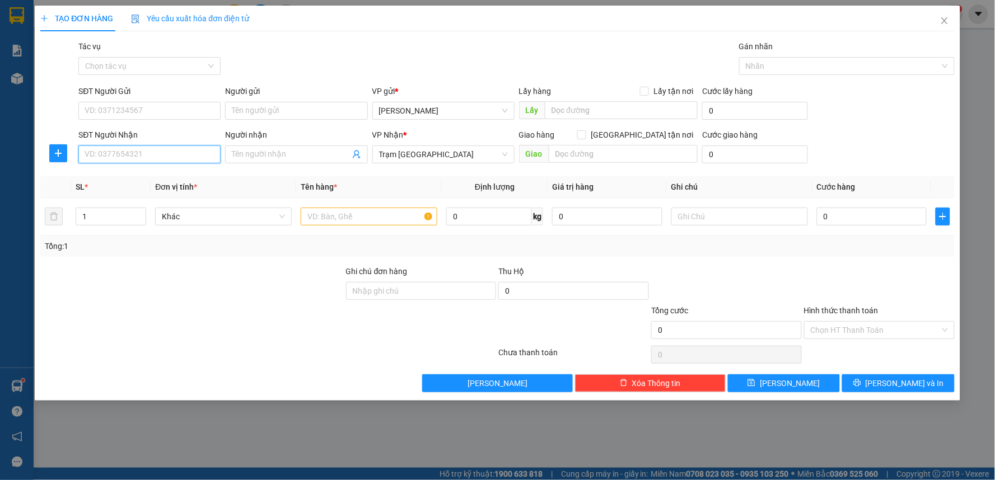
click at [143, 152] on input "SĐT Người Nhận" at bounding box center [149, 155] width 142 height 18
click at [157, 186] on div "0948497783 0948497783" at bounding box center [149, 177] width 142 height 22
click at [152, 177] on th "Đơn vị tính *" at bounding box center [224, 187] width 146 height 22
click at [142, 153] on input "094849" at bounding box center [149, 155] width 142 height 18
click at [142, 176] on div "0948497783" at bounding box center [149, 177] width 129 height 12
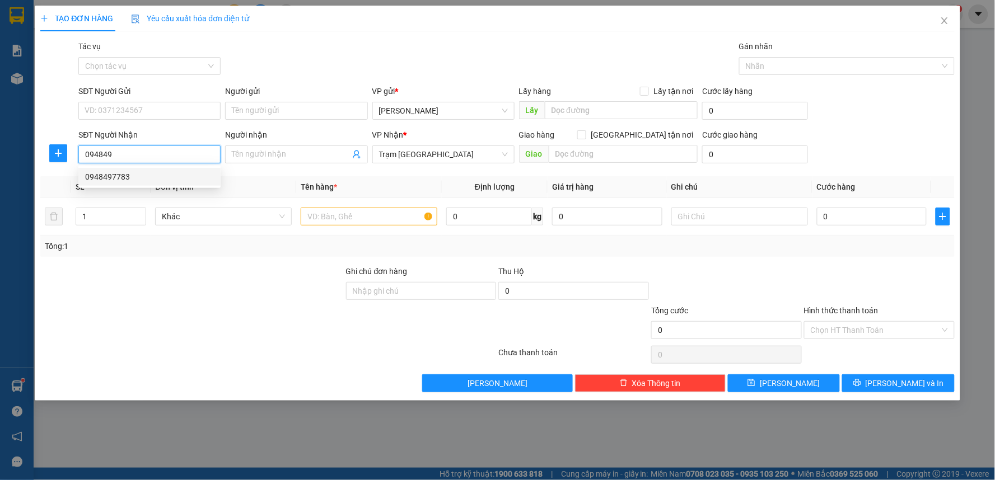
type input "0948497783"
type input "30.000"
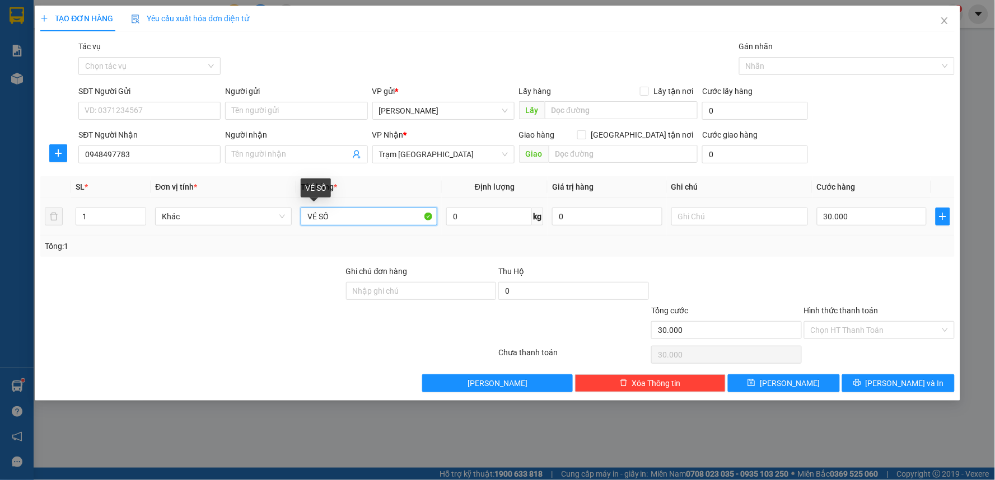
drag, startPoint x: 346, startPoint y: 218, endPoint x: 300, endPoint y: 225, distance: 46.9
click at [300, 225] on td "VÉ SỐ" at bounding box center [369, 217] width 146 height 38
type input "1 BỊ VÉ SỐ"
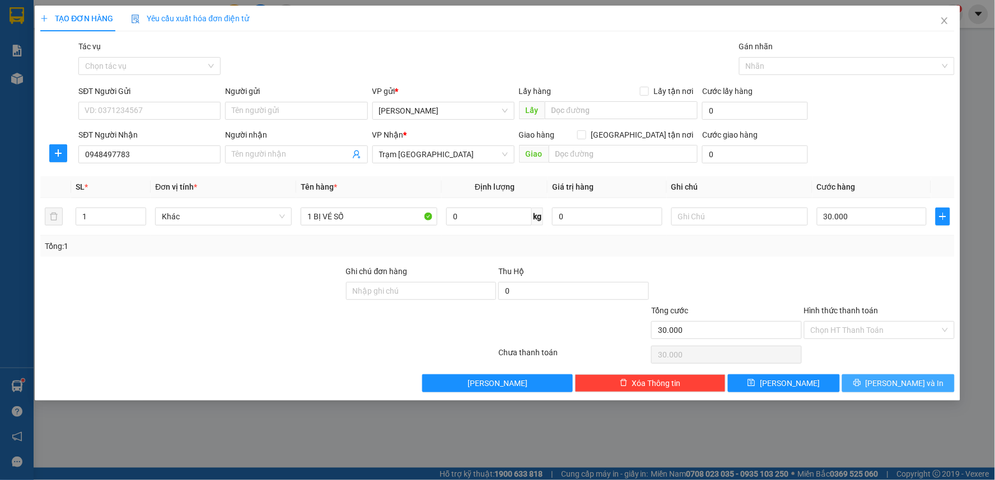
click at [863, 384] on button "[PERSON_NAME] và In" at bounding box center [898, 384] width 113 height 18
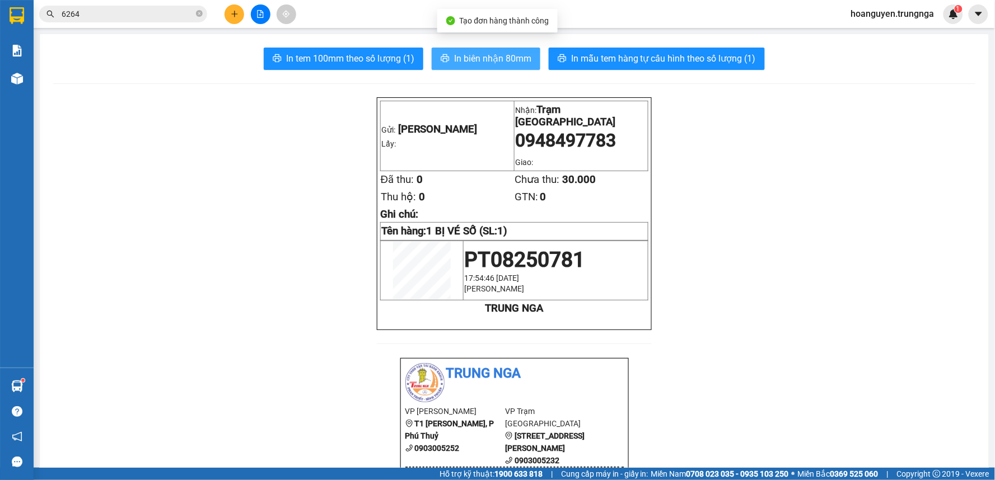
click at [494, 62] on span "In biên nhận 80mm" at bounding box center [492, 59] width 77 height 14
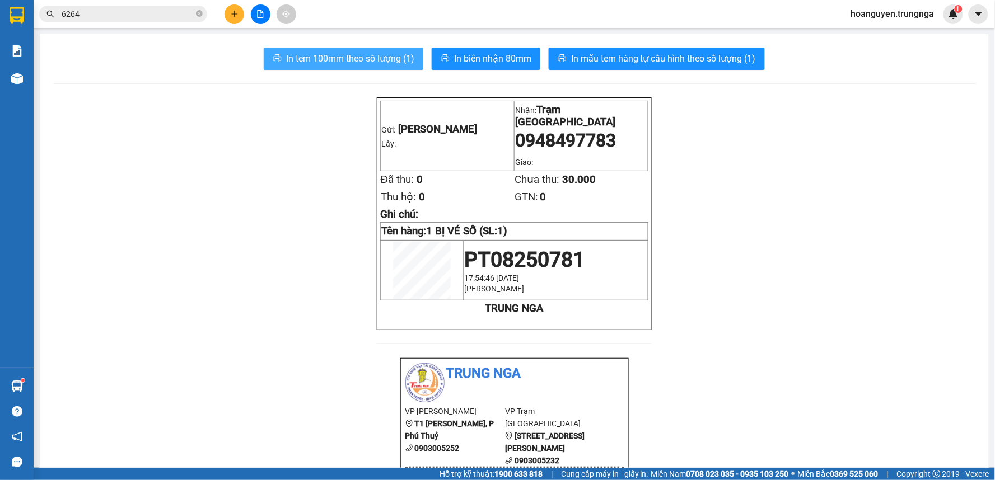
click at [383, 59] on span "In tem 100mm theo số lượng (1)" at bounding box center [350, 59] width 128 height 14
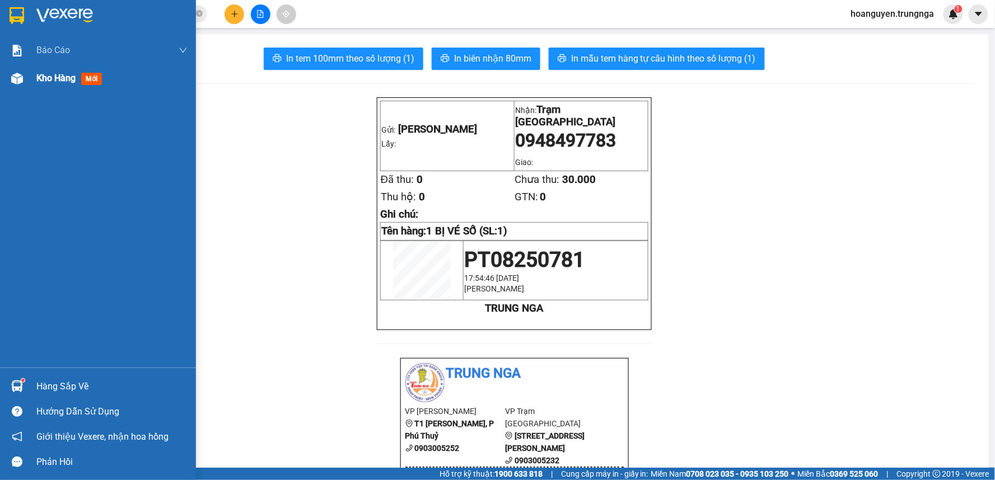
click at [10, 64] on div "Kho hàng mới" at bounding box center [98, 78] width 196 height 28
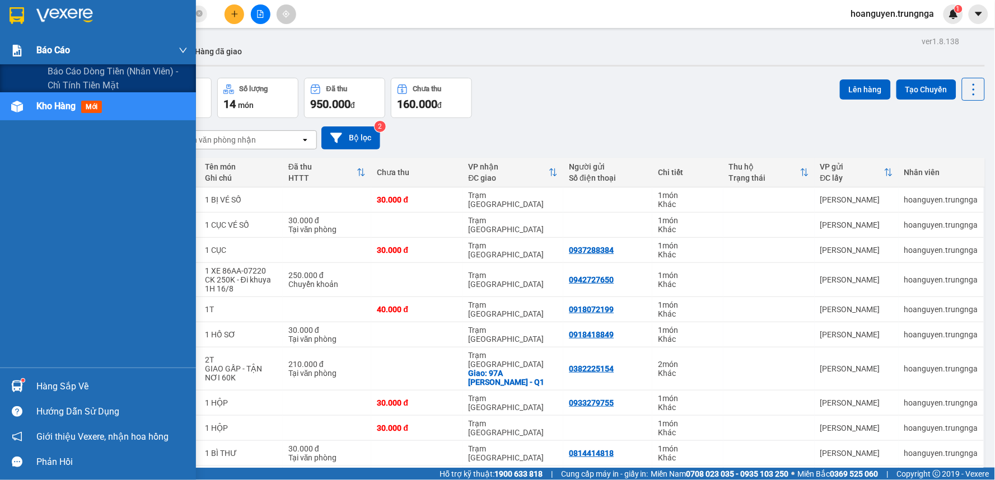
click at [14, 52] on img at bounding box center [17, 51] width 12 height 12
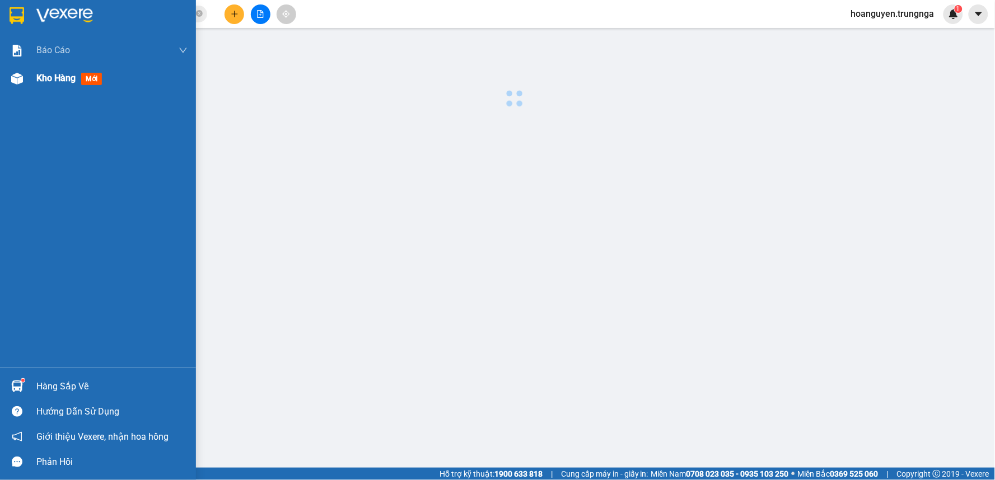
click at [20, 80] on img at bounding box center [17, 79] width 12 height 12
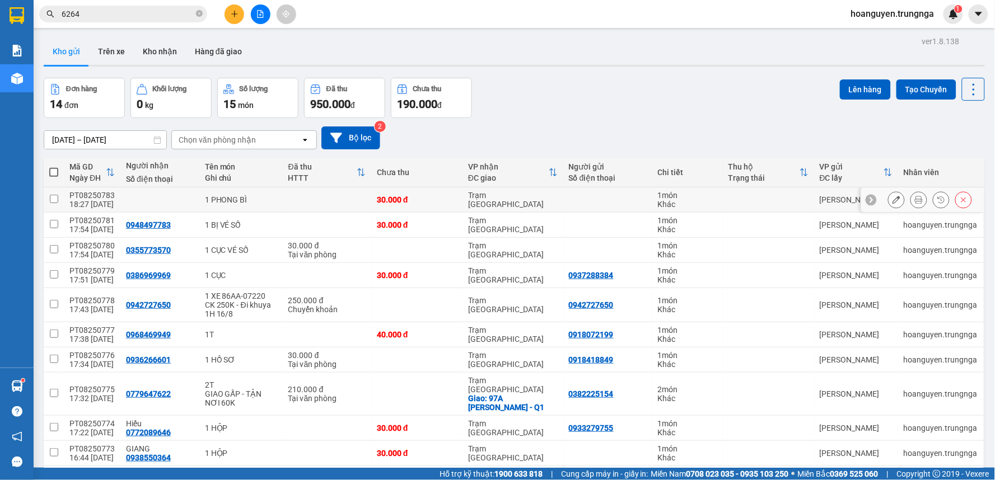
click at [893, 203] on icon at bounding box center [897, 200] width 8 height 8
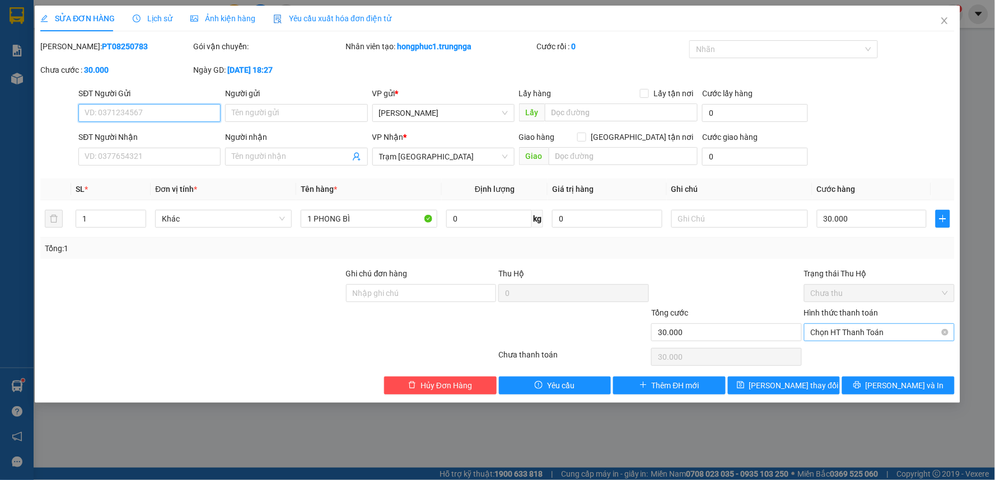
click at [855, 334] on span "Chọn HT Thanh Toán" at bounding box center [879, 332] width 137 height 17
click at [778, 259] on div "Total Paid Fee 0 Total UnPaid Fee 30.000 Cash Collection Total Fee Mã ĐH: PT082…" at bounding box center [497, 217] width 914 height 354
click at [942, 19] on icon "close" at bounding box center [944, 20] width 6 height 7
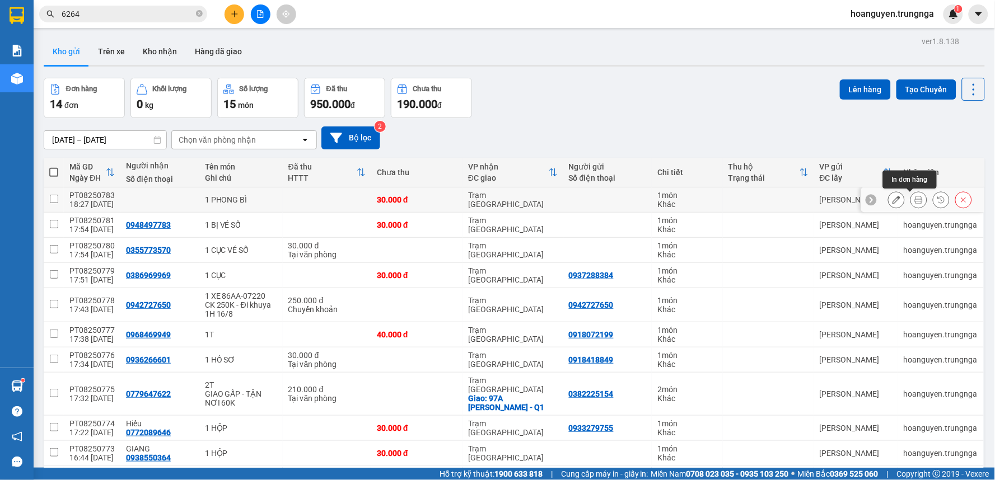
click at [915, 200] on icon at bounding box center [919, 200] width 8 height 8
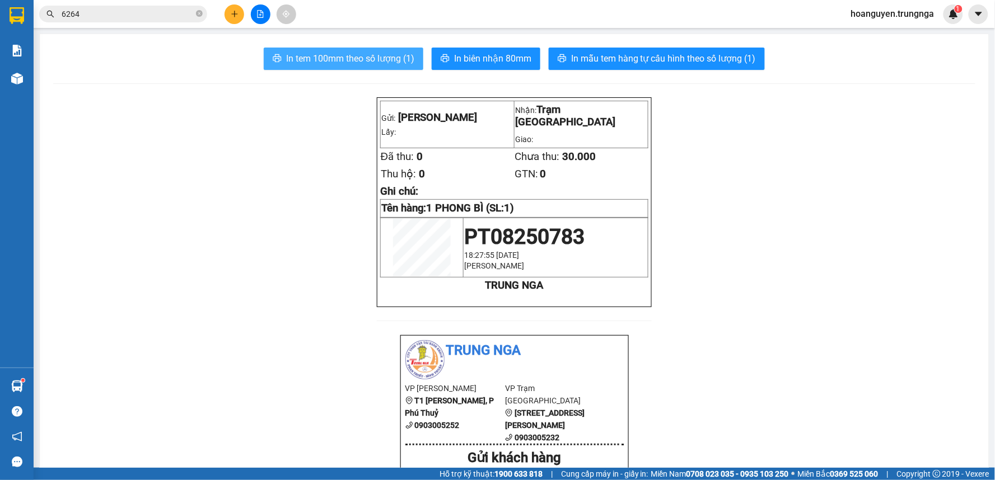
click at [384, 65] on span "In tem 100mm theo số lượng (1)" at bounding box center [350, 59] width 128 height 14
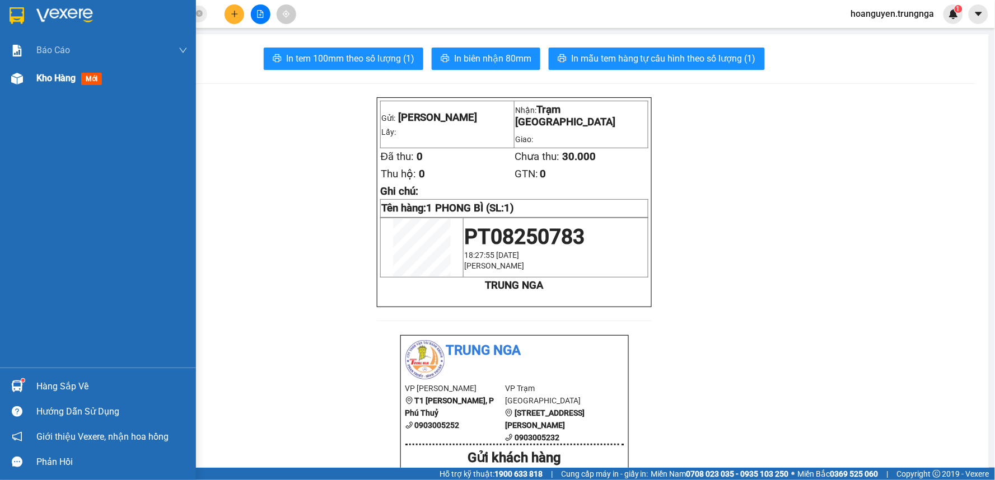
click at [12, 73] on img at bounding box center [17, 79] width 12 height 12
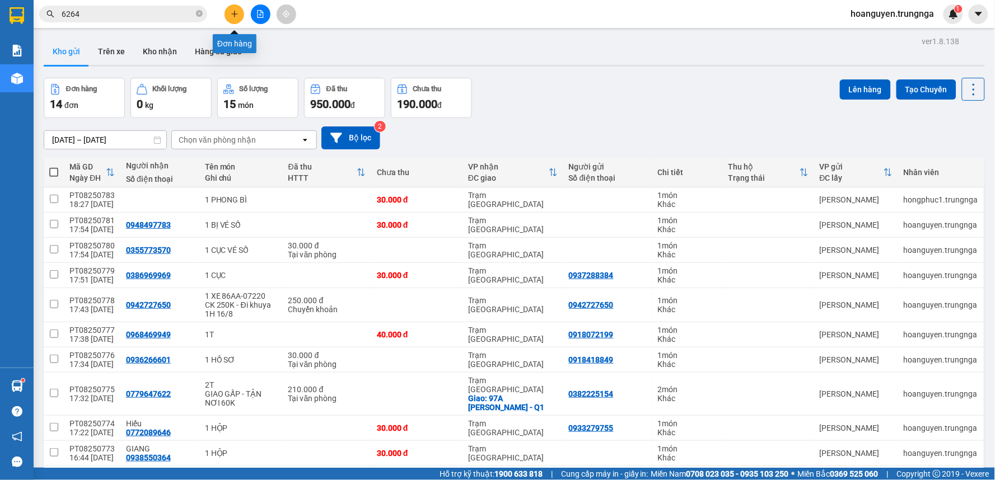
click at [236, 19] on button at bounding box center [235, 14] width 20 height 20
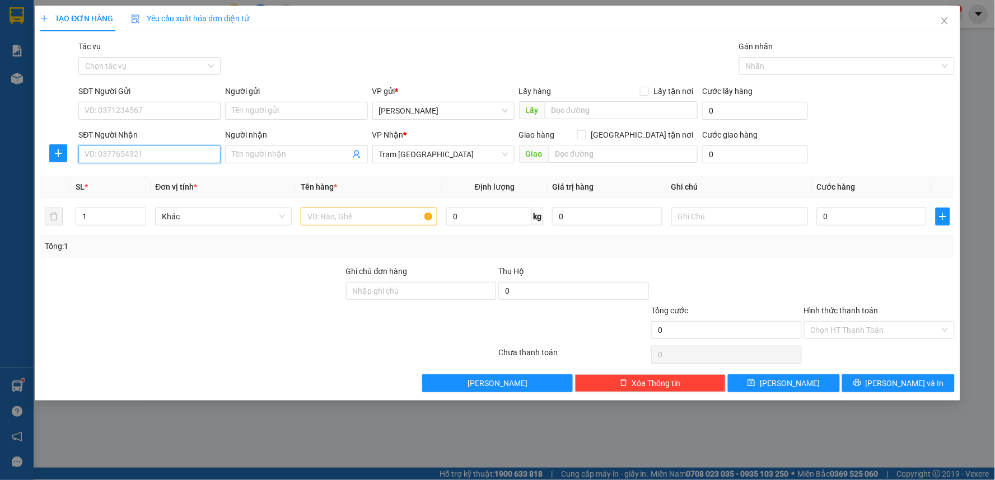
click at [165, 153] on input "SĐT Người Nhận" at bounding box center [149, 155] width 142 height 18
type input "0399812026"
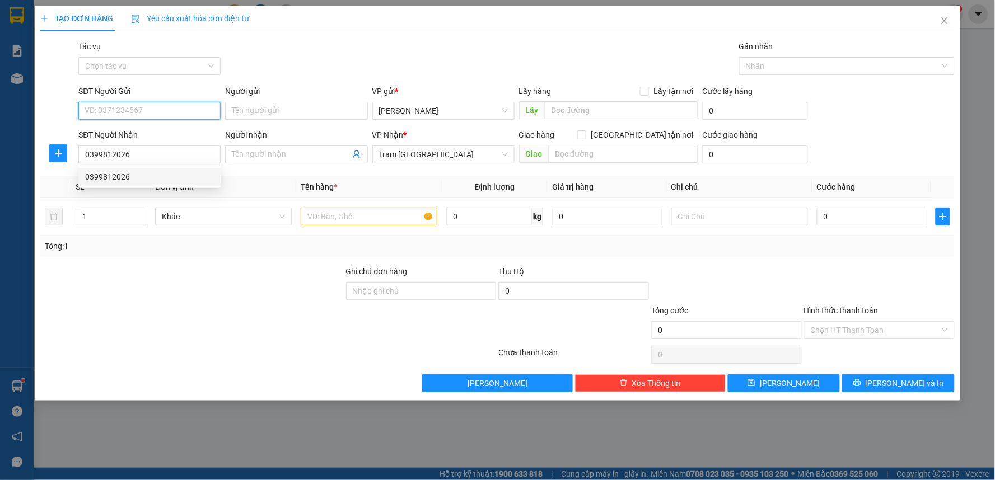
click at [186, 113] on input "SĐT Người Gửi" at bounding box center [149, 111] width 142 height 18
type input "0399710206"
click at [345, 214] on input "text" at bounding box center [369, 217] width 137 height 18
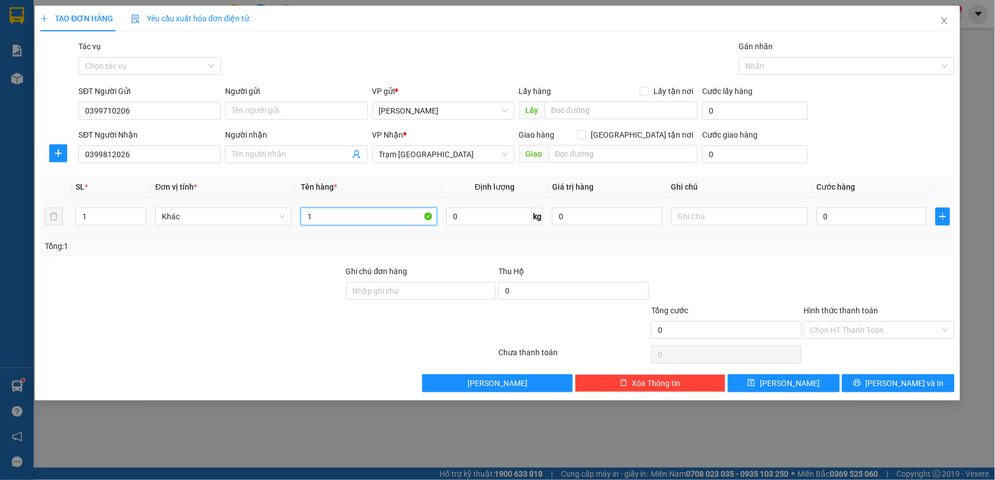
type input "1"
type input "1 Giỏ"
click at [857, 217] on input "0" at bounding box center [872, 217] width 110 height 18
type input "4"
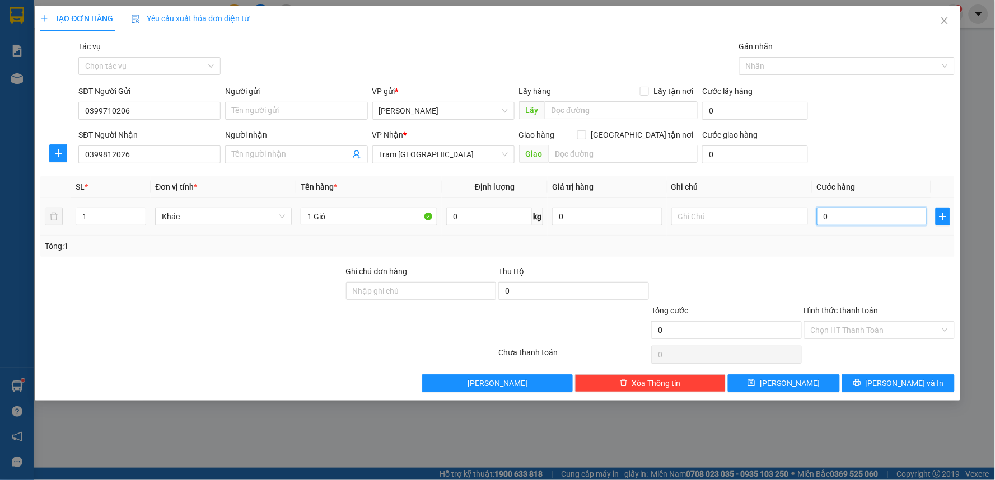
type input "4"
type input "40"
type input "400"
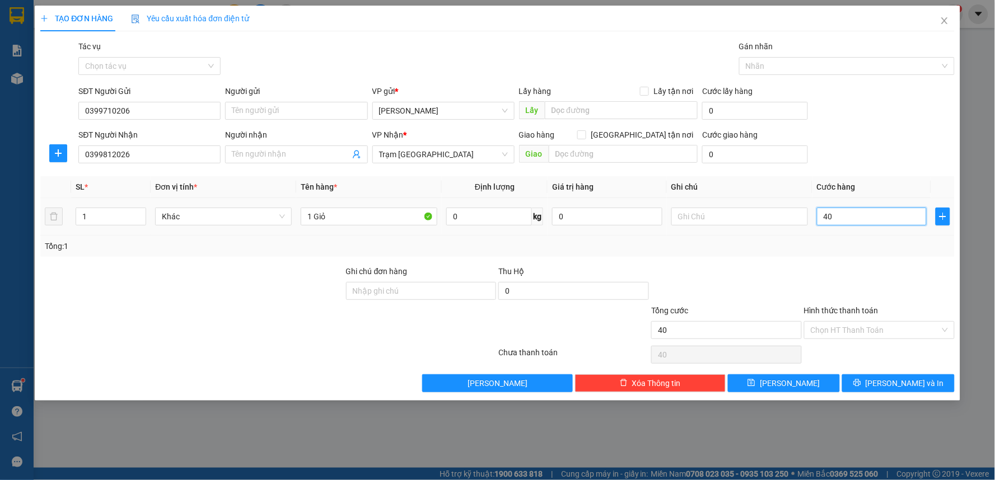
type input "400"
type input "4.000"
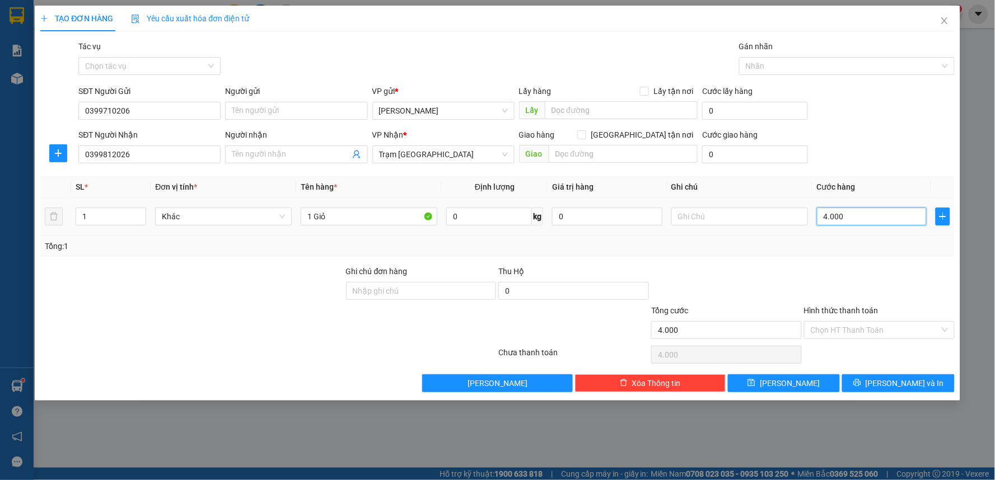
type input "40.000"
click at [388, 214] on input "1 Giỏ" at bounding box center [369, 217] width 137 height 18
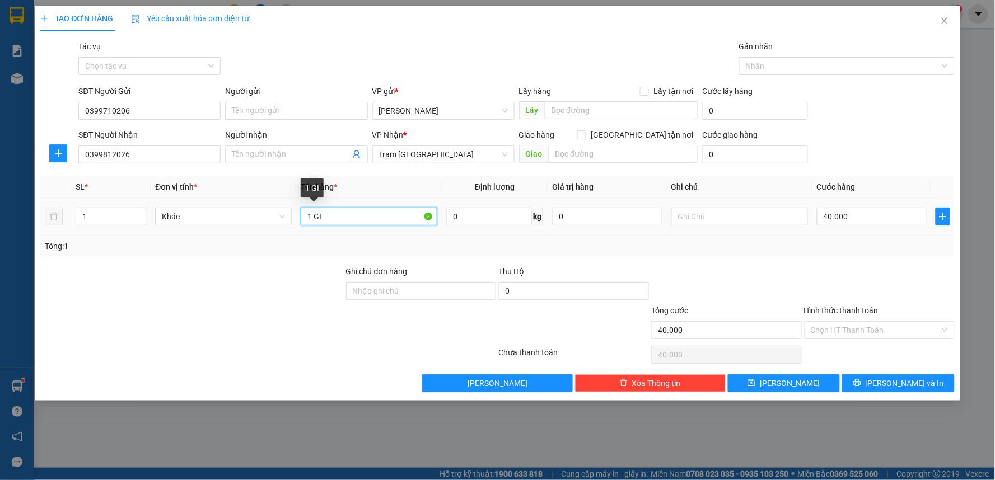
type input "1 G"
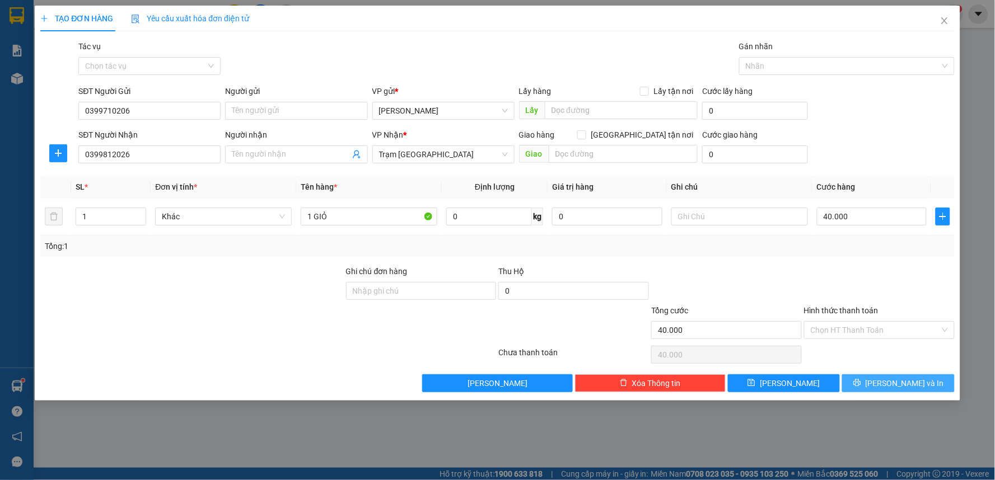
click at [861, 379] on icon "printer" at bounding box center [857, 383] width 8 height 8
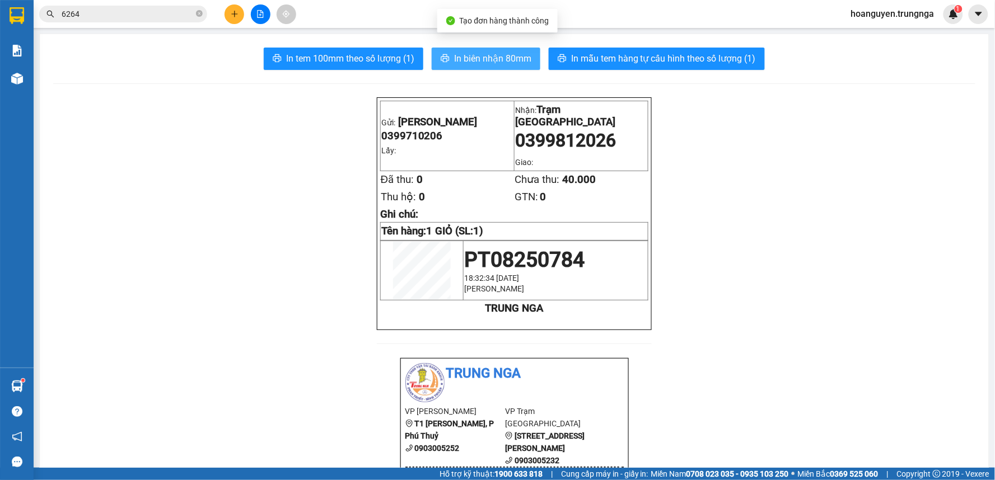
click at [507, 57] on span "In biên nhận 80mm" at bounding box center [492, 59] width 77 height 14
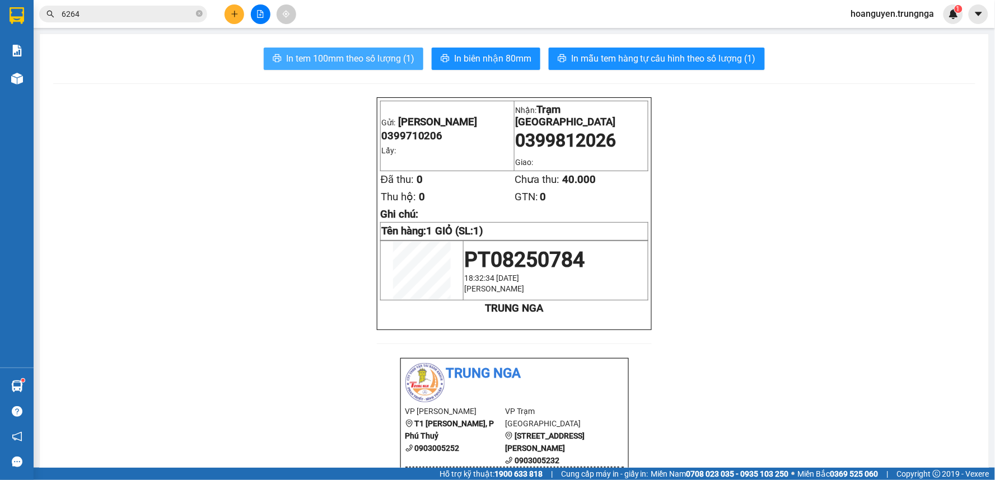
click at [389, 60] on span "In tem 100mm theo số lượng (1)" at bounding box center [350, 59] width 128 height 14
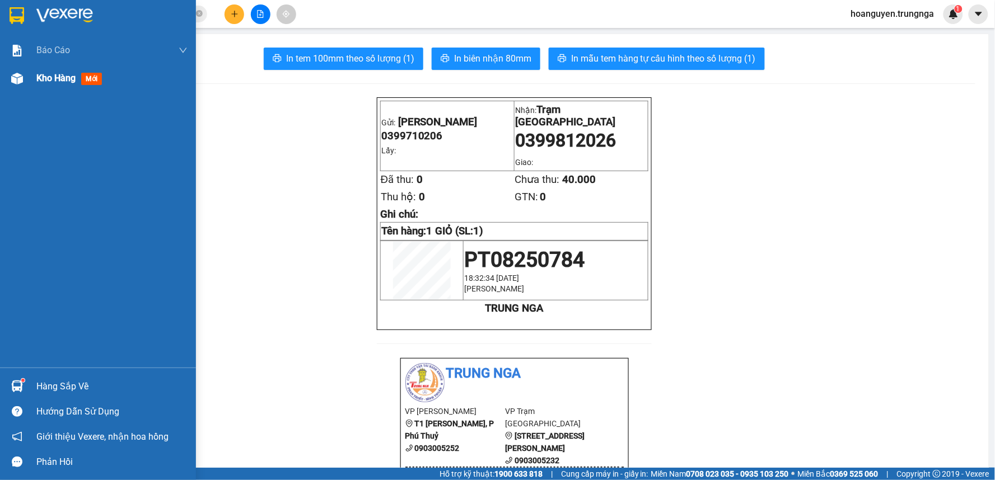
click at [17, 78] on img at bounding box center [17, 79] width 12 height 12
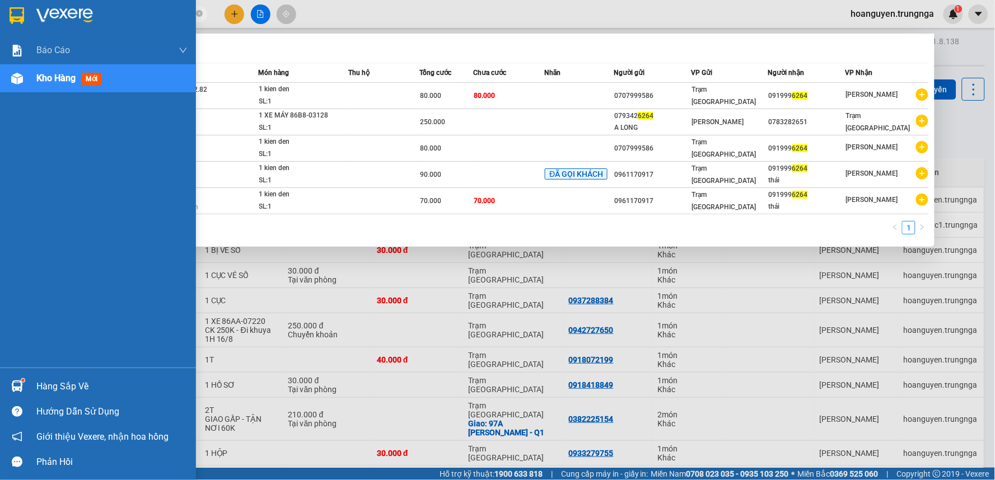
drag, startPoint x: 115, startPoint y: 15, endPoint x: 25, endPoint y: 25, distance: 90.7
click at [25, 25] on section "Kết quả tìm kiếm ( 5 ) Bộ lọc Mã ĐH Trạng thái Món hàng Thu hộ Tổng cước Chưa c…" at bounding box center [497, 240] width 995 height 480
type input "4033"
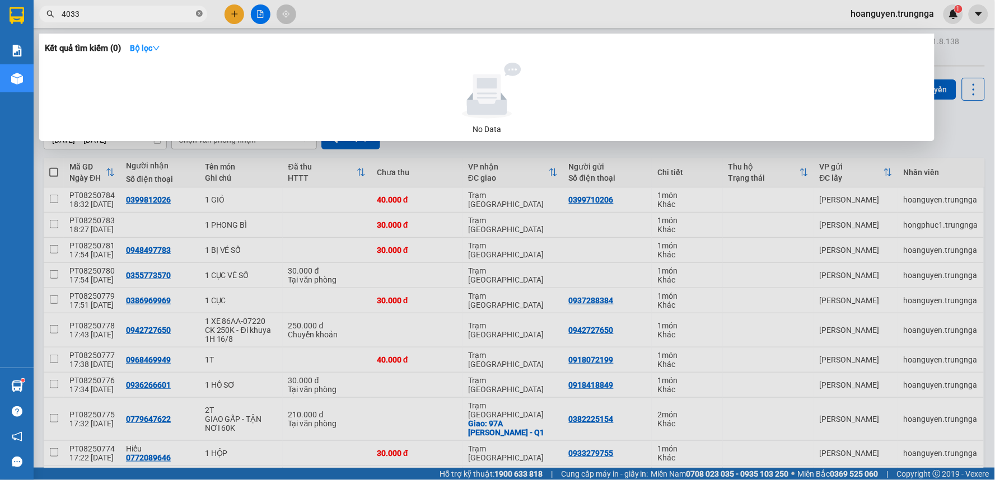
click at [198, 15] on icon "close-circle" at bounding box center [199, 13] width 7 height 7
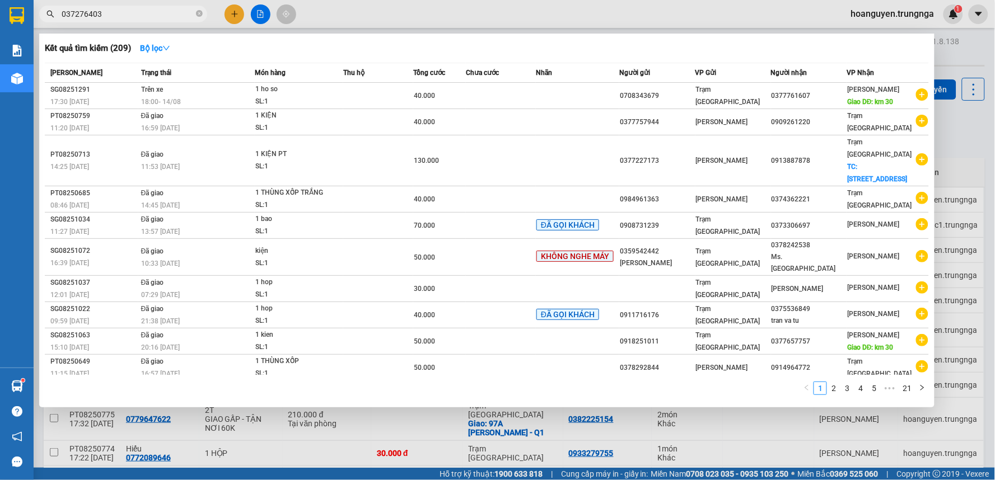
type input "0372764033"
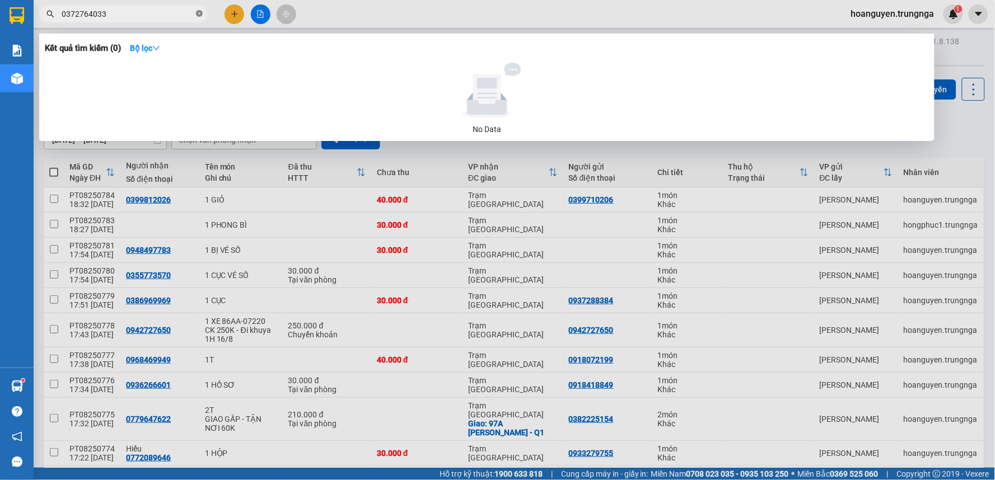
click at [198, 15] on icon "close-circle" at bounding box center [199, 13] width 7 height 7
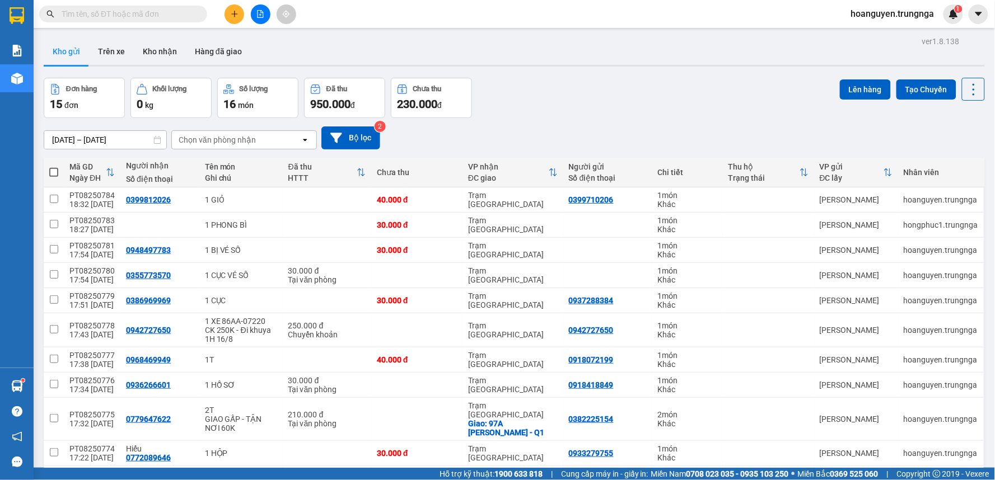
click at [368, 14] on div "Kết quả tìm kiếm ( 0 ) Bộ lọc No Data hoanguyen.trungnga 1" at bounding box center [497, 14] width 995 height 28
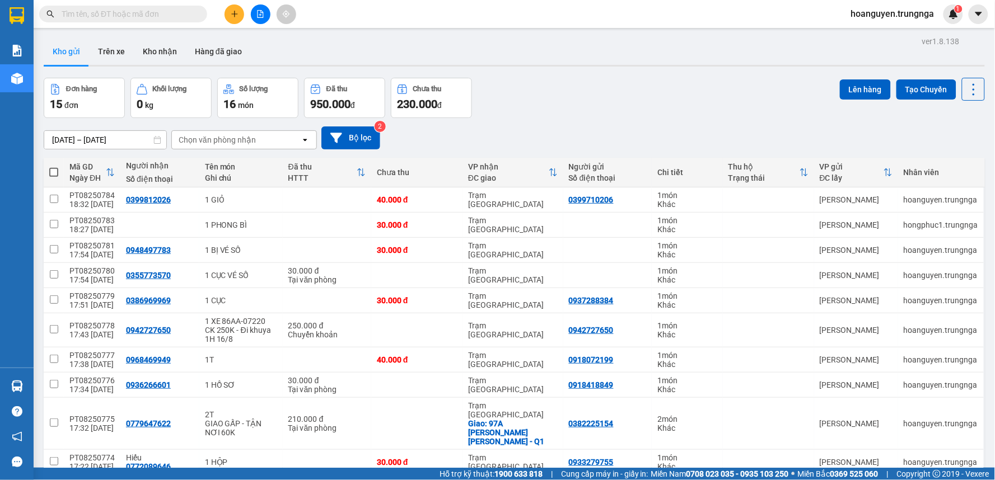
click at [106, 13] on input "text" at bounding box center [128, 14] width 132 height 12
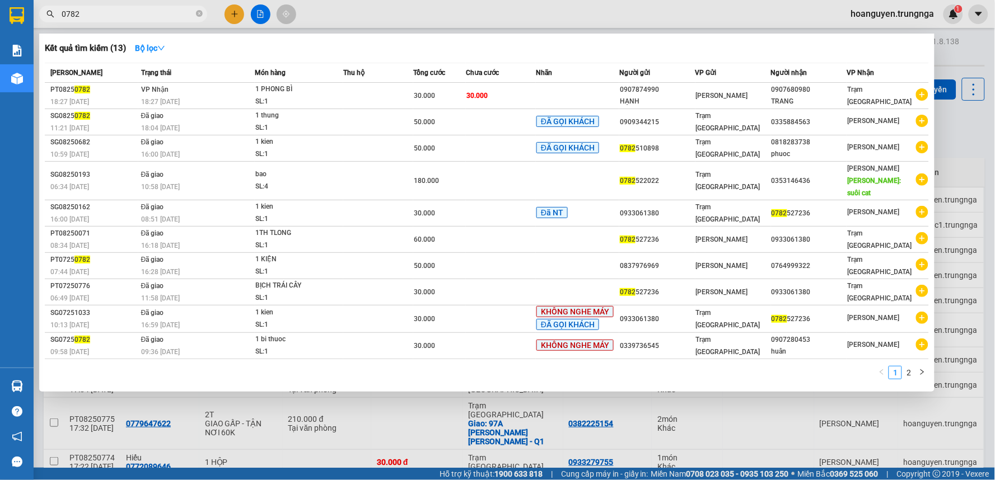
type input "0782"
click at [743, 21] on div at bounding box center [497, 240] width 995 height 480
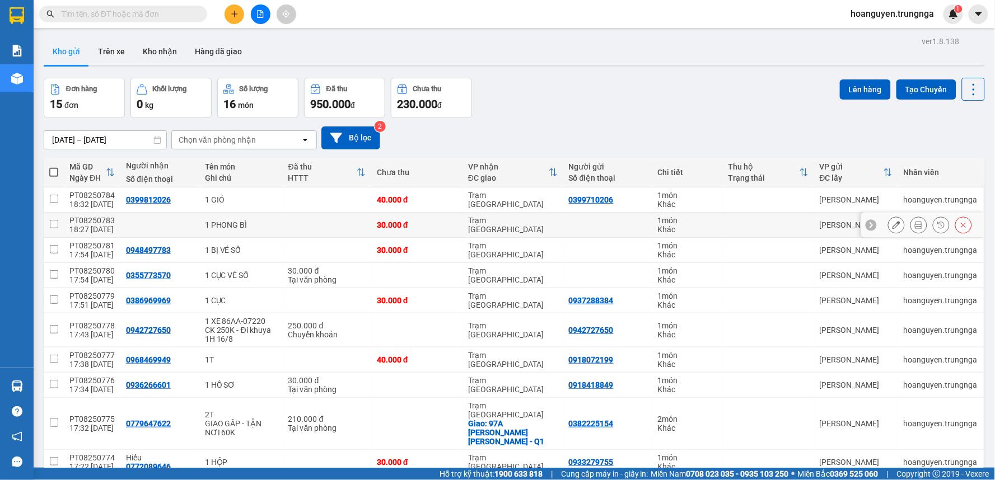
scroll to position [171, 0]
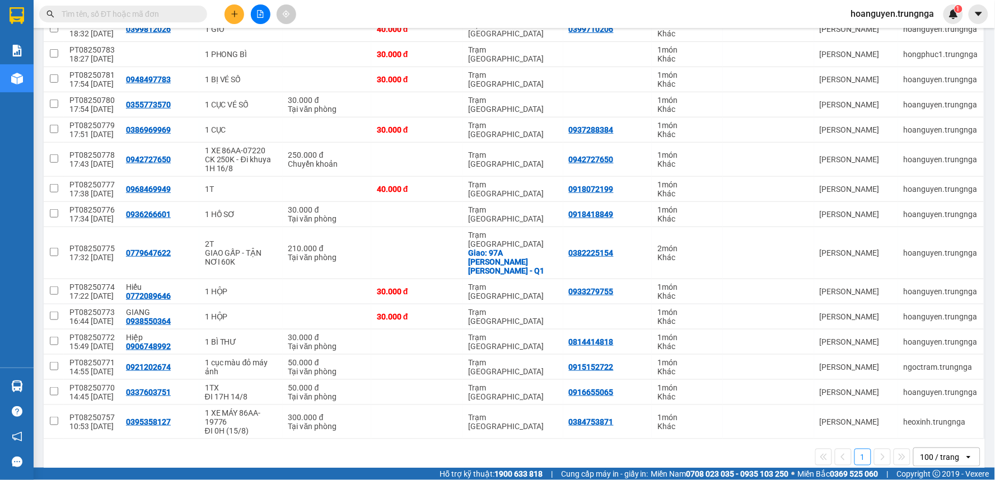
click at [124, 15] on input "text" at bounding box center [128, 14] width 132 height 12
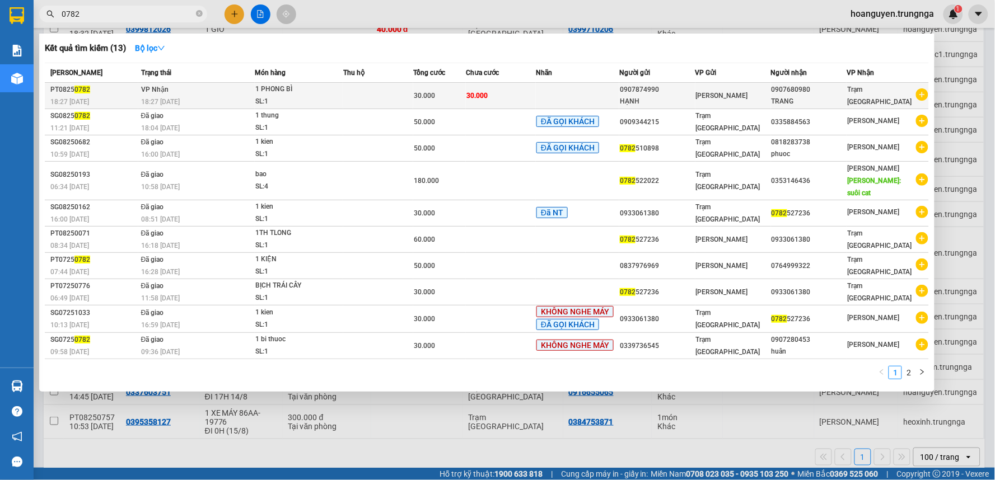
type input "0782"
click at [213, 96] on div "18:27 - 14/08" at bounding box center [197, 102] width 113 height 12
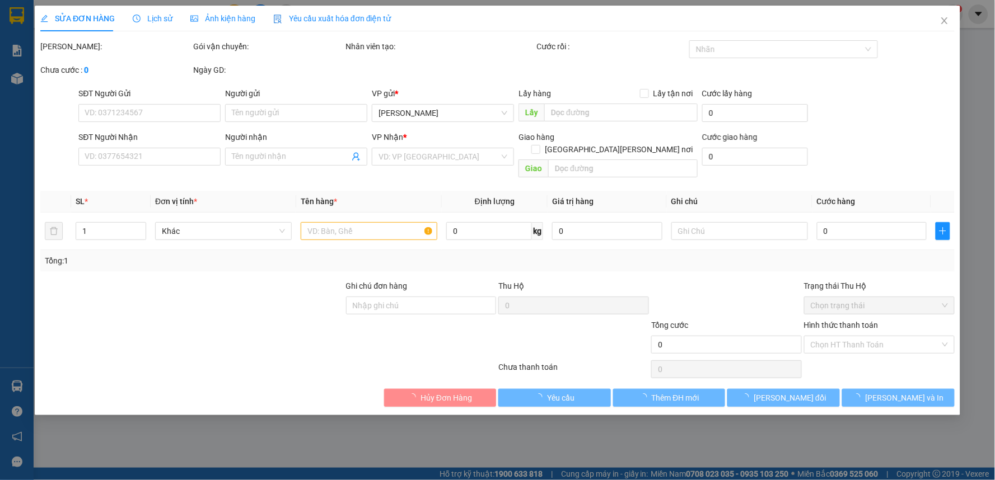
type input "0907874990"
type input "HẠNH"
type input "0907680980"
type input "TRANG"
type input "30.000"
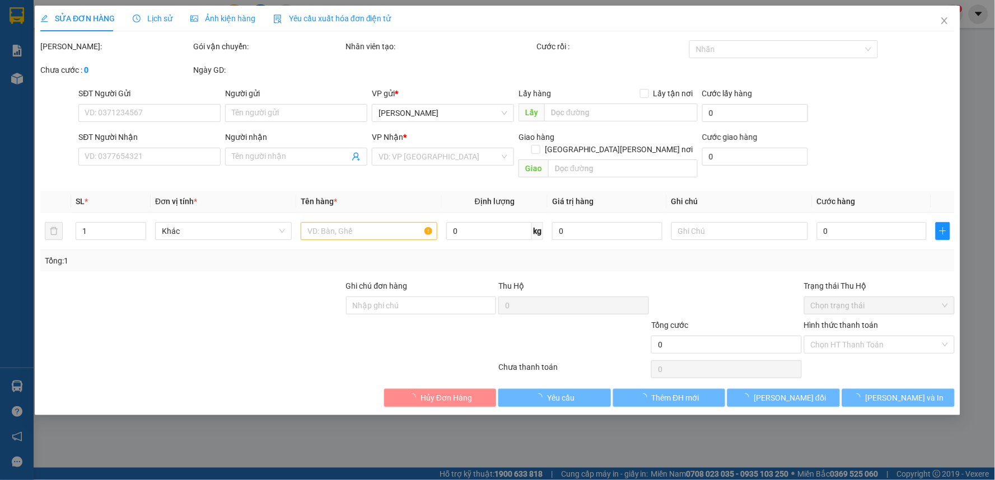
type input "30.000"
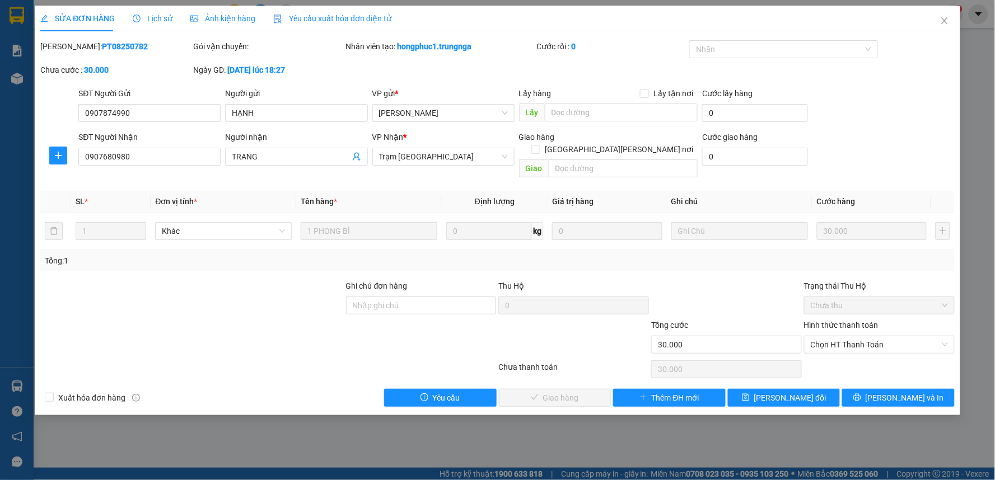
click at [158, 7] on div "Lịch sử" at bounding box center [153, 19] width 40 height 26
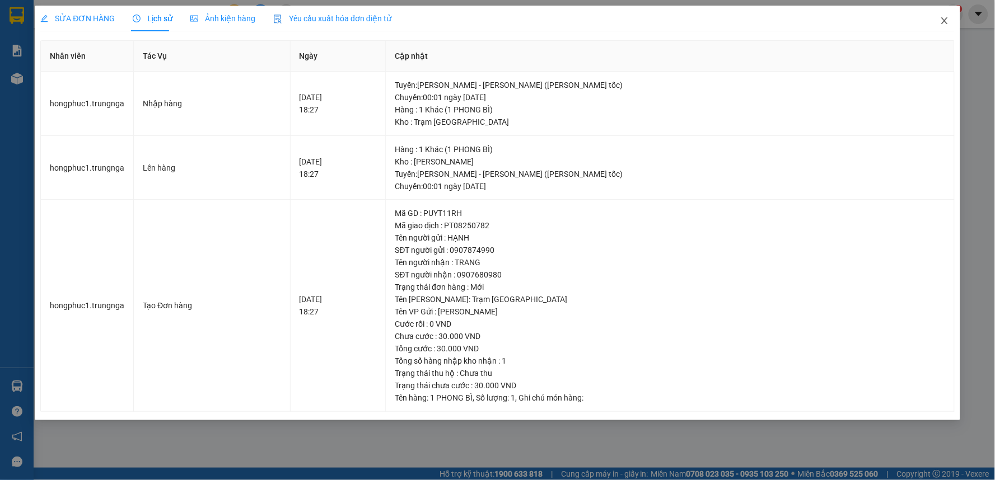
click at [944, 20] on icon "close" at bounding box center [944, 20] width 6 height 7
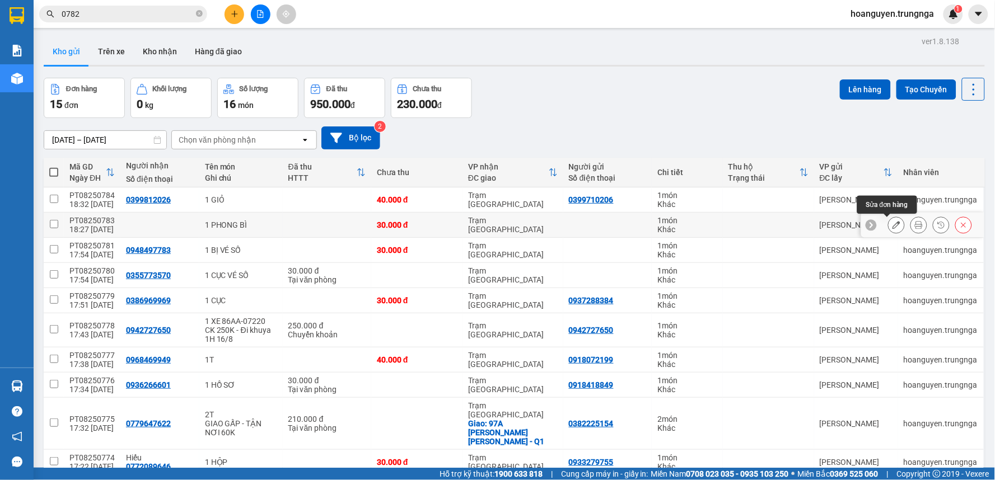
click at [893, 227] on icon at bounding box center [897, 225] width 8 height 8
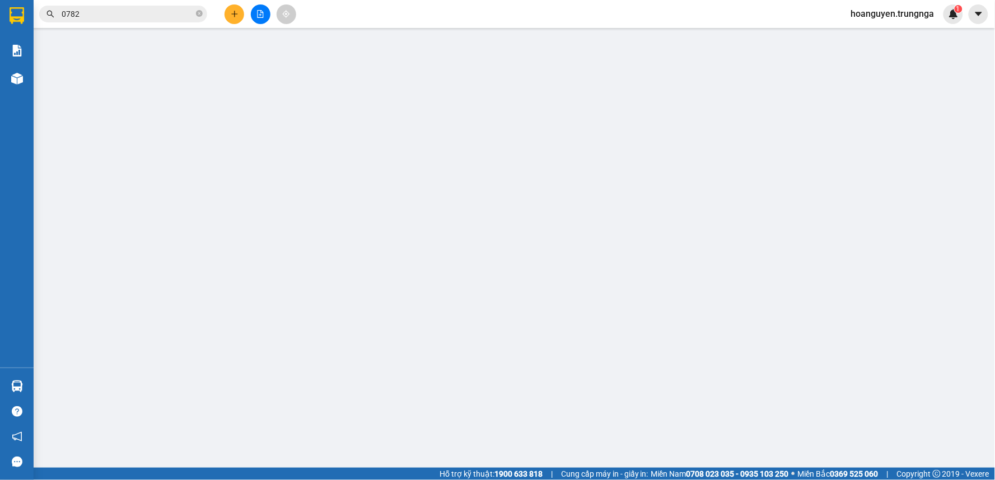
type input "30.000"
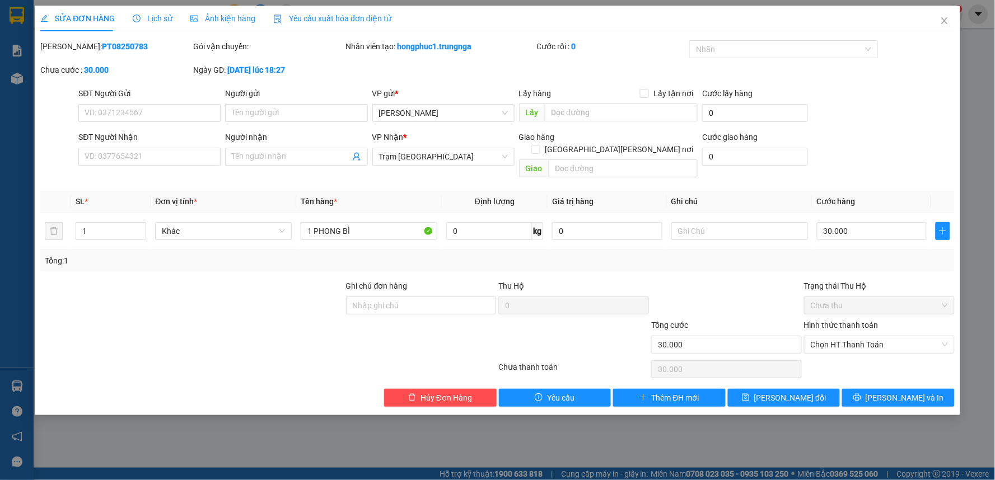
click at [146, 16] on span "Lịch sử" at bounding box center [153, 18] width 40 height 9
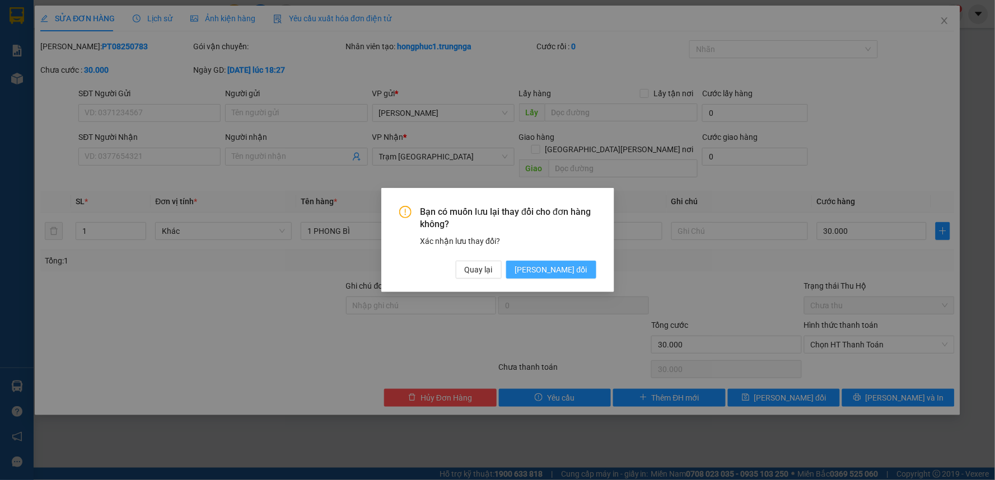
click at [550, 275] on span "[PERSON_NAME] thay đổi" at bounding box center [551, 270] width 72 height 12
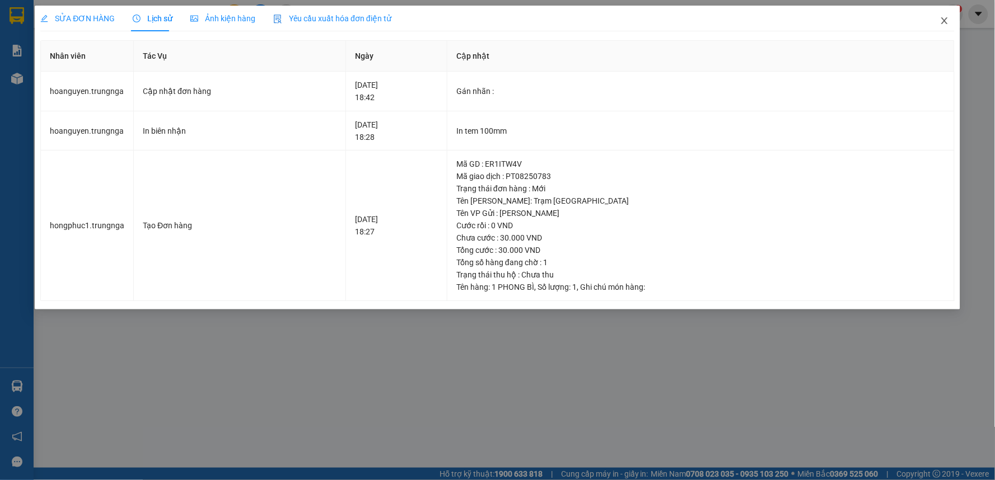
click at [946, 21] on icon "close" at bounding box center [944, 20] width 9 height 9
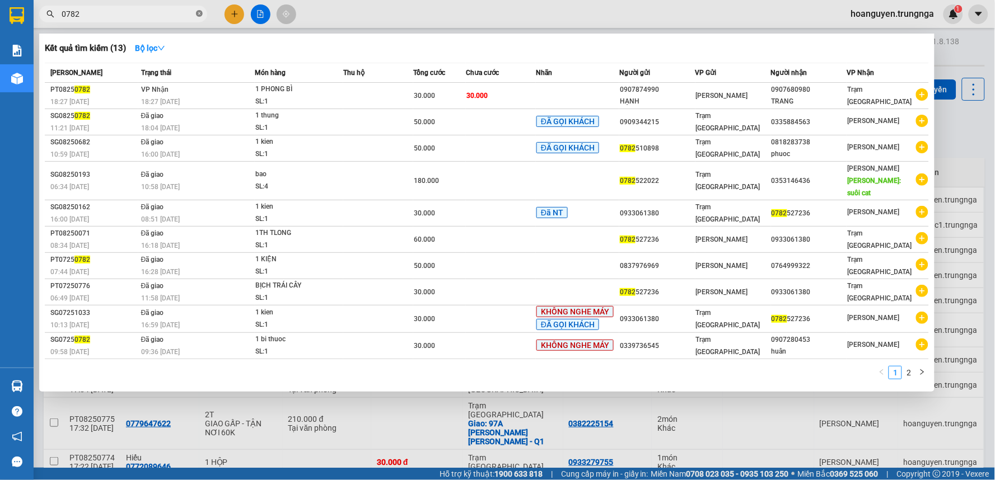
click at [199, 12] on icon "close-circle" at bounding box center [199, 13] width 7 height 7
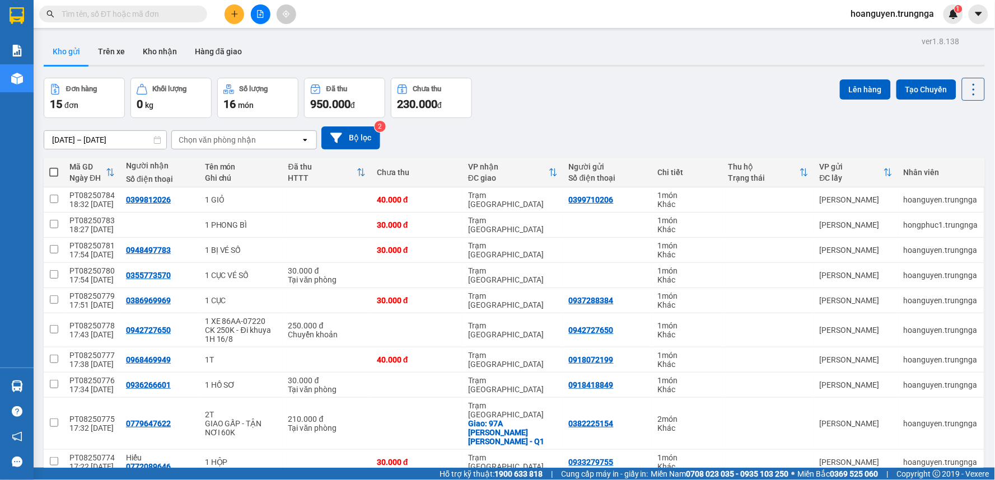
click at [170, 17] on input "text" at bounding box center [128, 14] width 132 height 12
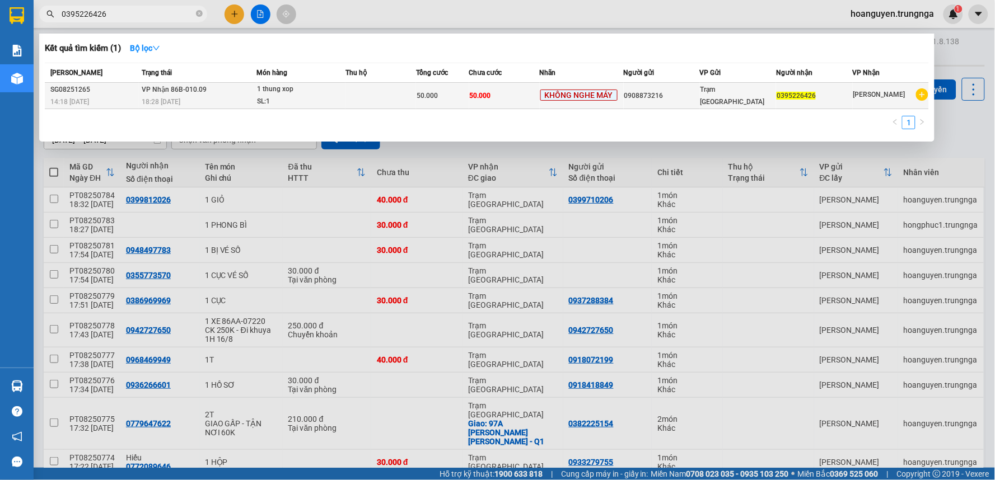
type input "0395226426"
click at [586, 95] on span "KHÔNG NGHE MÁY" at bounding box center [578, 95] width 77 height 11
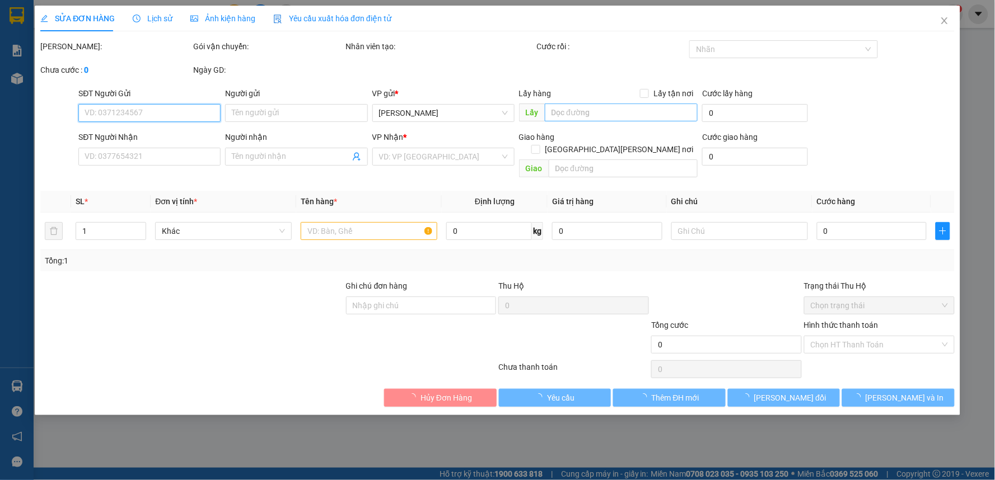
type input "0908873216"
type input "0395226426"
type input "50.000"
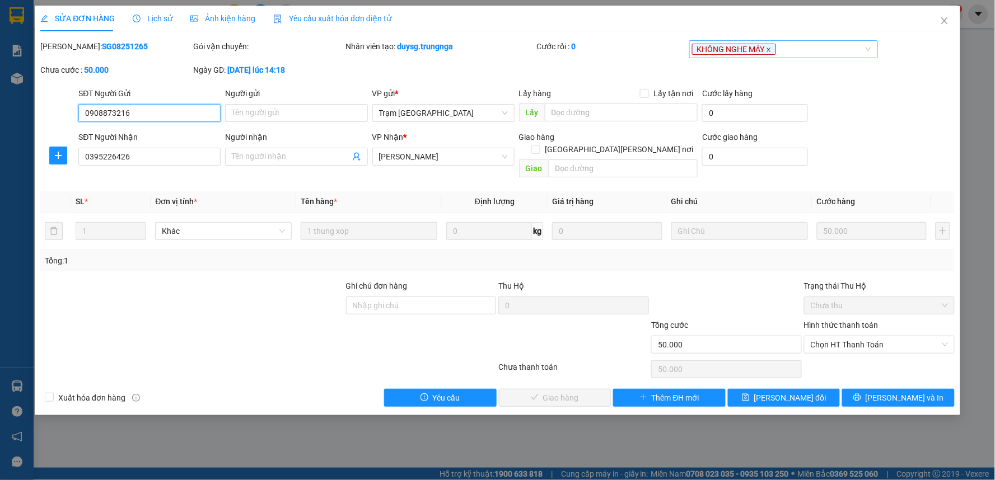
click at [769, 52] on icon "close" at bounding box center [769, 50] width 4 height 4
click at [801, 392] on span "[PERSON_NAME] thay đổi" at bounding box center [790, 398] width 72 height 12
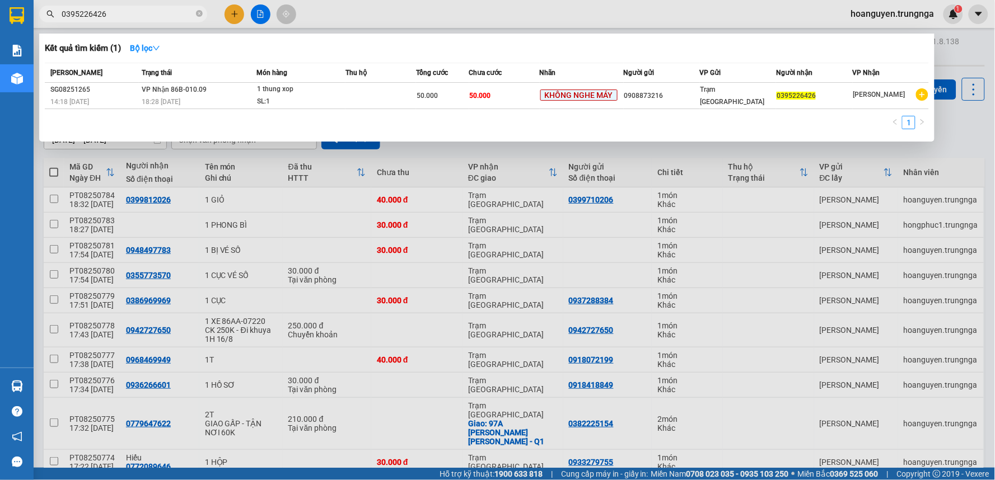
drag, startPoint x: 114, startPoint y: 16, endPoint x: 49, endPoint y: 17, distance: 65.0
click at [49, 18] on span "0395226426" at bounding box center [123, 14] width 168 height 17
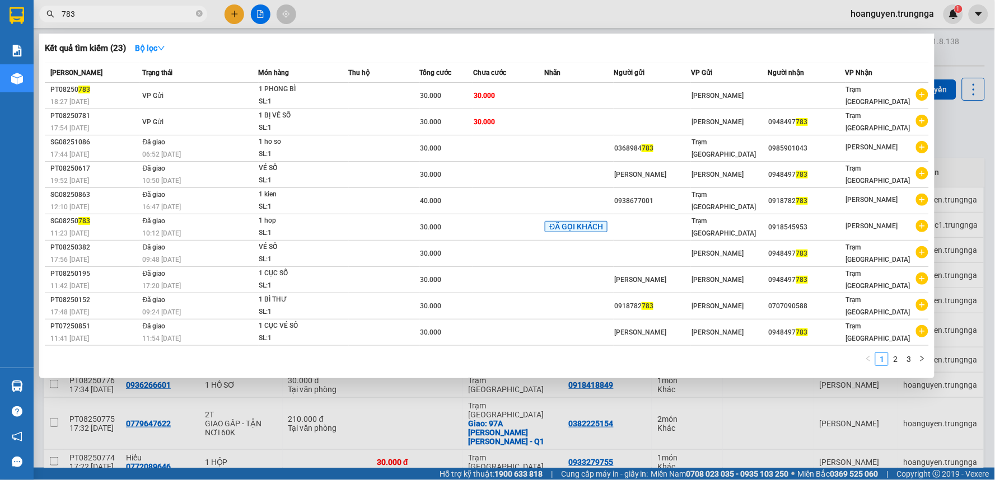
type input "783"
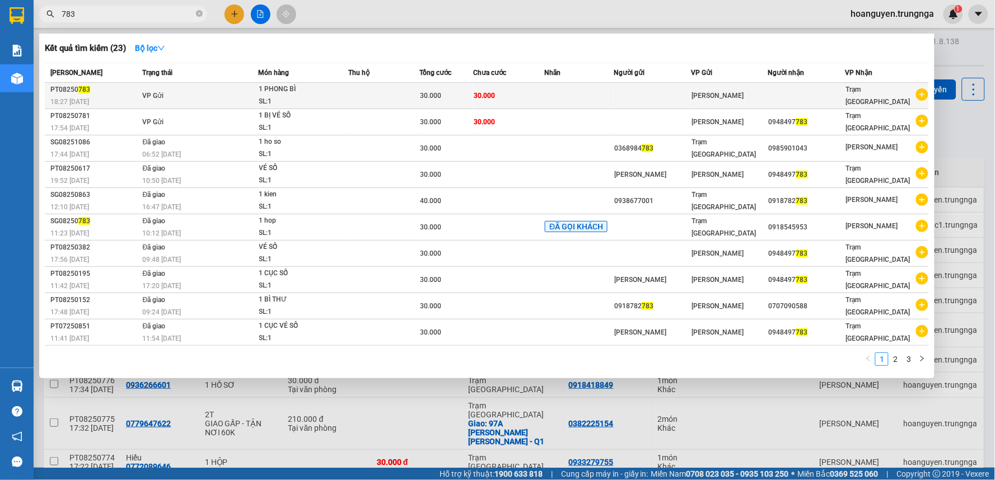
click at [165, 87] on td "VP Gửi" at bounding box center [199, 96] width 119 height 26
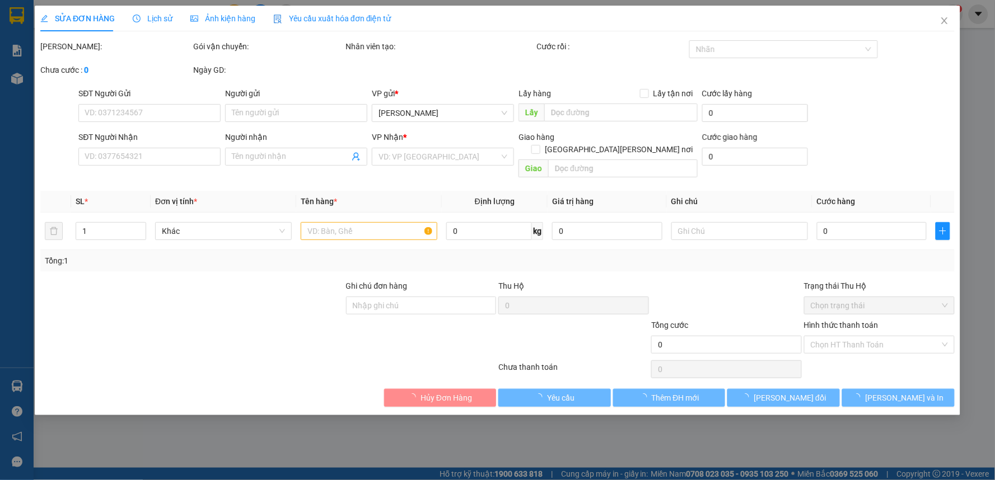
type input "30.000"
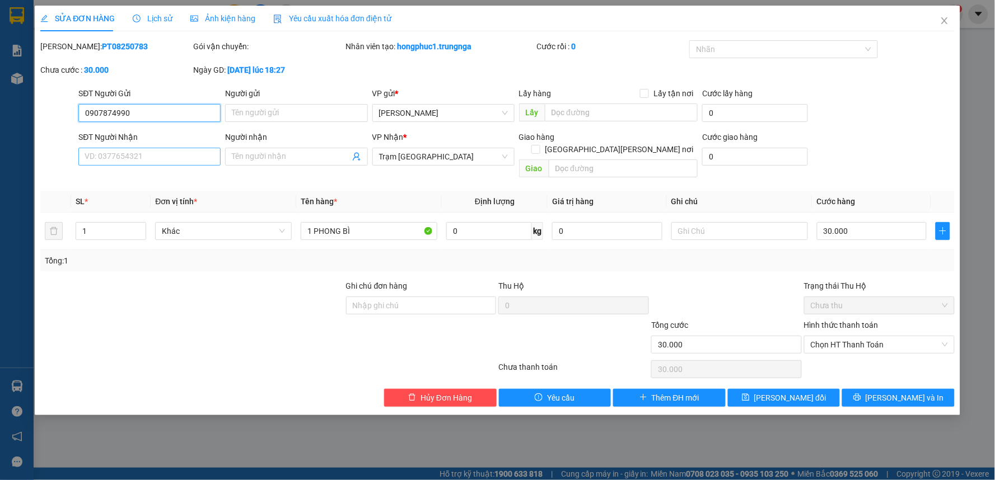
type input "0907874990"
click at [165, 164] on input "SĐT Người Nhận" at bounding box center [149, 157] width 142 height 18
type input "0907680980"
click at [888, 389] on button "[PERSON_NAME] và In" at bounding box center [898, 398] width 113 height 18
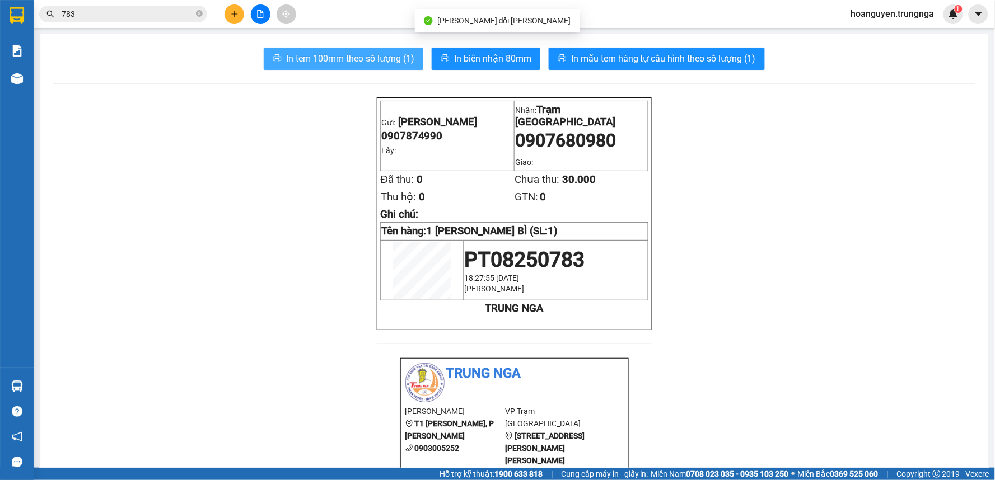
click at [377, 58] on span "In tem 100mm theo số lượng (1)" at bounding box center [350, 59] width 128 height 14
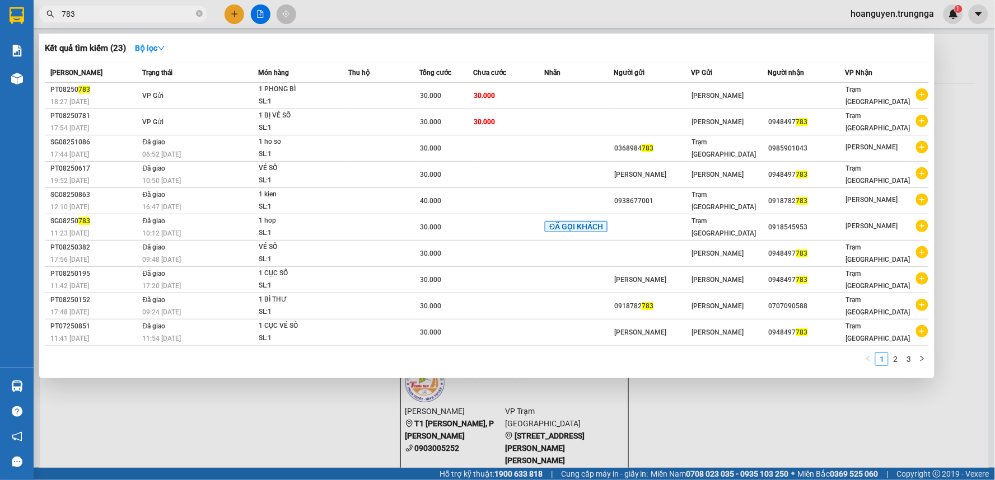
drag, startPoint x: 115, startPoint y: 10, endPoint x: 36, endPoint y: 13, distance: 79.0
click at [36, 13] on div "783" at bounding box center [109, 14] width 218 height 17
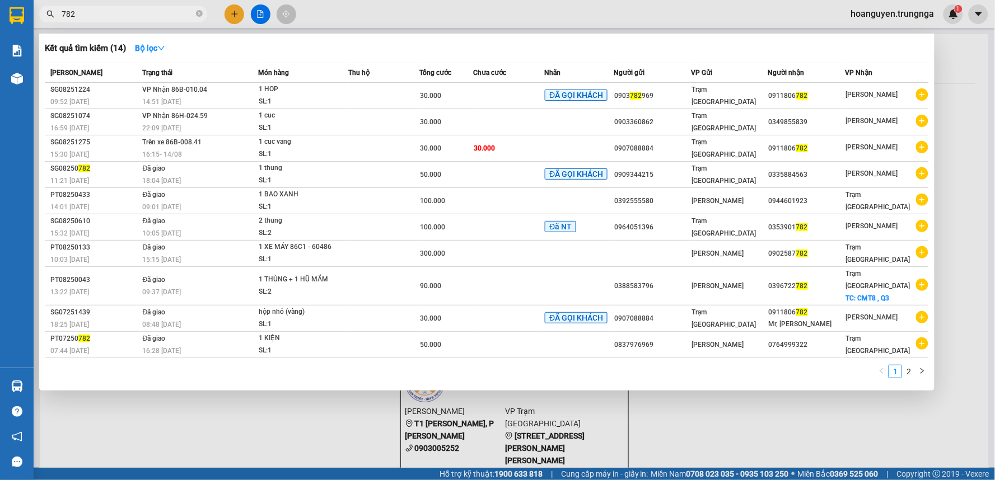
click at [213, 418] on div at bounding box center [497, 240] width 995 height 480
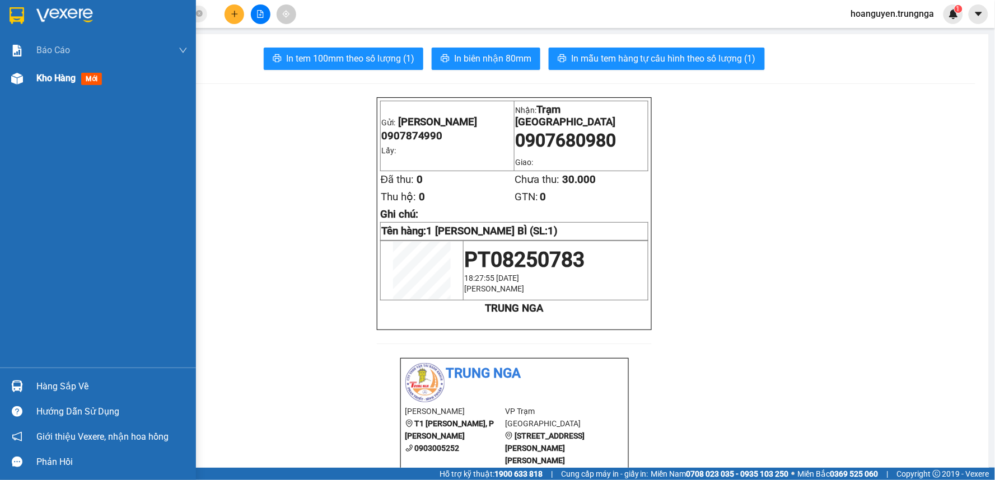
click at [13, 77] on img at bounding box center [17, 79] width 12 height 12
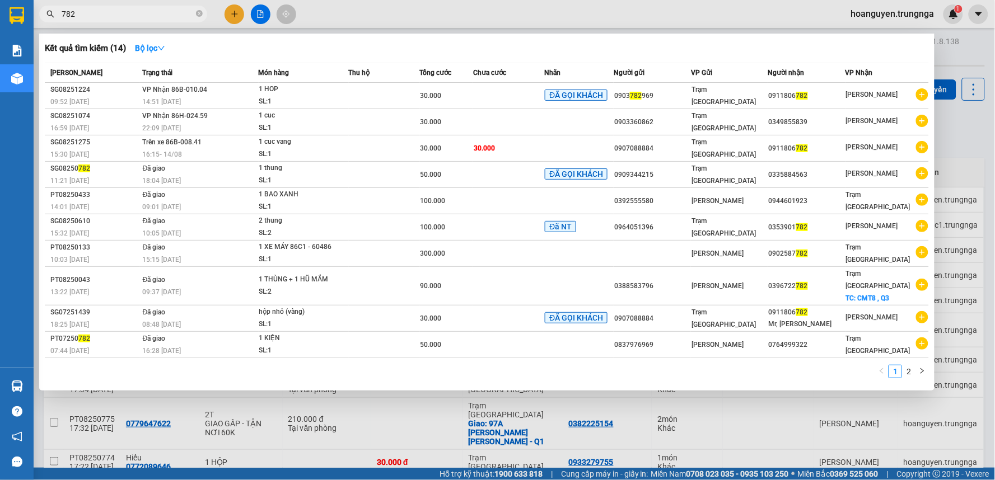
click at [148, 10] on input "782" at bounding box center [128, 14] width 132 height 12
type input "7"
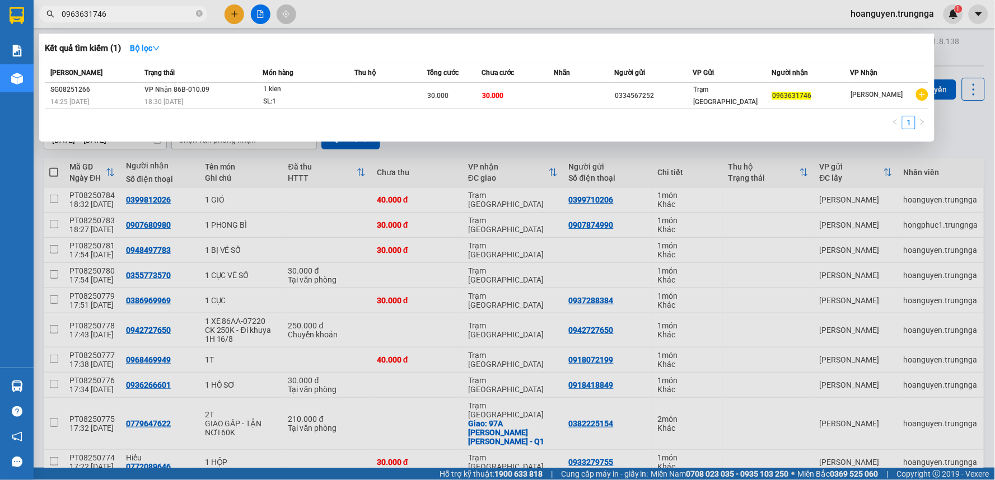
type input "0963631746"
click at [344, 19] on div at bounding box center [497, 240] width 995 height 480
